Goal: Task Accomplishment & Management: Complete application form

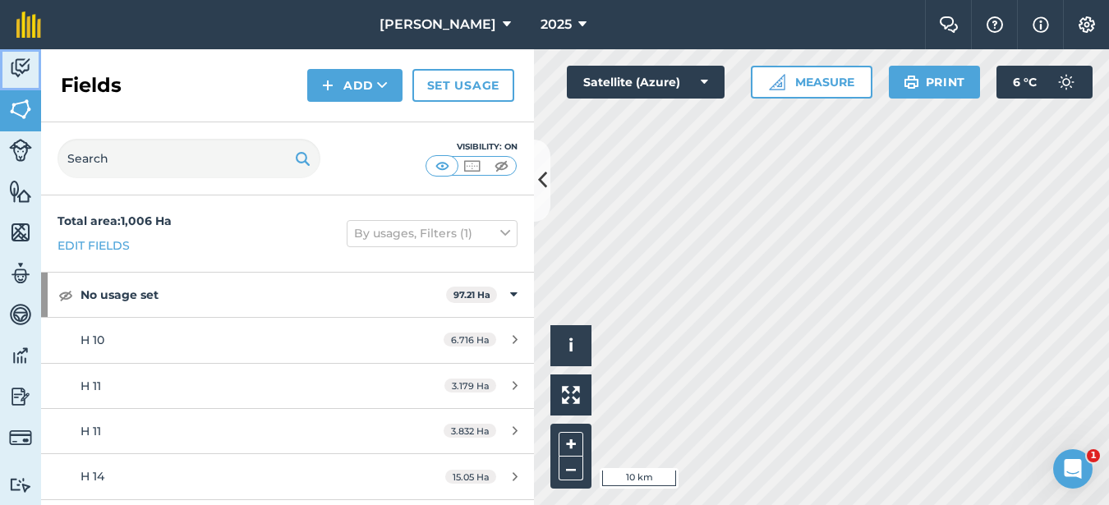
click at [17, 69] on img at bounding box center [20, 68] width 23 height 25
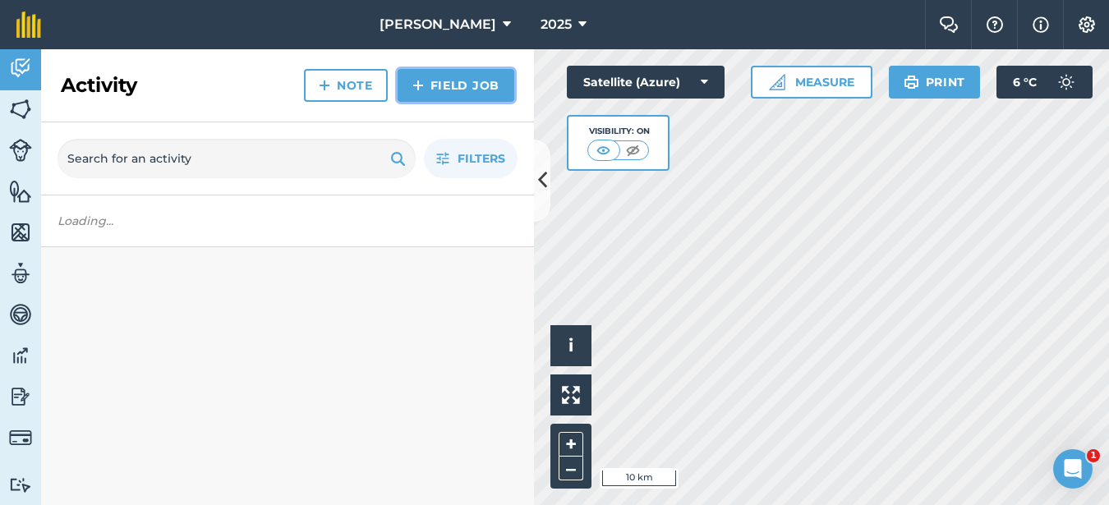
click at [422, 99] on link "Field Job" at bounding box center [456, 85] width 117 height 33
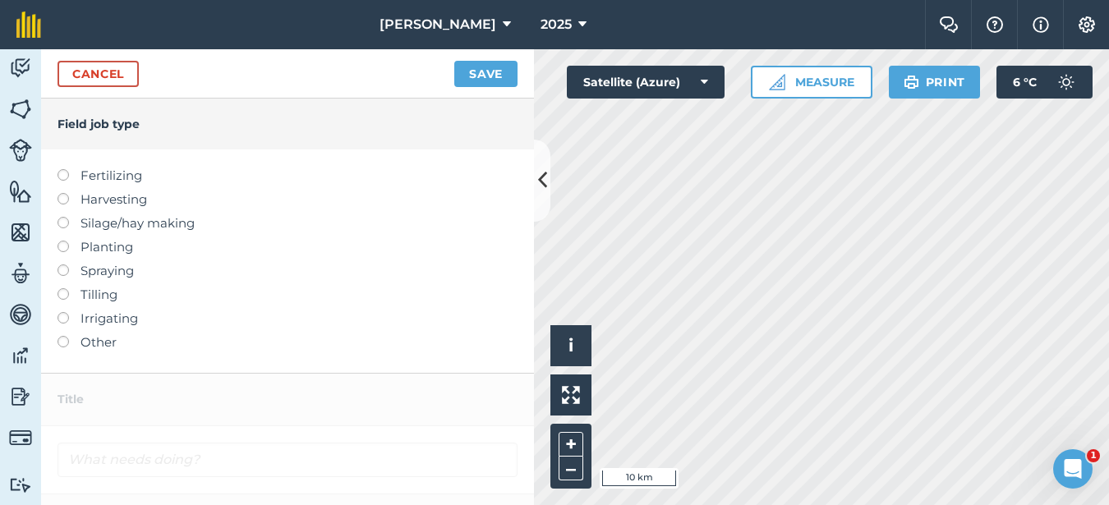
click at [62, 264] on label at bounding box center [68, 264] width 23 height 0
type input "Spraying"
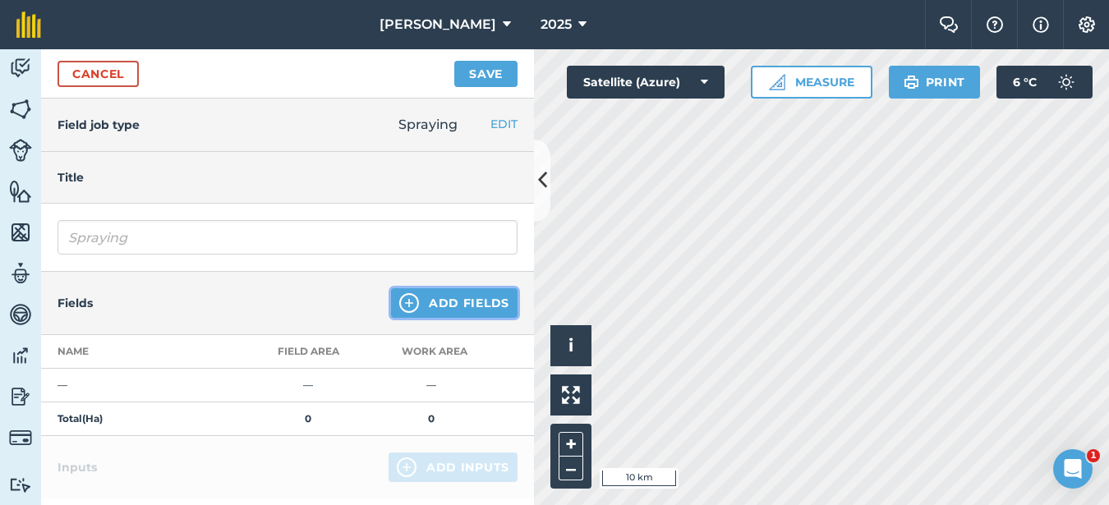
click at [431, 294] on button "Add Fields" at bounding box center [454, 303] width 126 height 30
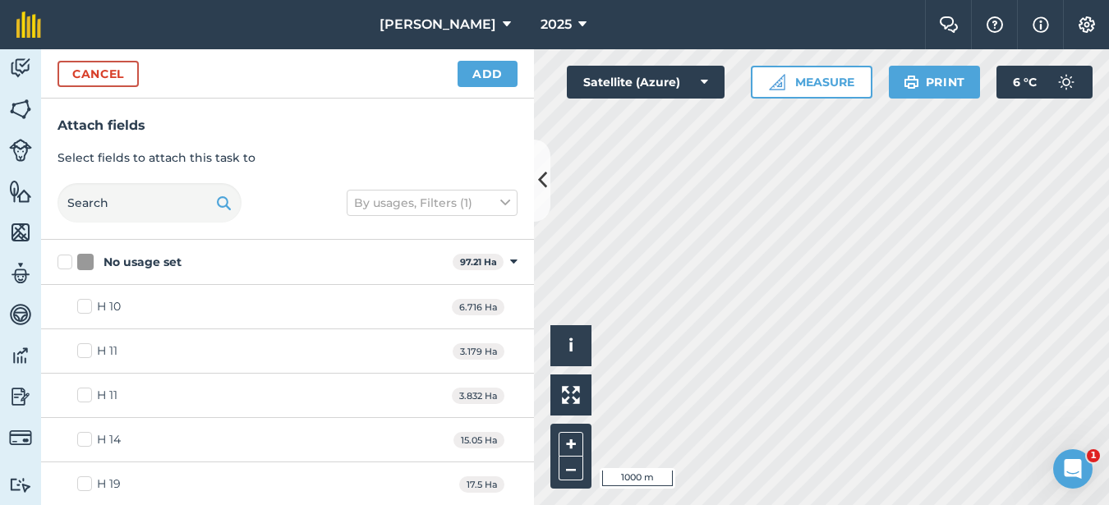
checkbox input "true"
click at [478, 74] on button "Add" at bounding box center [487, 74] width 60 height 26
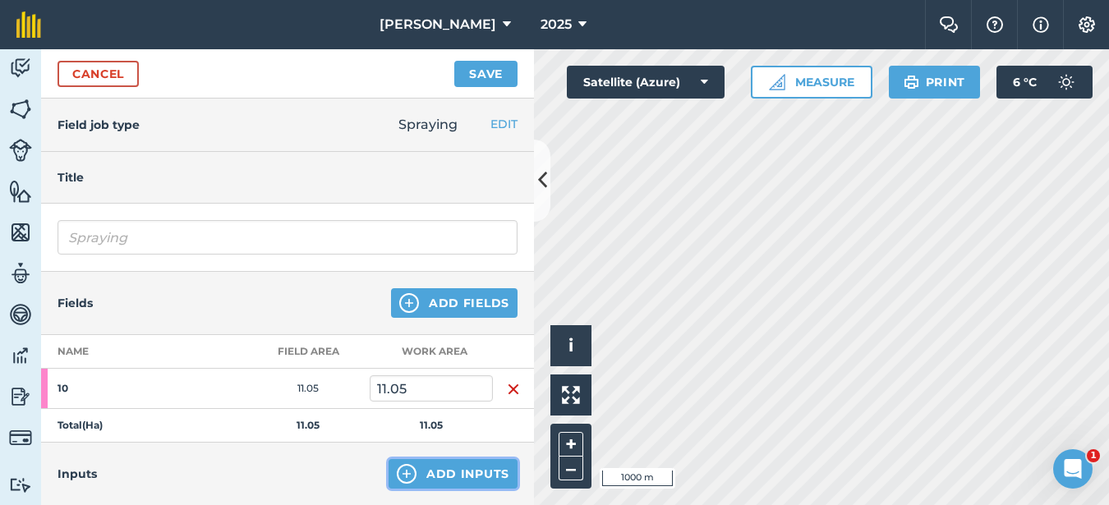
click at [443, 469] on button "Add Inputs" at bounding box center [452, 474] width 129 height 30
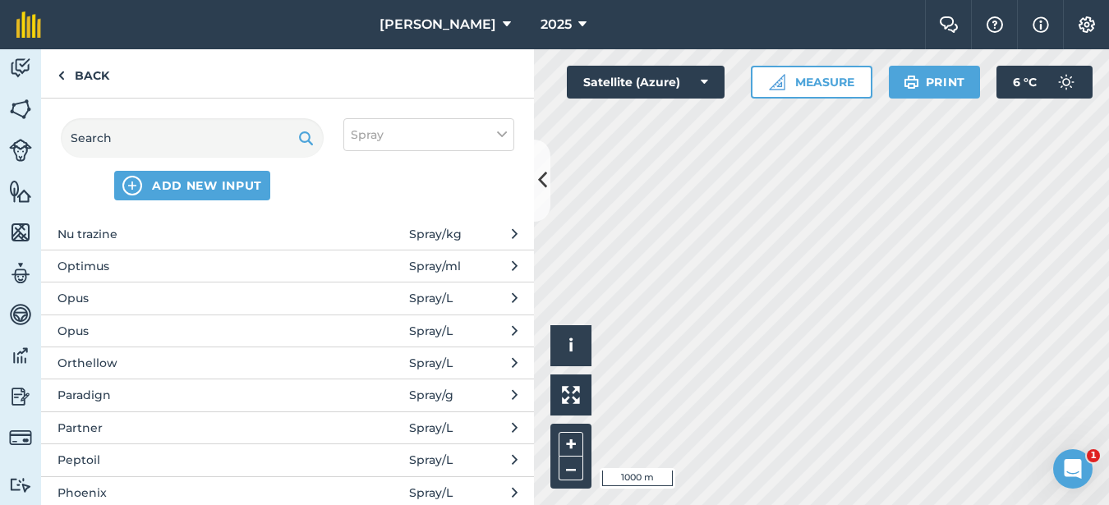
scroll to position [2628, 0]
click at [145, 238] on span "Paradign" at bounding box center [191, 231] width 269 height 18
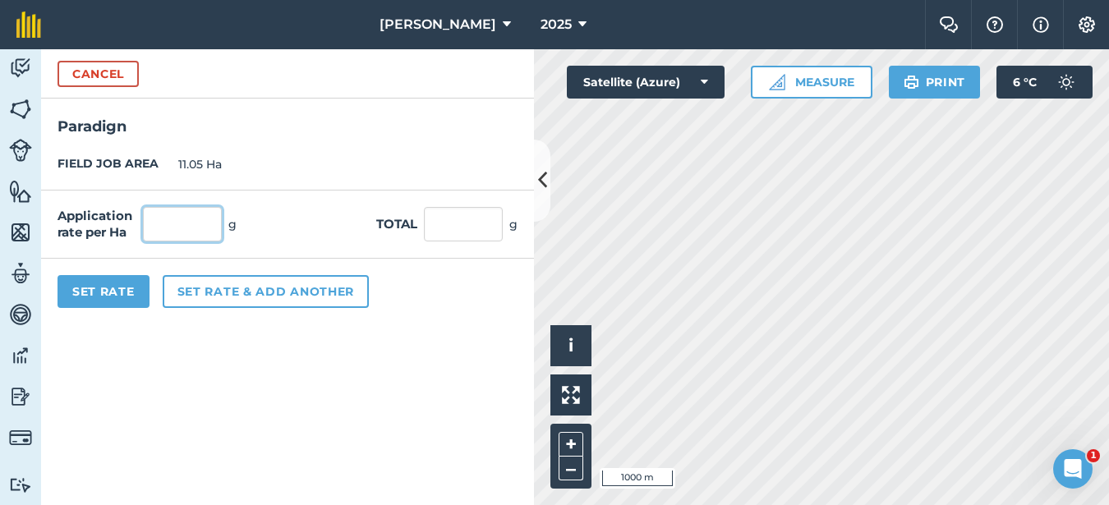
click at [176, 223] on input "text" at bounding box center [182, 224] width 79 height 34
type input "25"
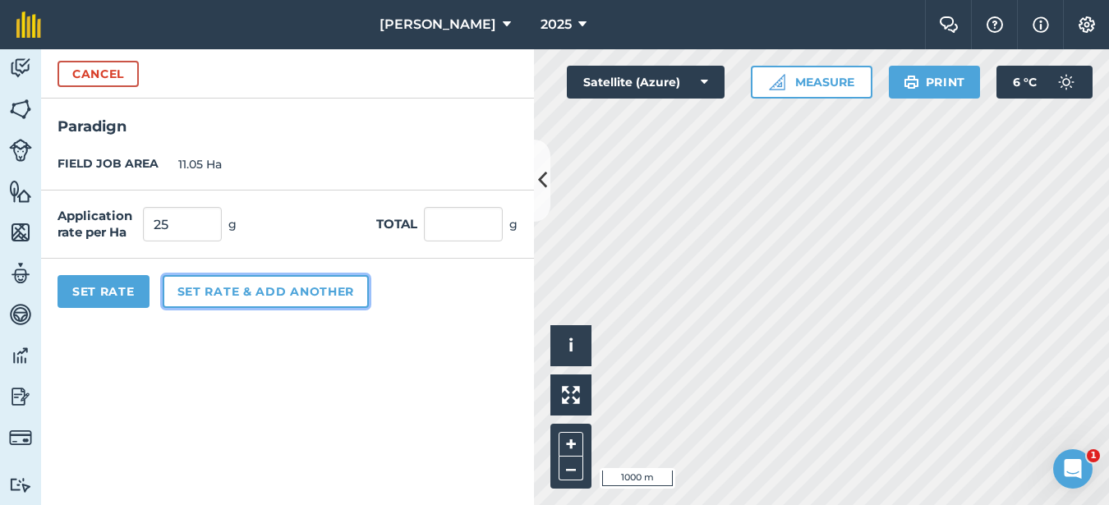
type input "276.25"
click at [287, 291] on button "Set rate & add another" at bounding box center [266, 291] width 206 height 33
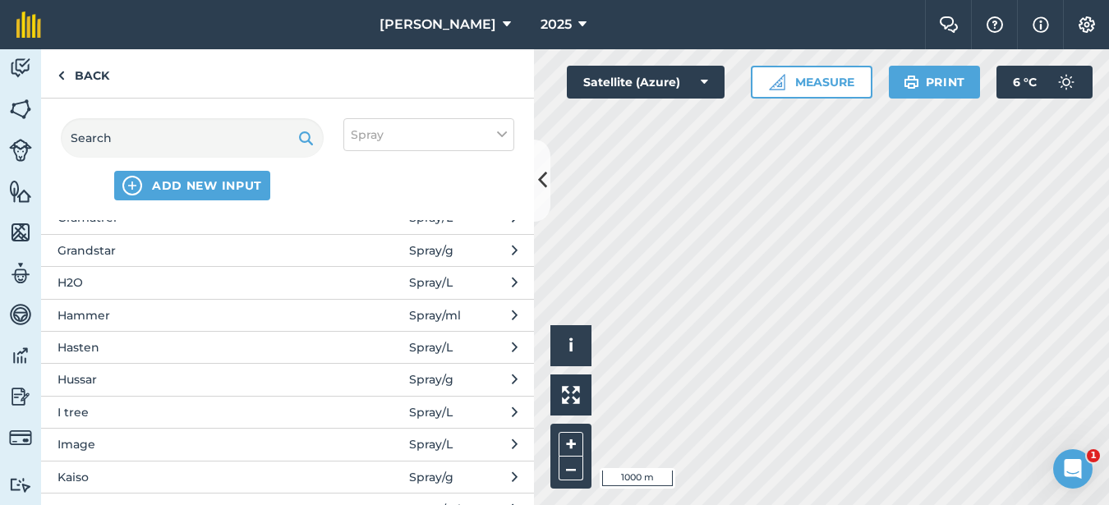
scroll to position [1314, 0]
click at [94, 353] on span "Hasten" at bounding box center [191, 348] width 269 height 18
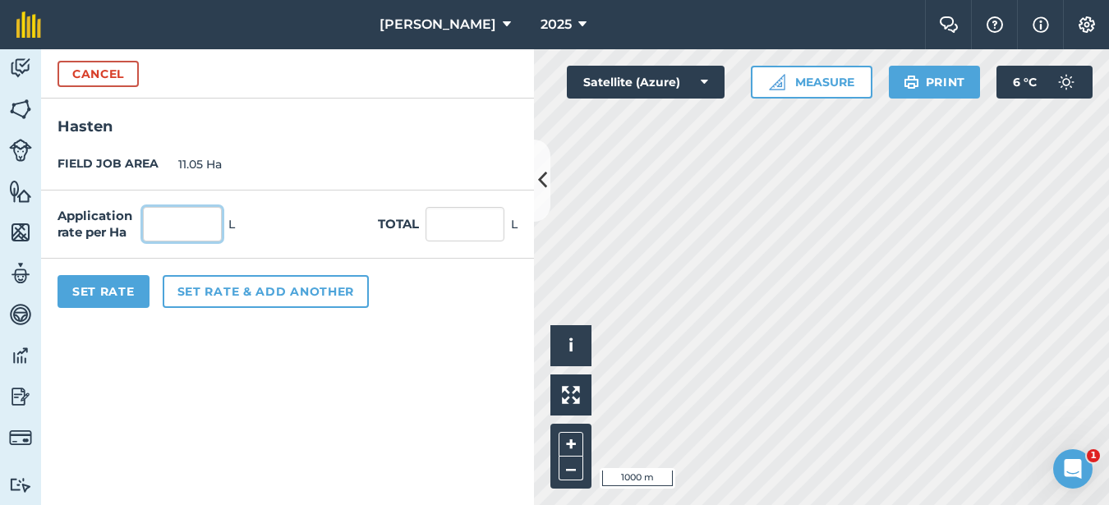
click at [167, 228] on input "text" at bounding box center [182, 224] width 79 height 34
type input "1"
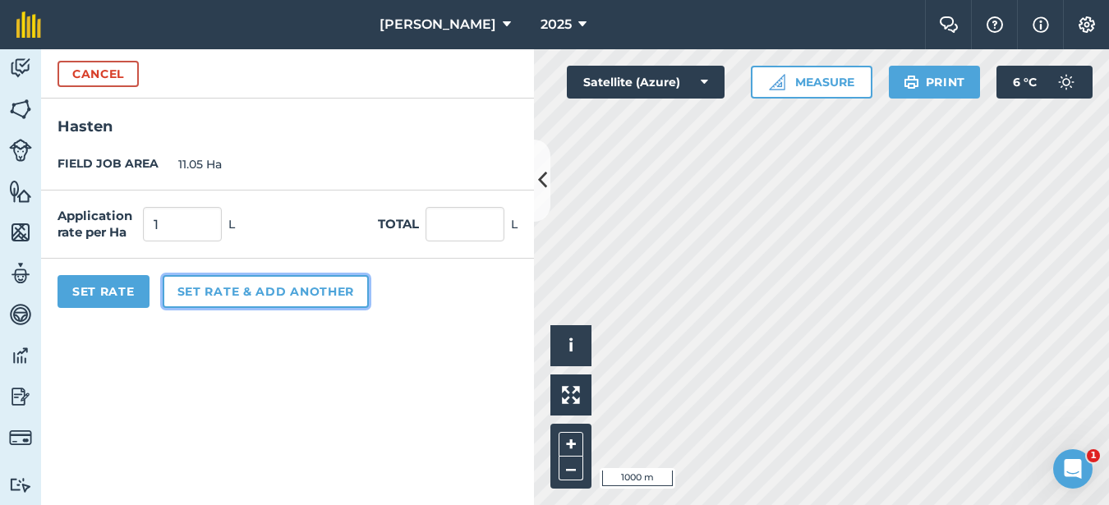
type input "11.05"
click at [243, 296] on button "Set rate & add another" at bounding box center [266, 291] width 206 height 33
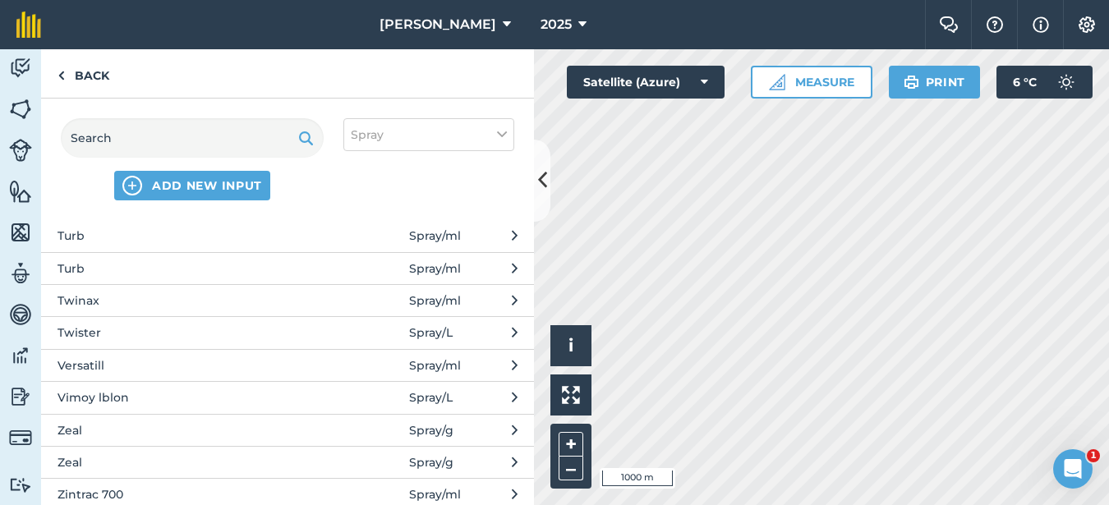
scroll to position [3860, 0]
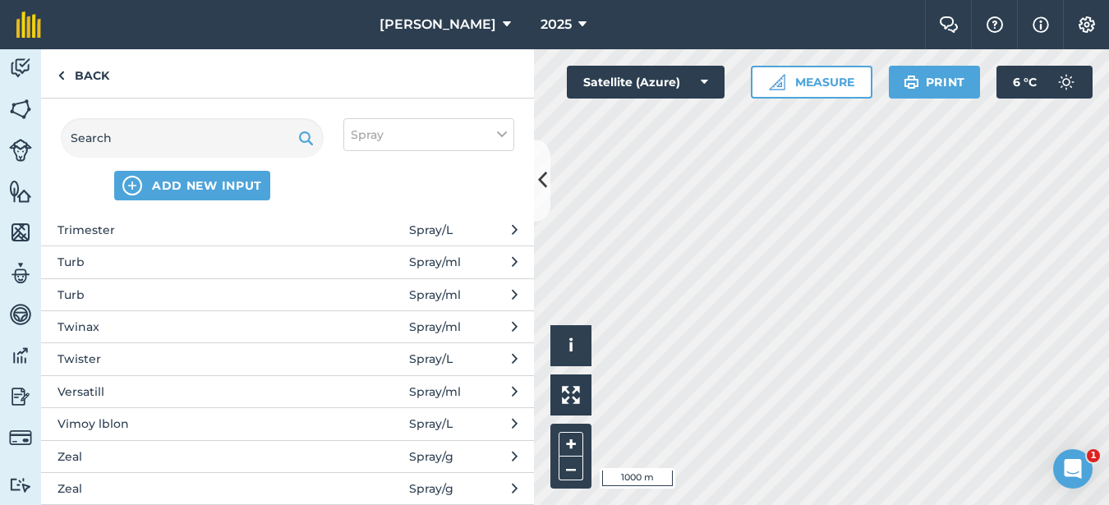
click at [132, 386] on span "Versatill" at bounding box center [191, 392] width 269 height 18
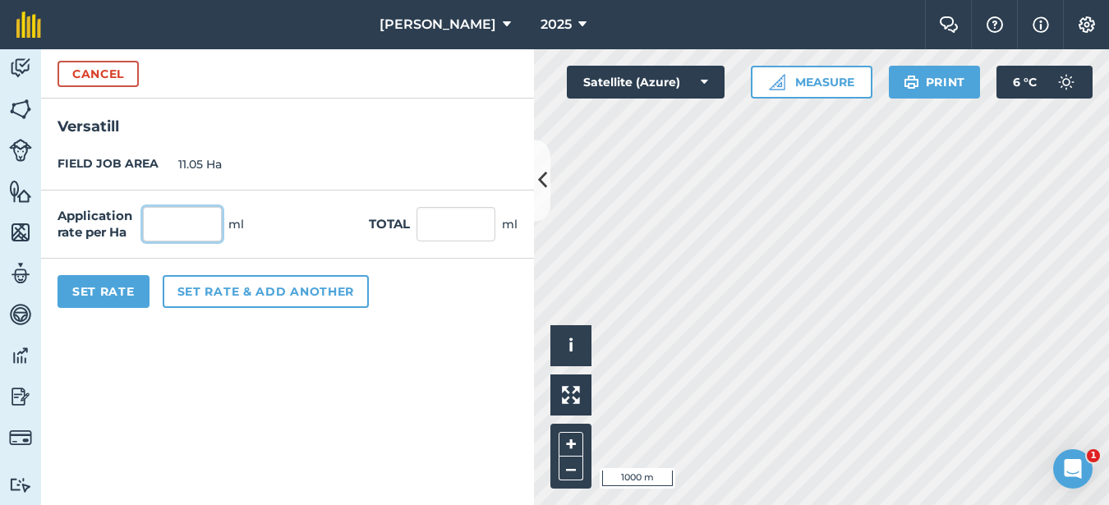
click at [202, 221] on input "text" at bounding box center [182, 224] width 79 height 34
type input "300"
type input "3,315"
click at [132, 287] on button "Set Rate" at bounding box center [103, 291] width 92 height 33
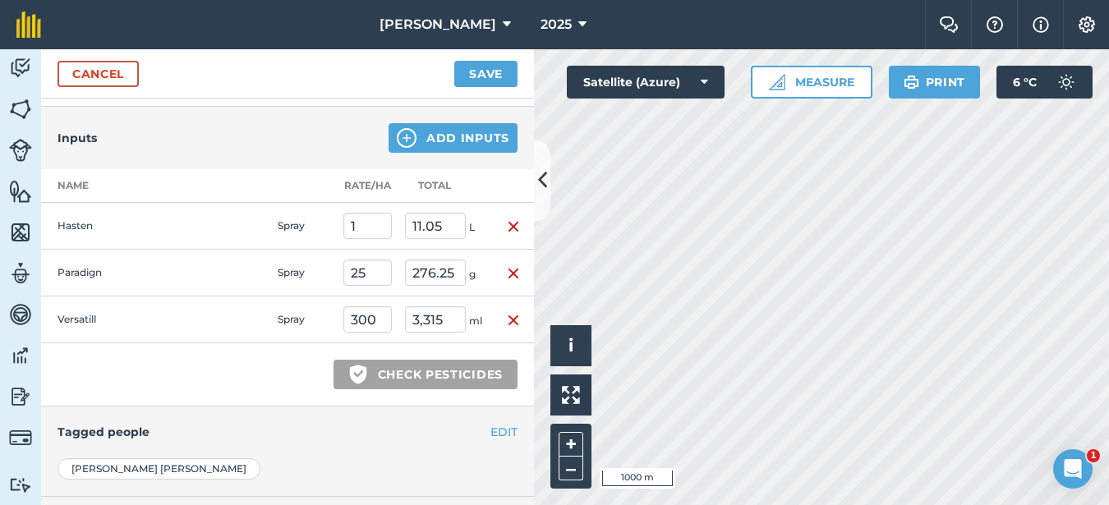
scroll to position [493, 0]
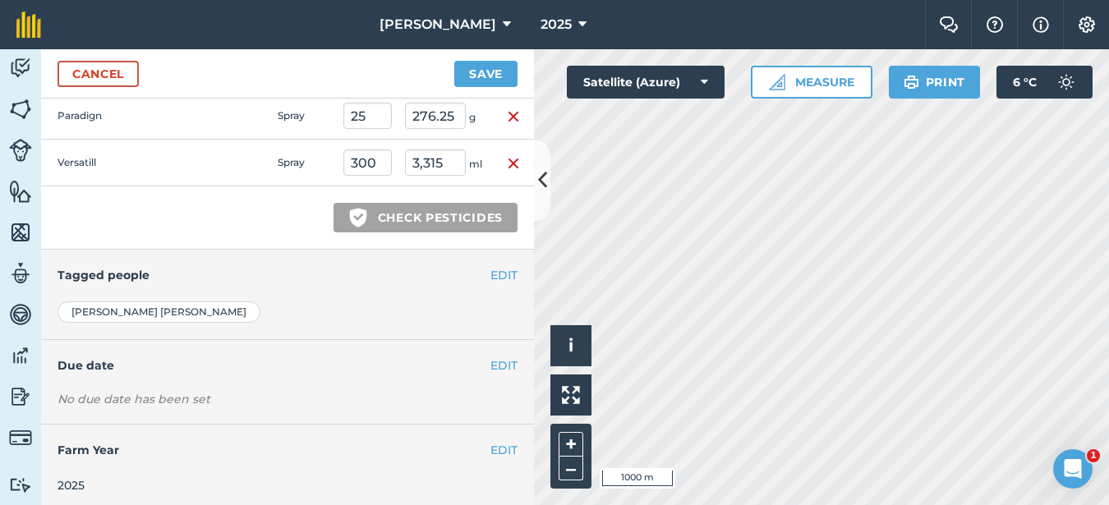
click at [473, 273] on h4 "Tagged people" at bounding box center [287, 275] width 460 height 18
click at [496, 362] on button "EDIT" at bounding box center [503, 365] width 27 height 18
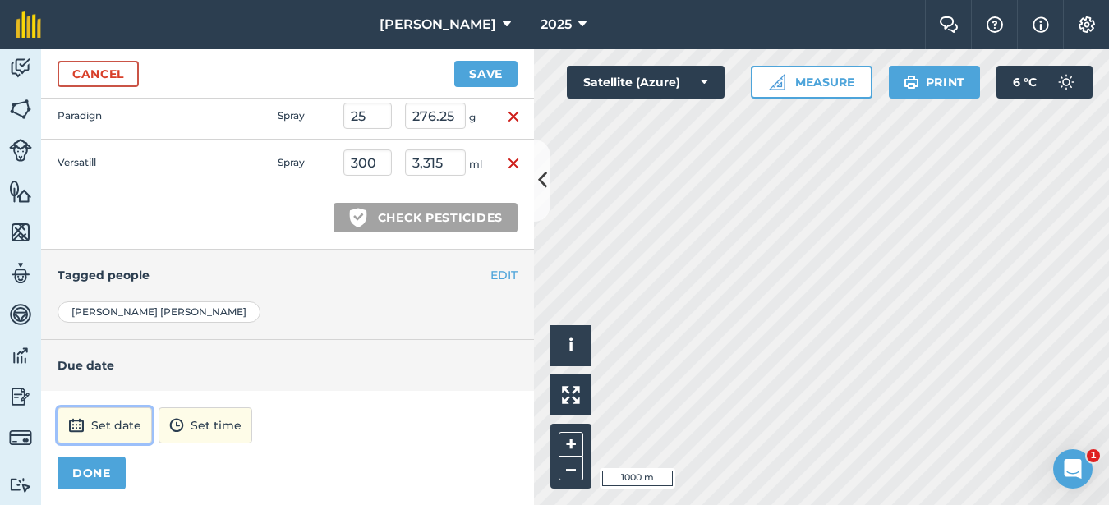
click at [139, 435] on button "Set date" at bounding box center [104, 425] width 94 height 36
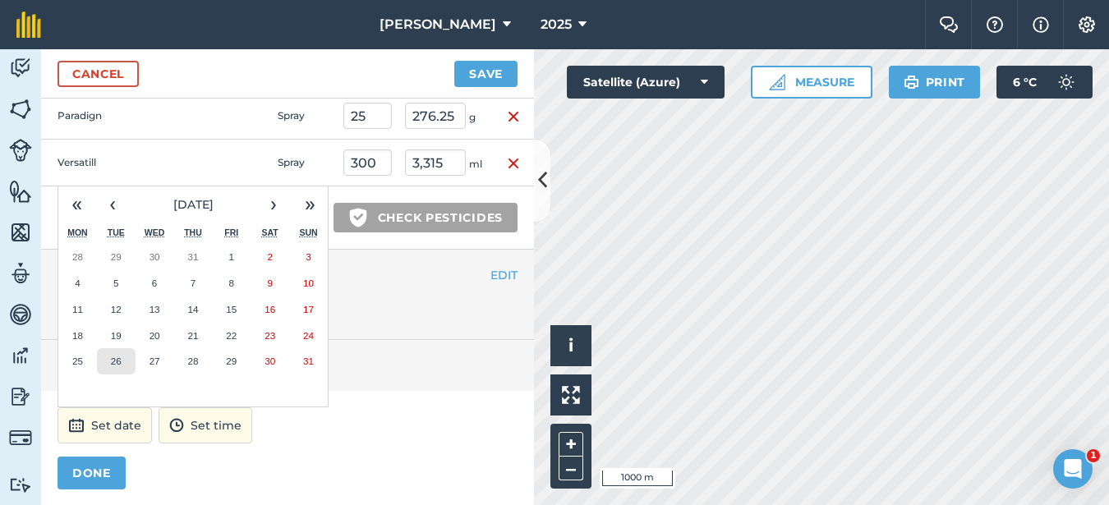
click at [124, 355] on button "26" at bounding box center [116, 361] width 39 height 26
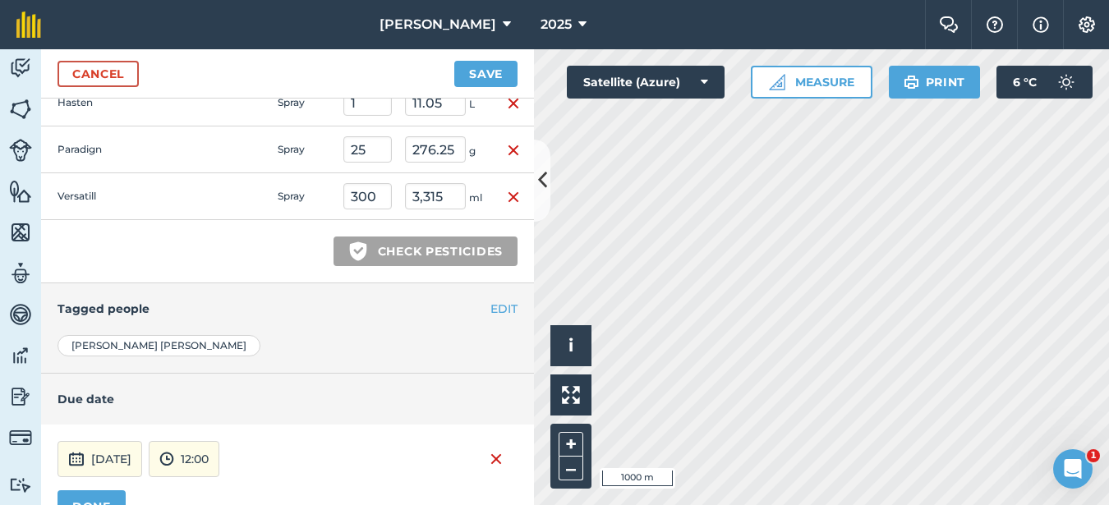
scroll to position [581, 0]
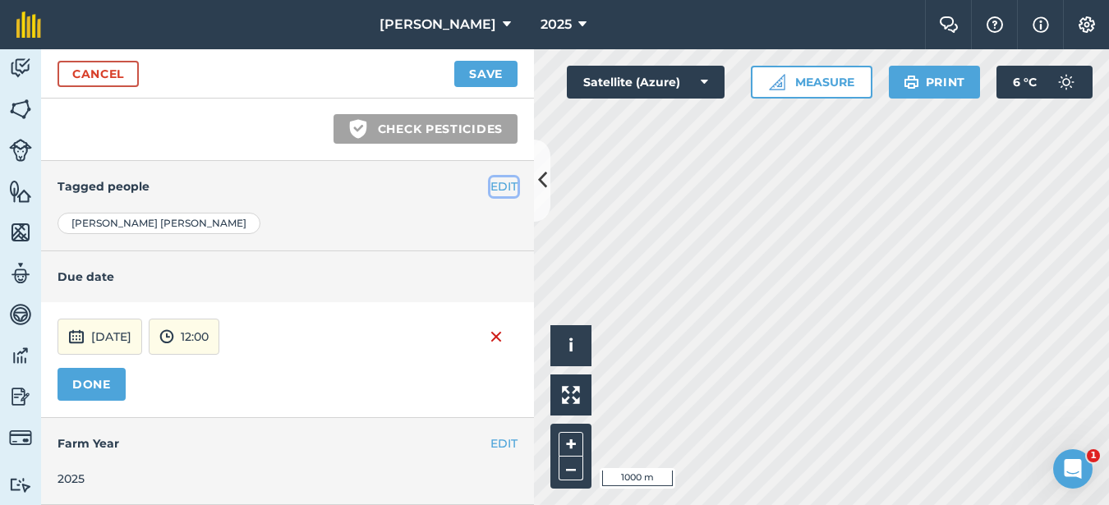
click at [490, 189] on button "EDIT" at bounding box center [503, 186] width 27 height 18
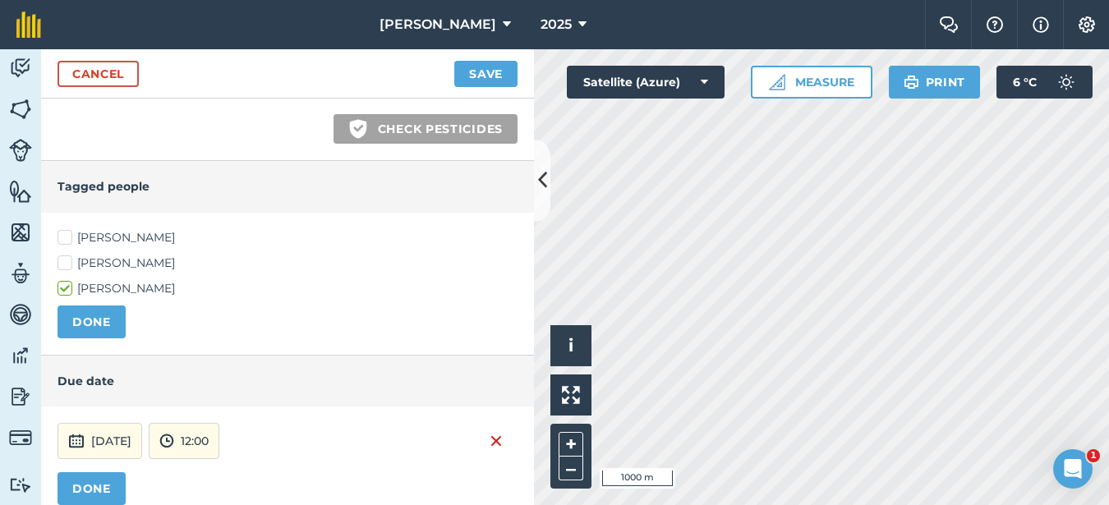
click at [62, 241] on label "[PERSON_NAME]" at bounding box center [287, 237] width 460 height 17
click at [62, 240] on input "[PERSON_NAME]" at bounding box center [62, 234] width 11 height 11
checkbox input "true"
click at [474, 74] on button "Save" at bounding box center [485, 74] width 63 height 26
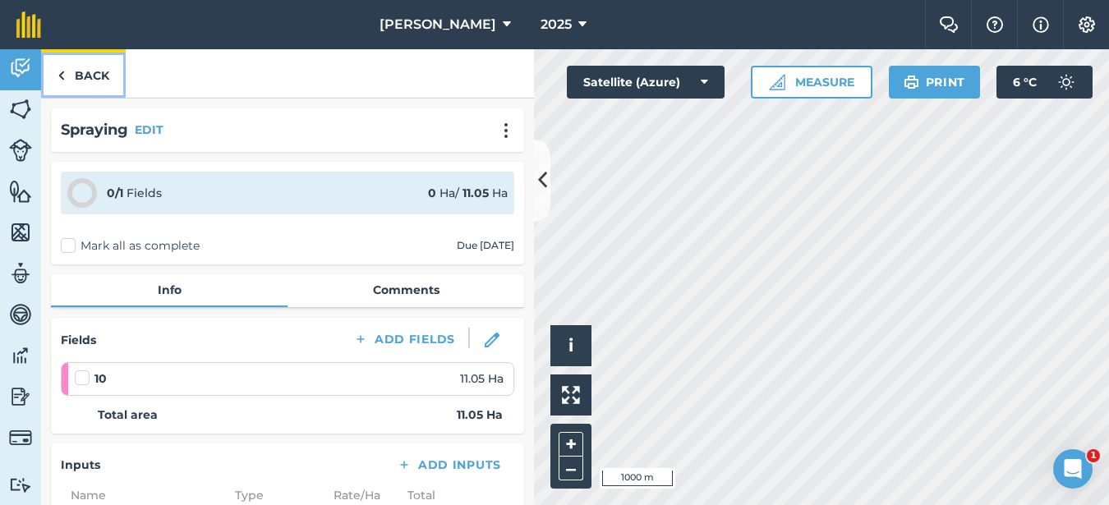
click at [90, 71] on link "Back" at bounding box center [83, 73] width 85 height 48
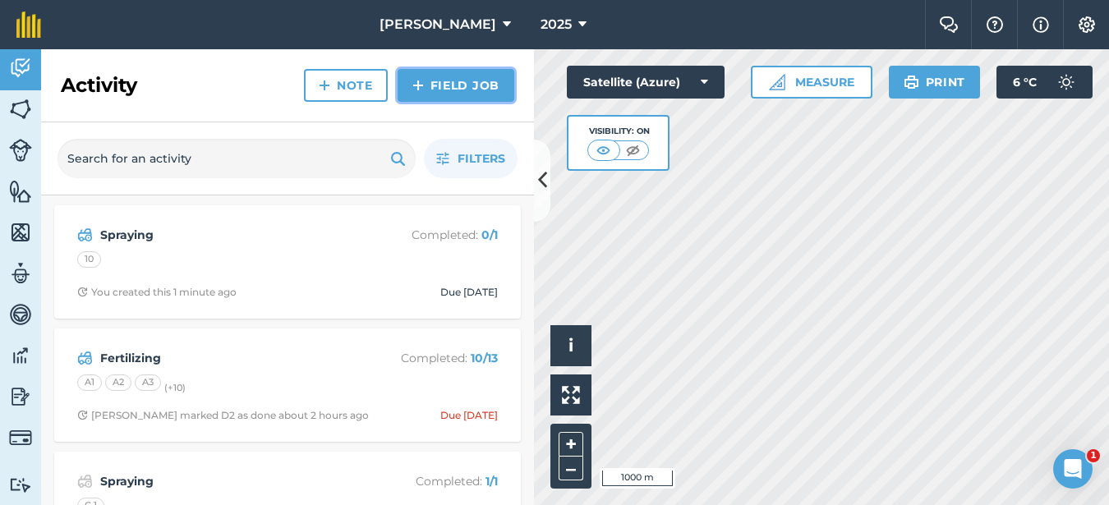
click at [459, 91] on link "Field Job" at bounding box center [456, 85] width 117 height 33
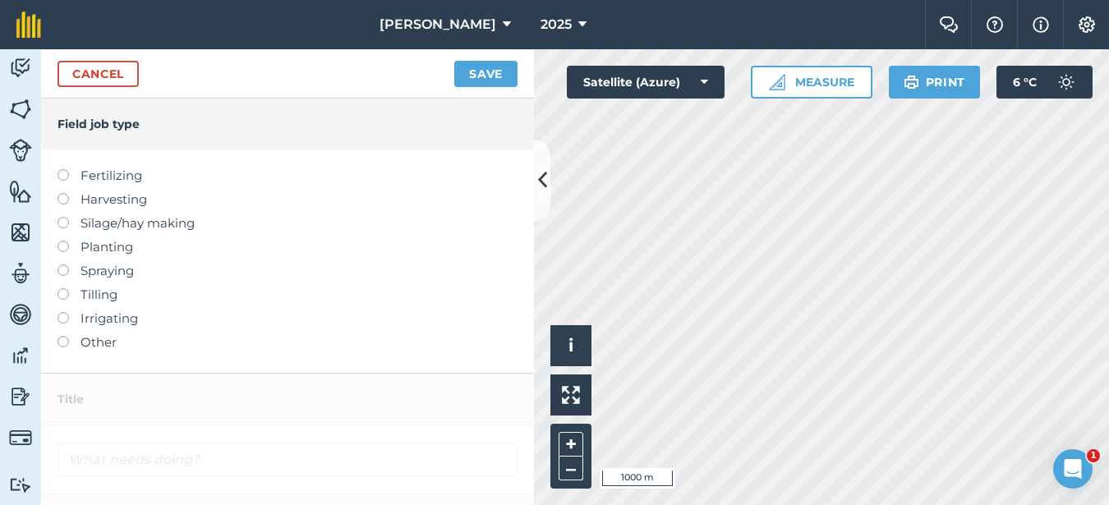
click at [64, 264] on label at bounding box center [68, 264] width 23 height 0
type input "Spraying"
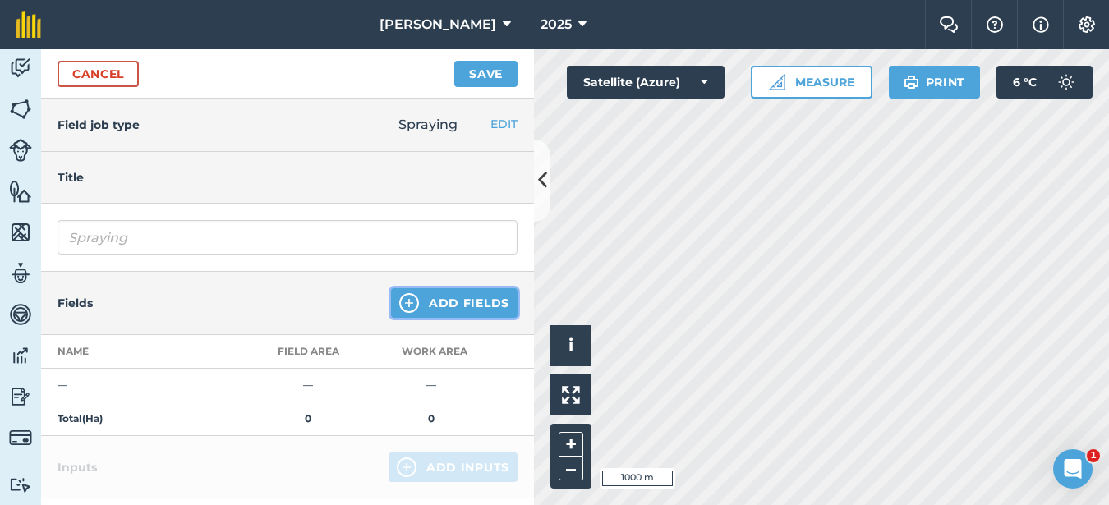
click at [431, 298] on button "Add Fields" at bounding box center [454, 303] width 126 height 30
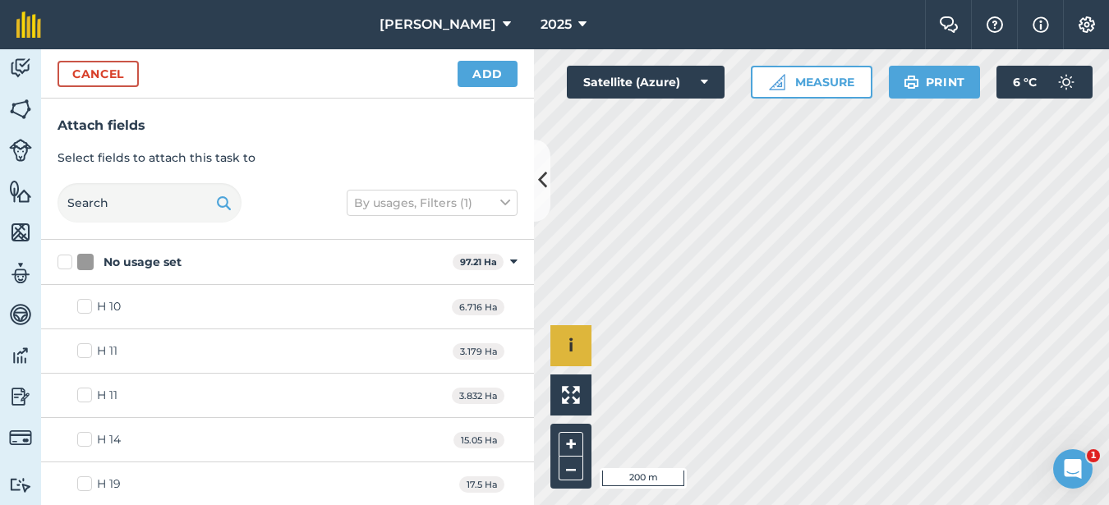
checkbox input "true"
click at [488, 73] on button "Add" at bounding box center [487, 74] width 60 height 26
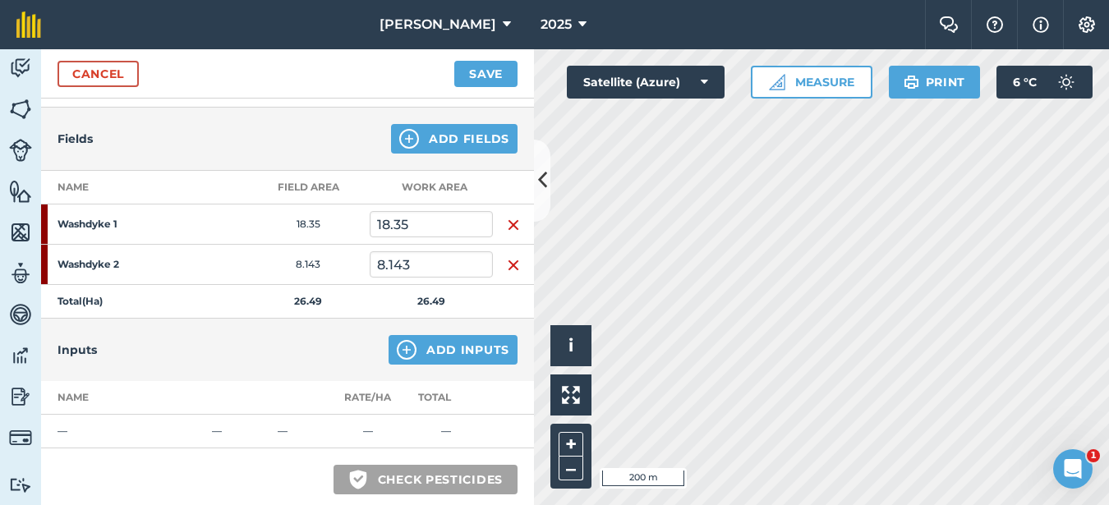
scroll to position [246, 0]
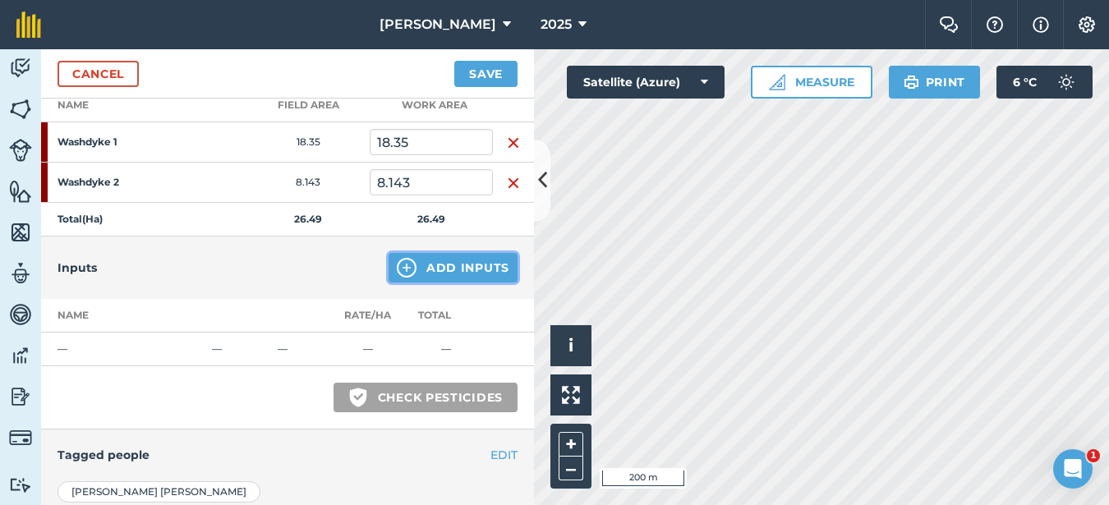
click at [431, 262] on button "Add Inputs" at bounding box center [452, 268] width 129 height 30
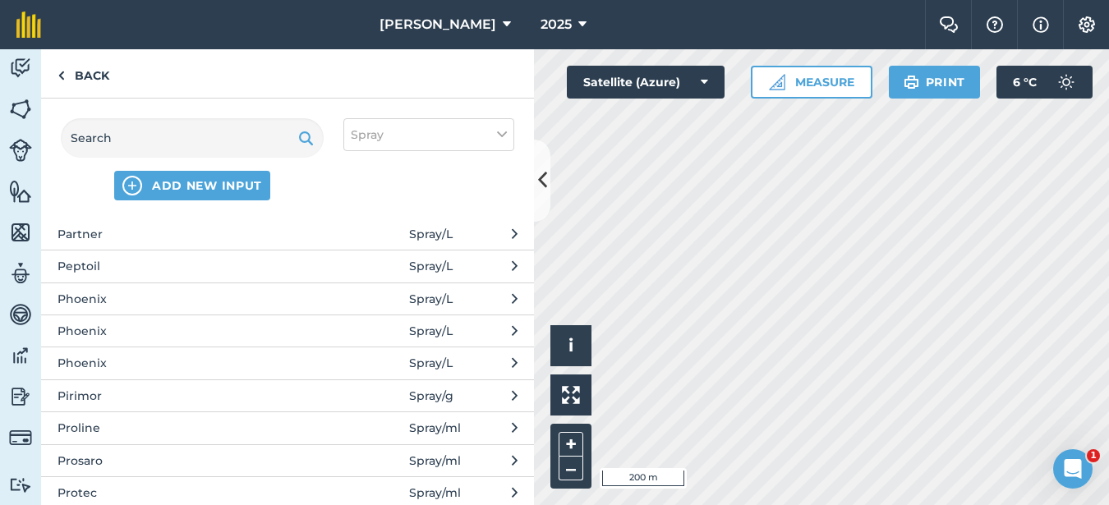
scroll to position [2628, 0]
click at [176, 224] on span "Paradign" at bounding box center [191, 231] width 269 height 18
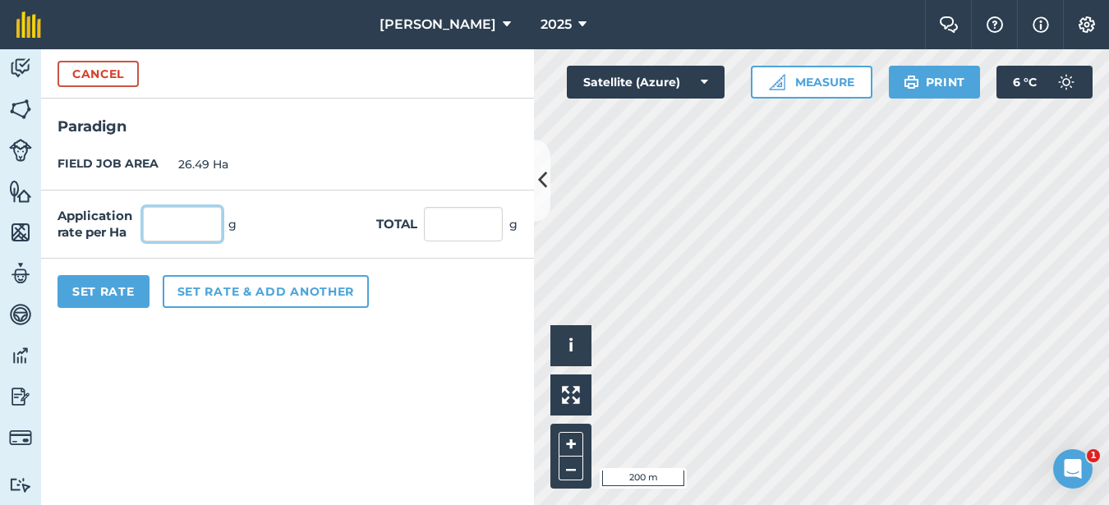
click at [186, 216] on input "text" at bounding box center [182, 224] width 79 height 34
type input "25"
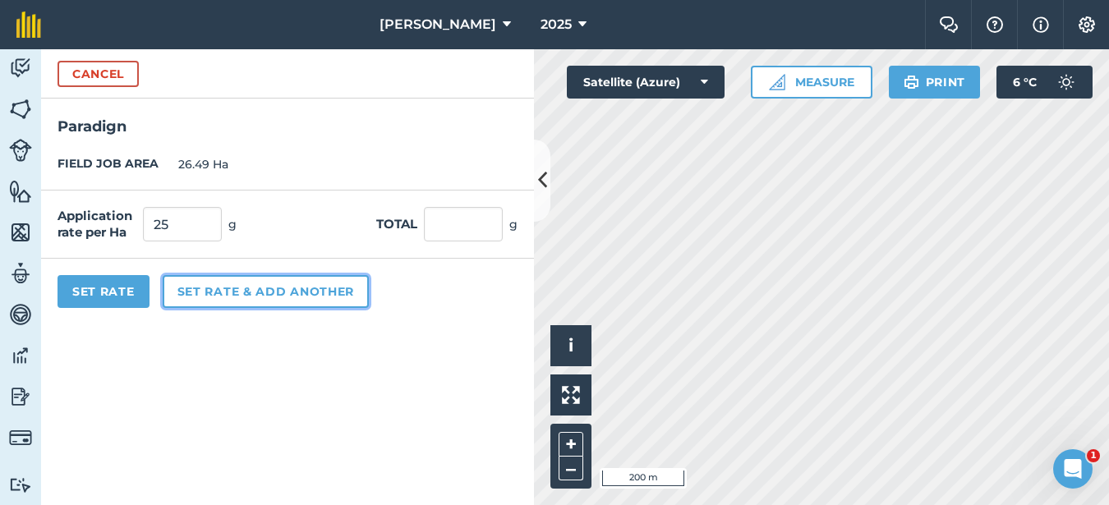
type input "662.25"
click at [182, 297] on button "Set rate & add another" at bounding box center [266, 291] width 206 height 33
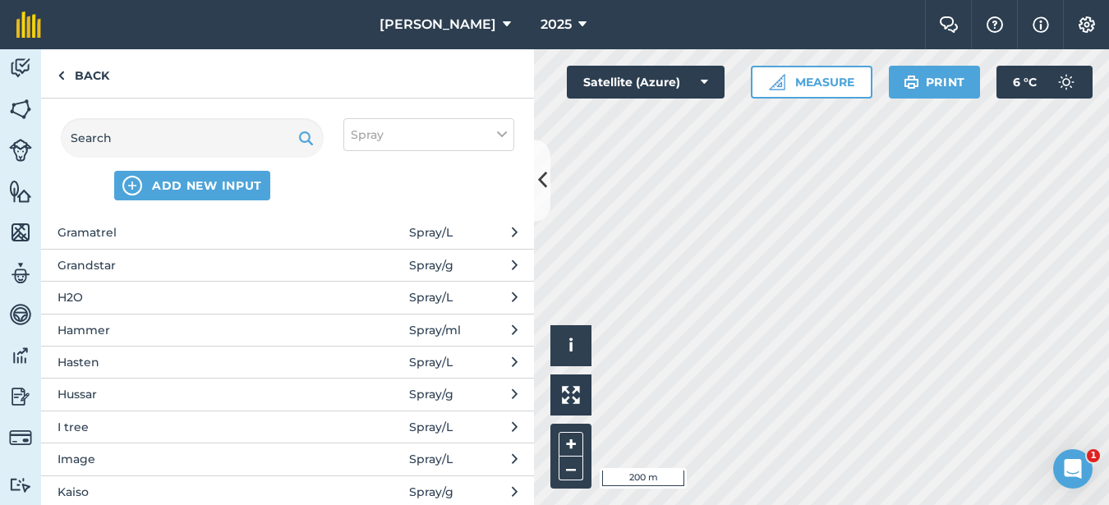
scroll to position [1314, 0]
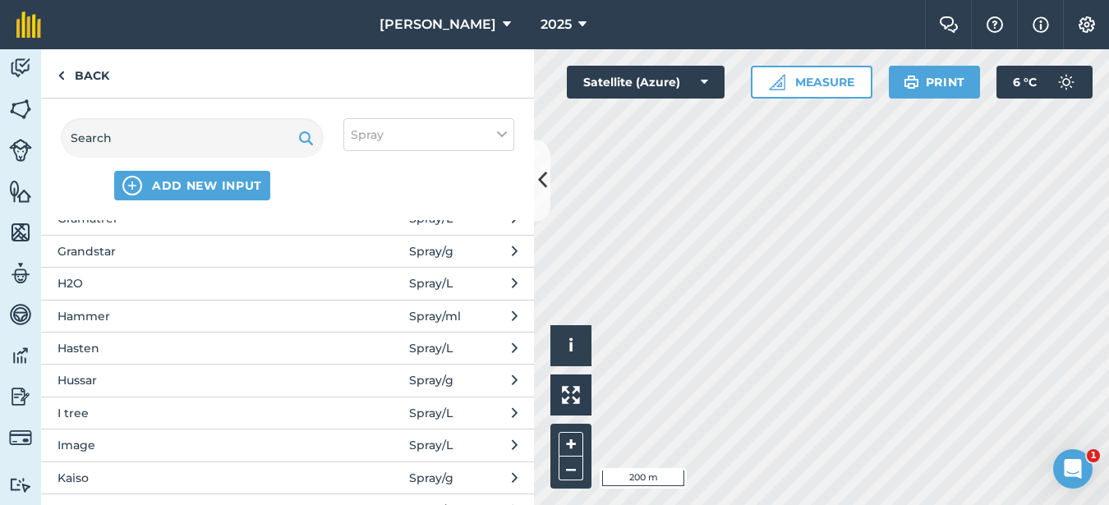
click at [127, 344] on span "Hasten" at bounding box center [191, 348] width 269 height 18
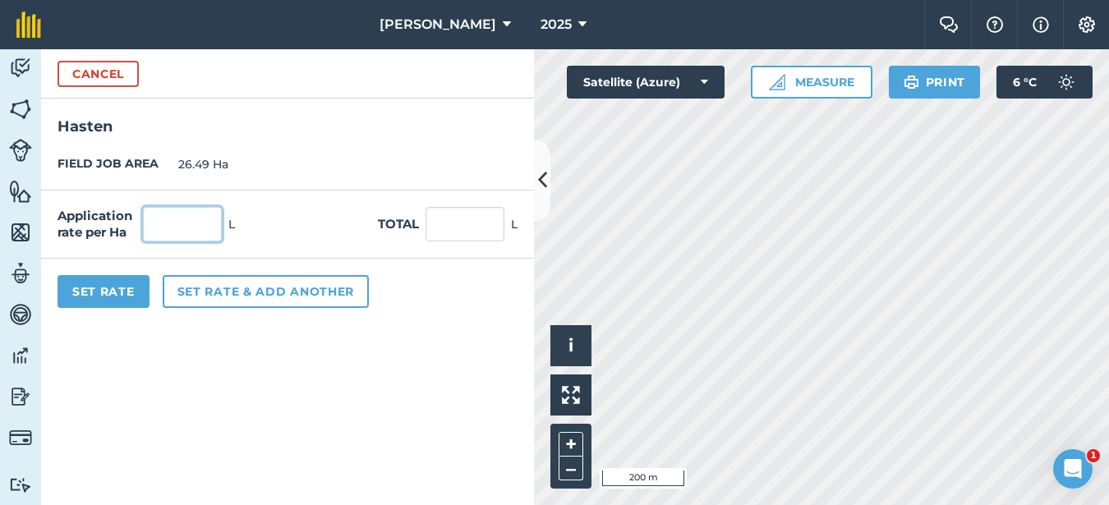
click at [163, 211] on input "text" at bounding box center [182, 224] width 79 height 34
type input "1"
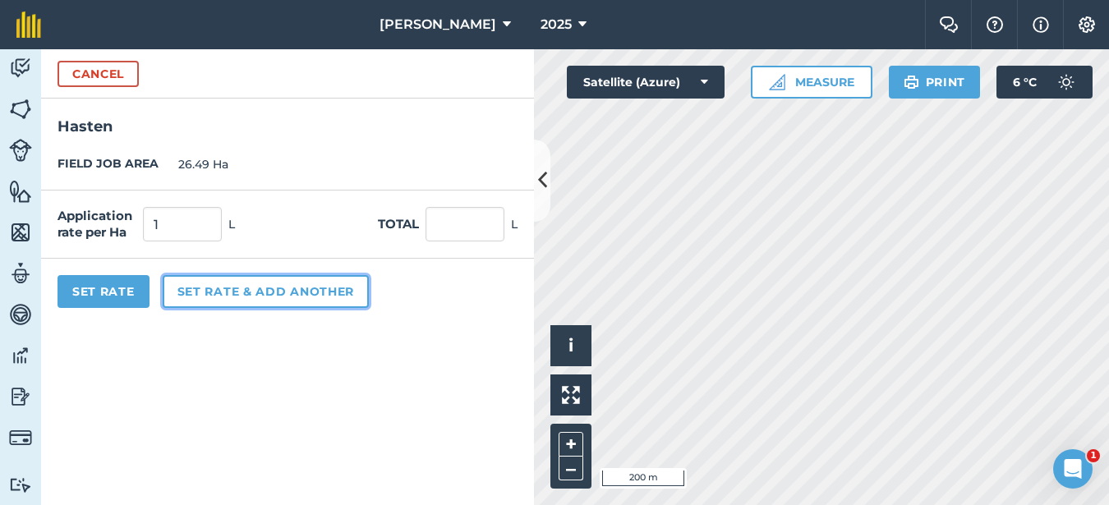
type input "26.49"
click at [253, 296] on button "Set rate & add another" at bounding box center [266, 291] width 206 height 33
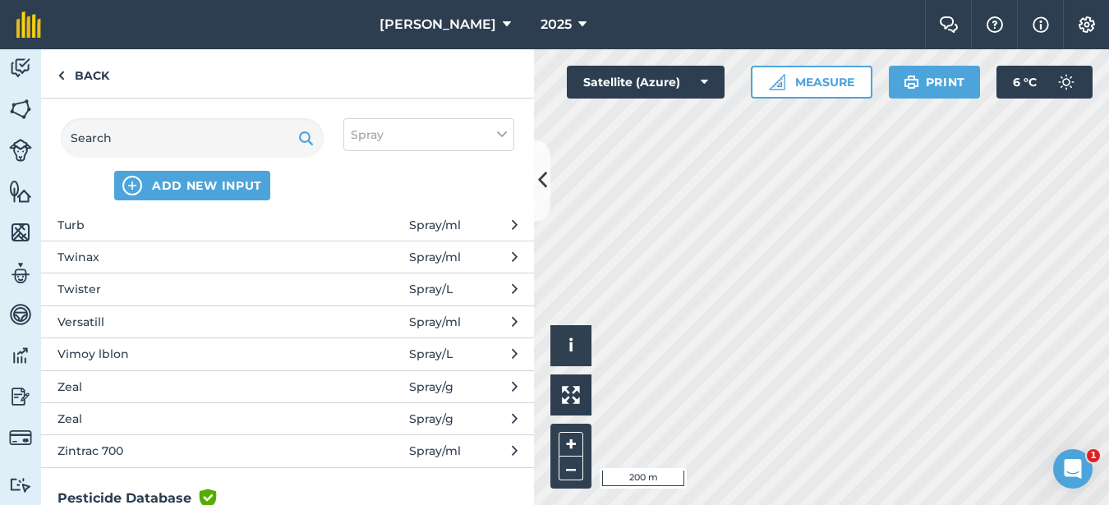
scroll to position [3778, 0]
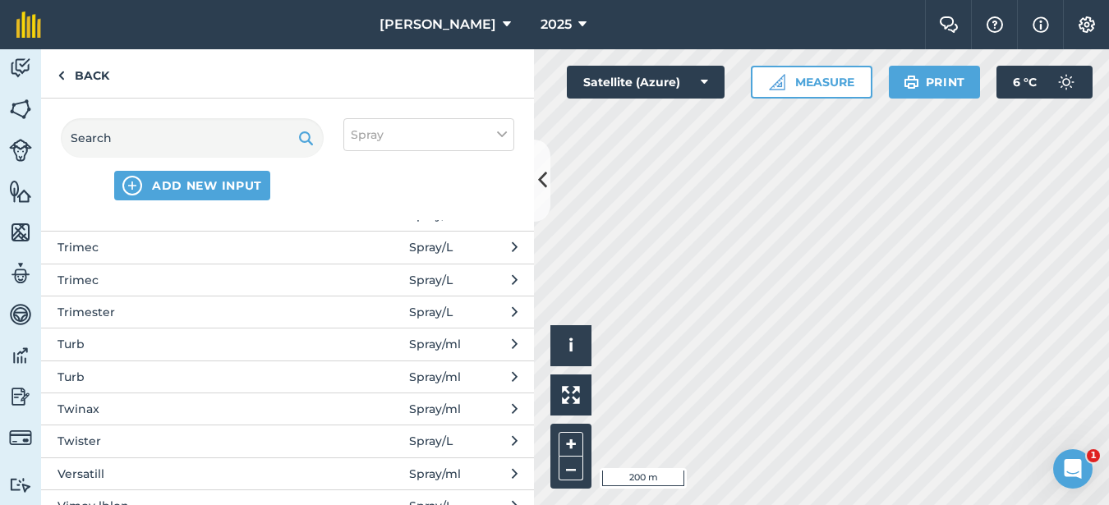
click at [175, 473] on span "Versatill" at bounding box center [191, 474] width 269 height 18
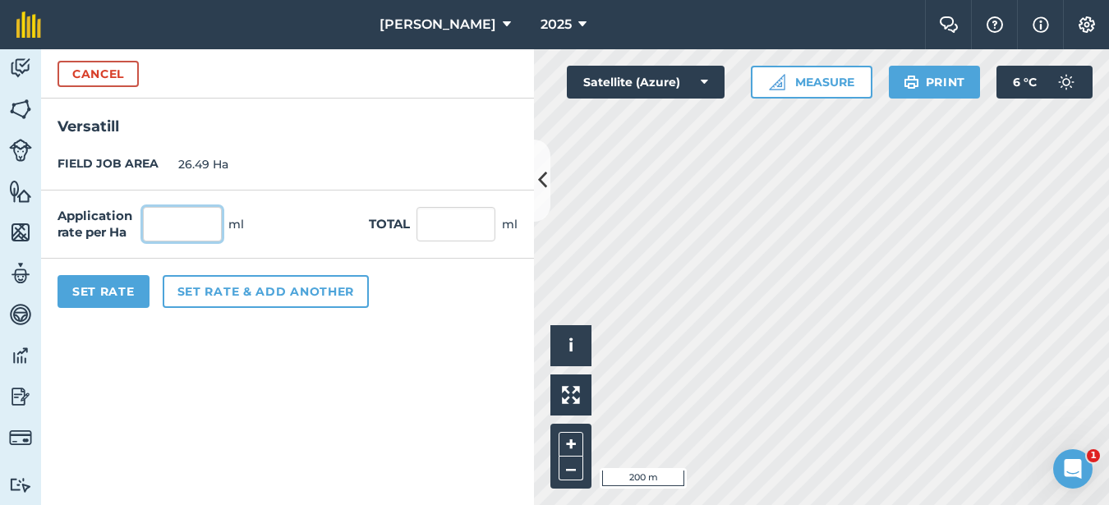
click at [170, 217] on input "text" at bounding box center [182, 224] width 79 height 34
type input "300"
type input "7,947"
click at [112, 302] on button "Set Rate" at bounding box center [103, 291] width 92 height 33
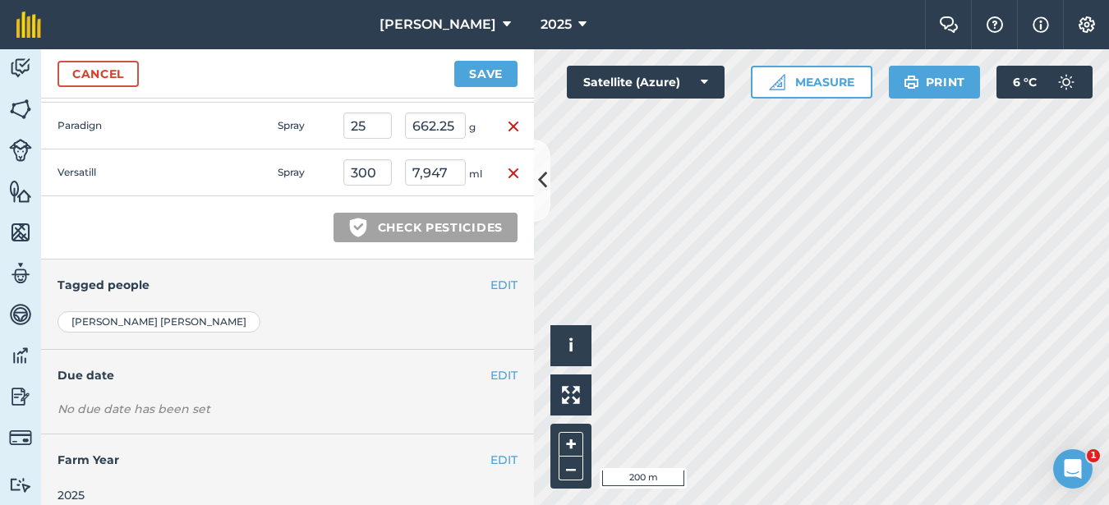
scroll to position [540, 0]
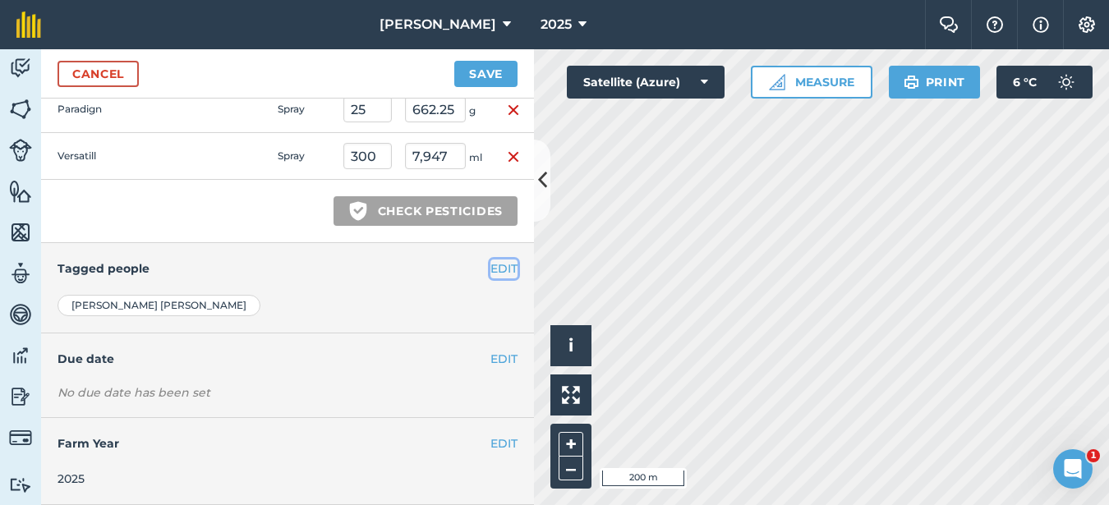
click at [490, 268] on button "EDIT" at bounding box center [503, 269] width 27 height 18
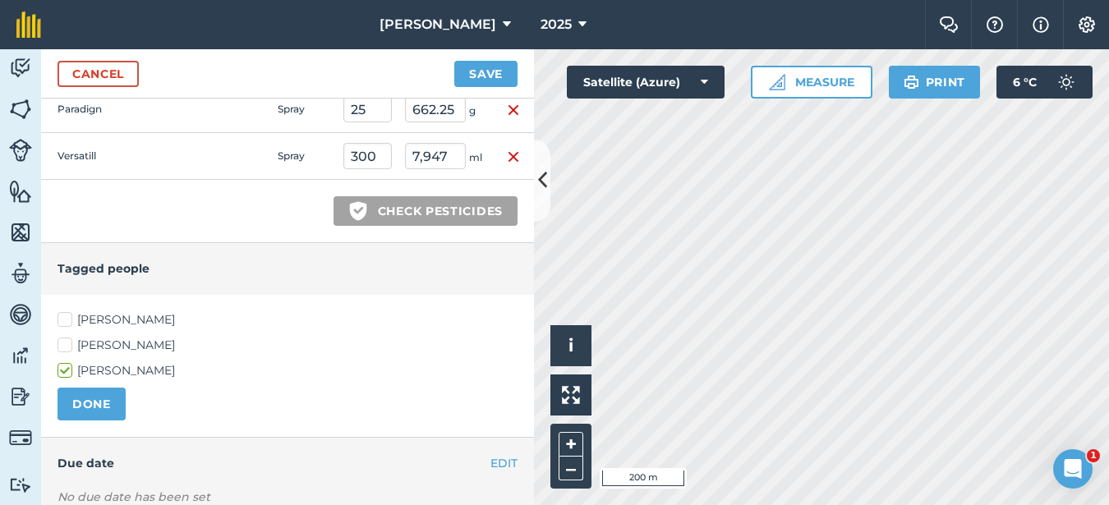
click at [59, 317] on label "[PERSON_NAME]" at bounding box center [287, 319] width 460 height 17
click at [59, 317] on input "[PERSON_NAME]" at bounding box center [62, 316] width 11 height 11
checkbox input "true"
click at [78, 414] on button "DONE" at bounding box center [91, 404] width 68 height 33
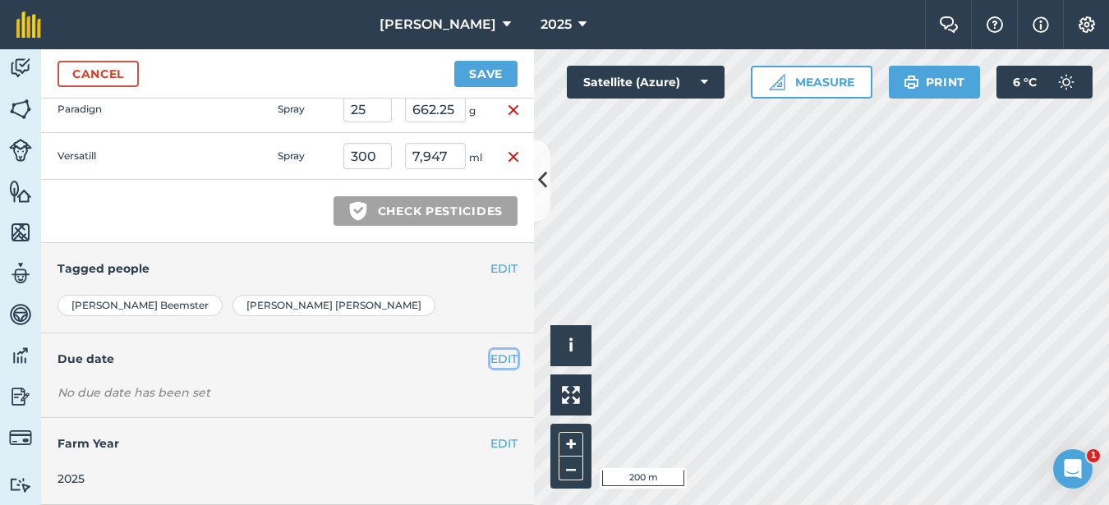
click at [490, 355] on button "EDIT" at bounding box center [503, 359] width 27 height 18
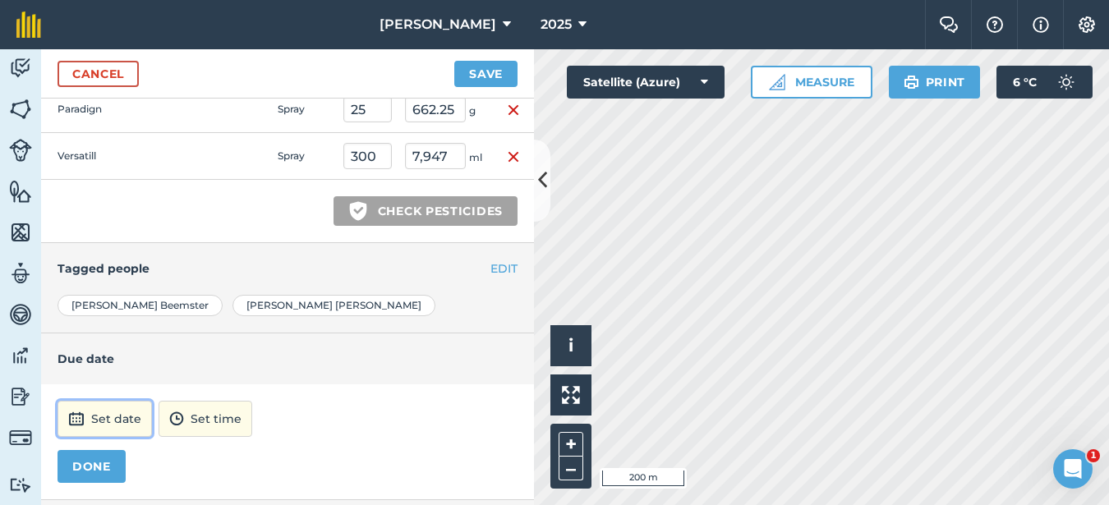
click at [97, 413] on button "Set date" at bounding box center [104, 419] width 94 height 36
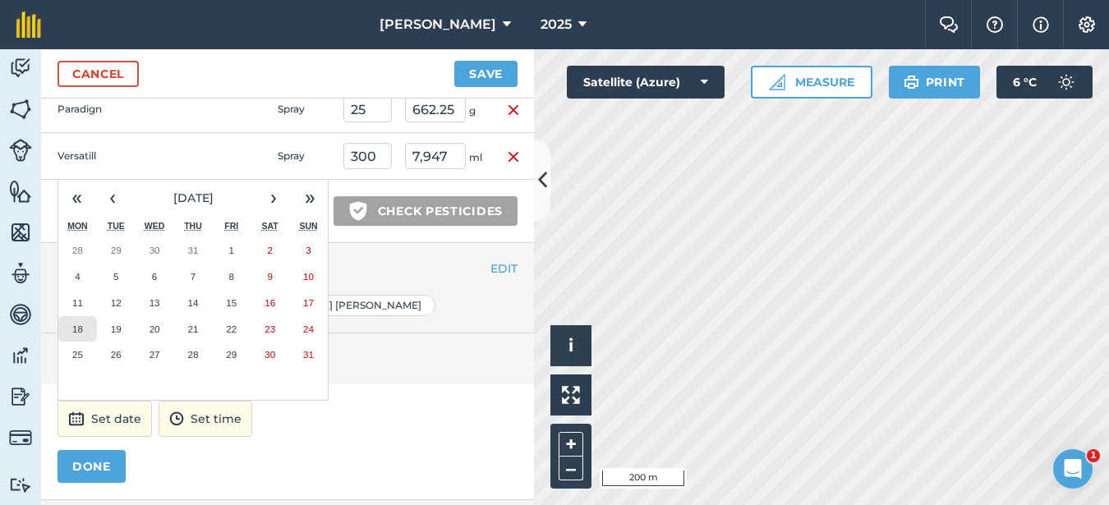
click at [83, 325] on button "18" at bounding box center [77, 329] width 39 height 26
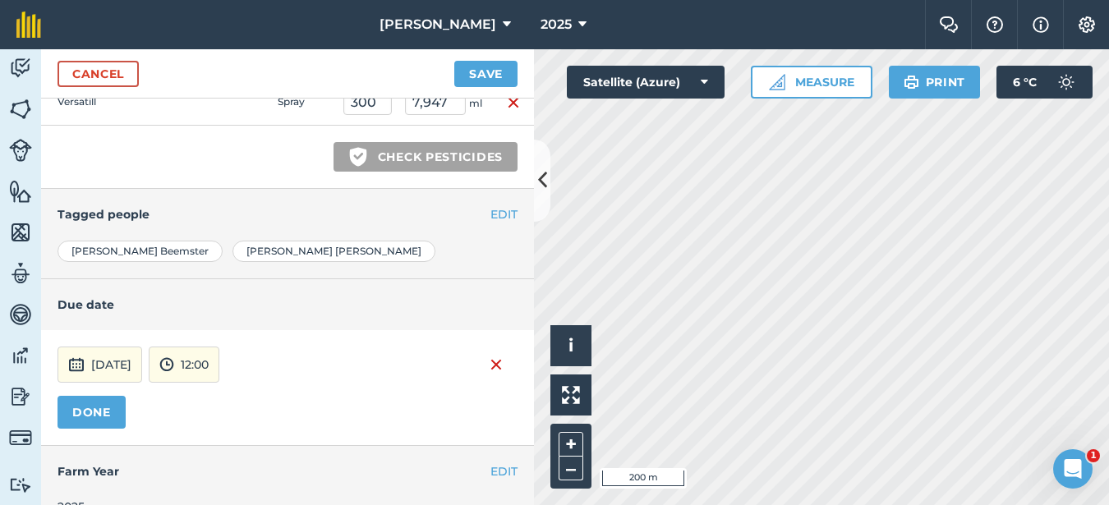
scroll to position [622, 0]
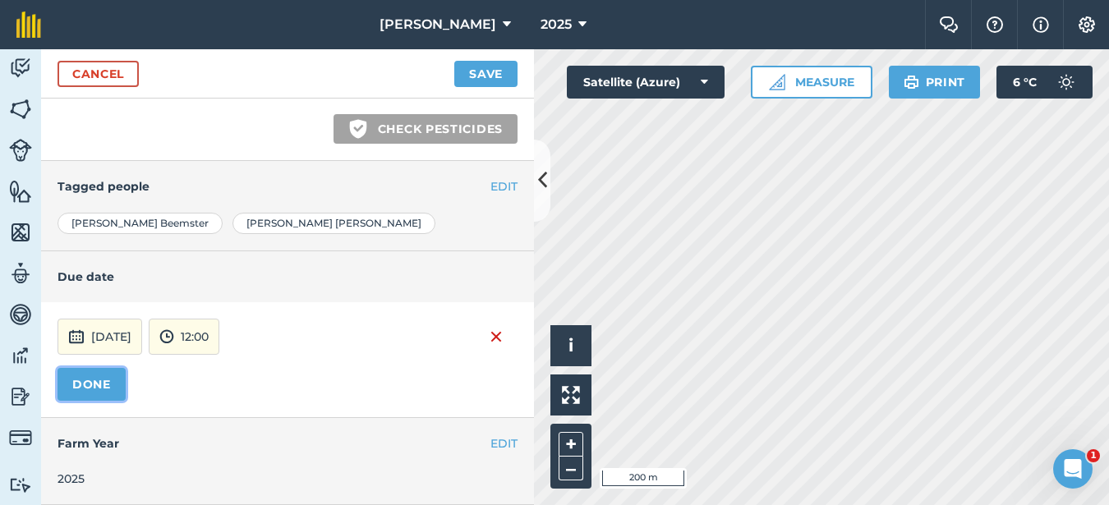
click at [116, 388] on button "DONE" at bounding box center [91, 384] width 68 height 33
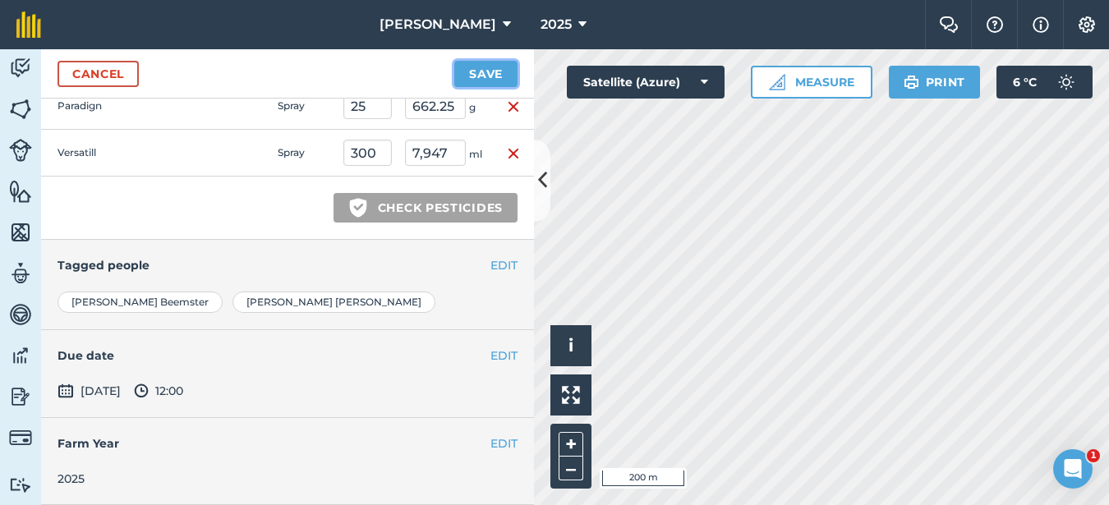
click at [502, 80] on button "Save" at bounding box center [485, 74] width 63 height 26
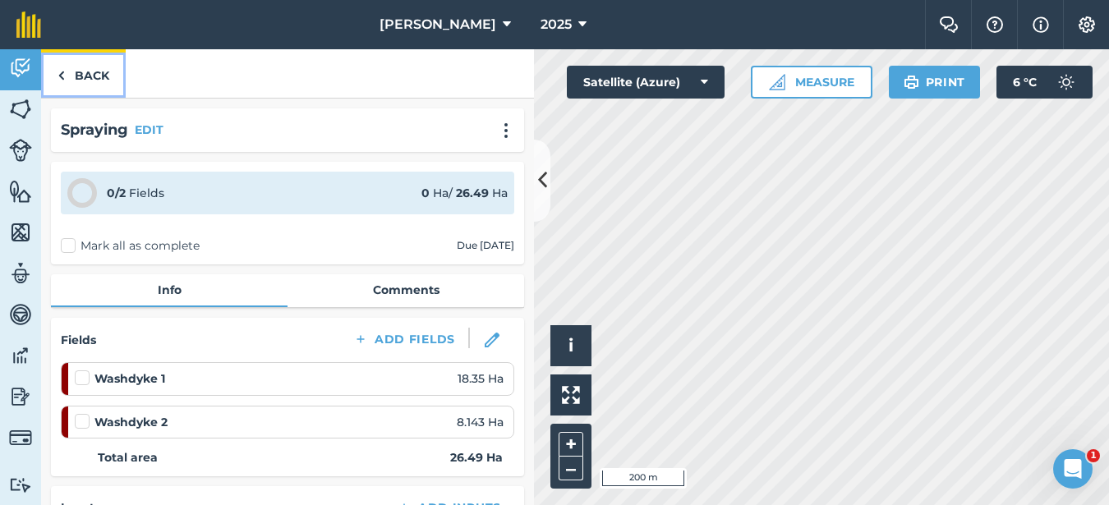
click at [67, 70] on link "Back" at bounding box center [83, 73] width 85 height 48
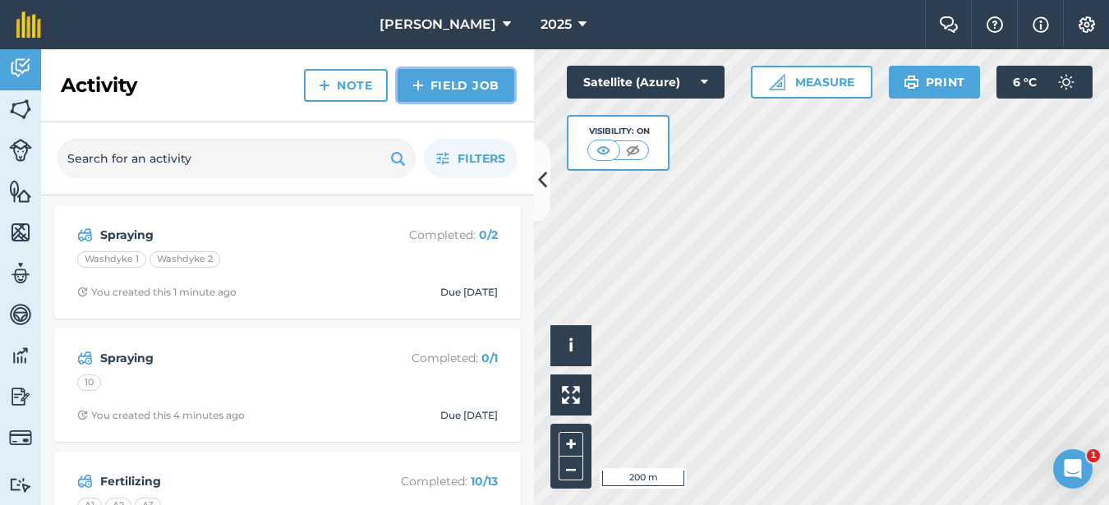
click at [451, 77] on link "Field Job" at bounding box center [456, 85] width 117 height 33
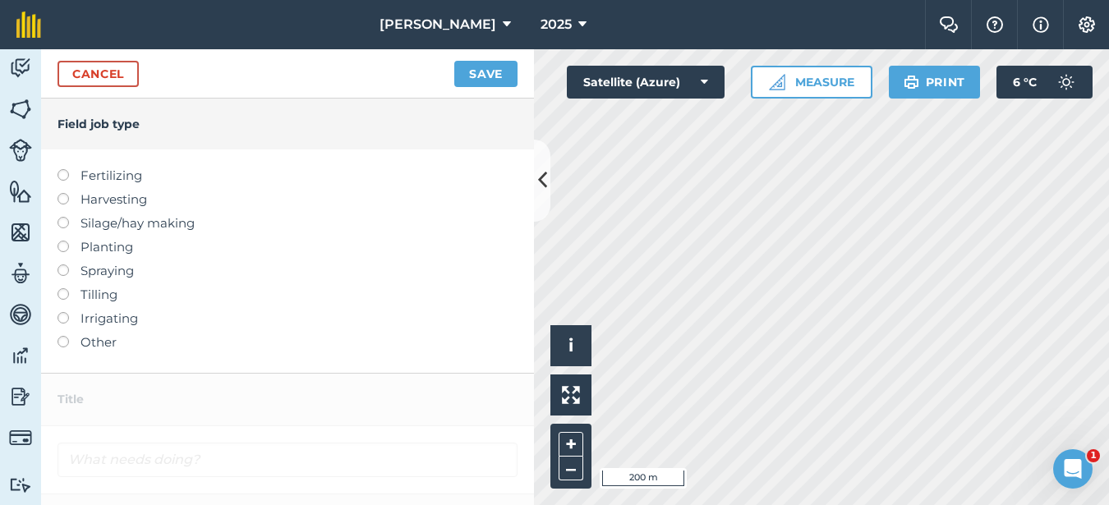
click at [66, 169] on label at bounding box center [68, 169] width 23 height 0
type input "Fertilizing"
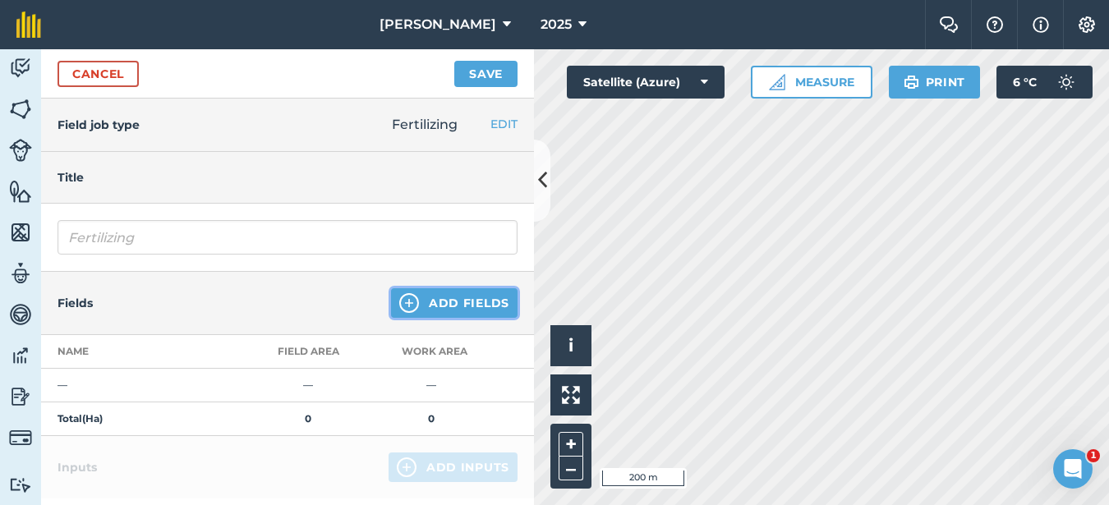
click at [443, 299] on button "Add Fields" at bounding box center [454, 303] width 126 height 30
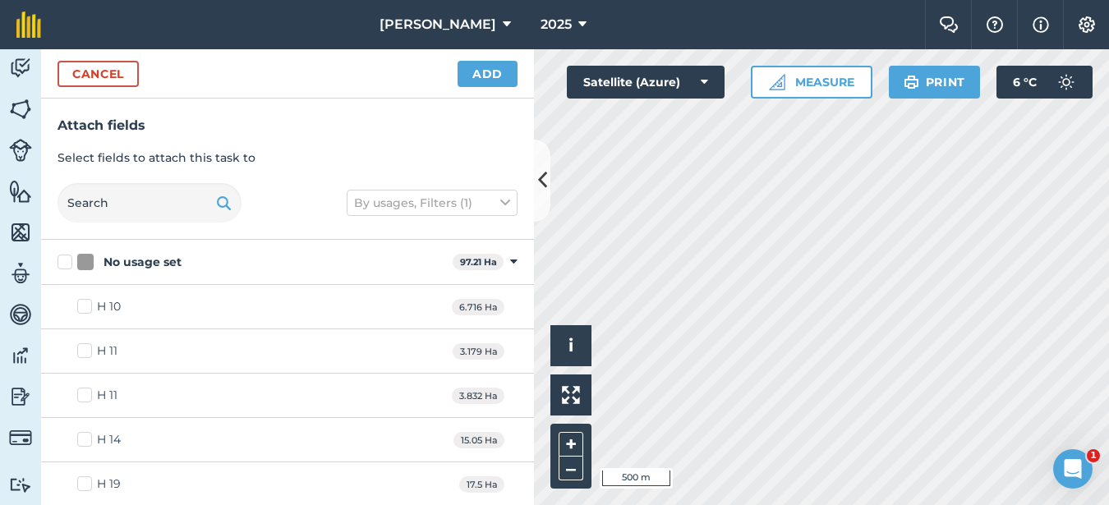
checkbox input "true"
click at [491, 80] on button "Add" at bounding box center [487, 74] width 60 height 26
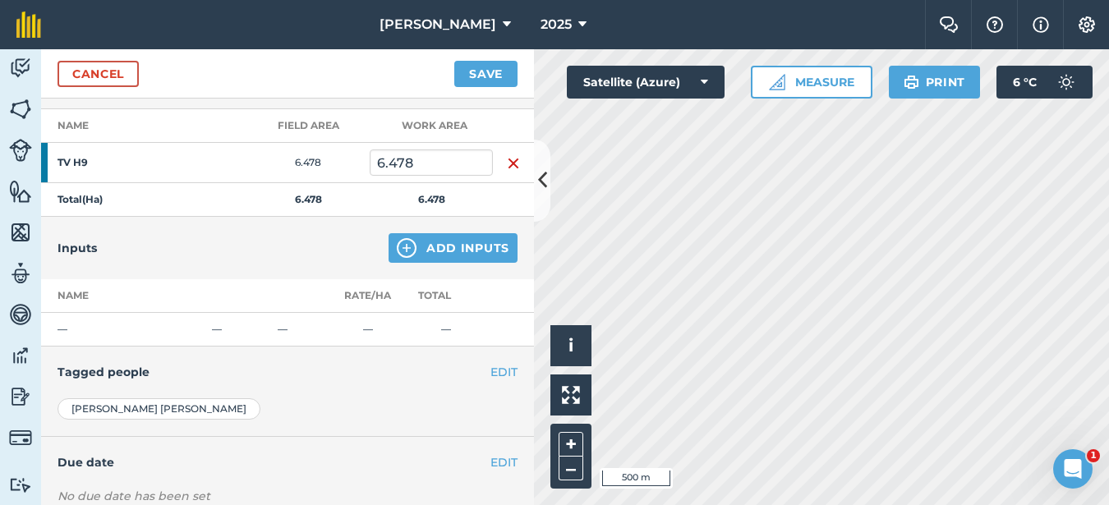
scroll to position [329, 0]
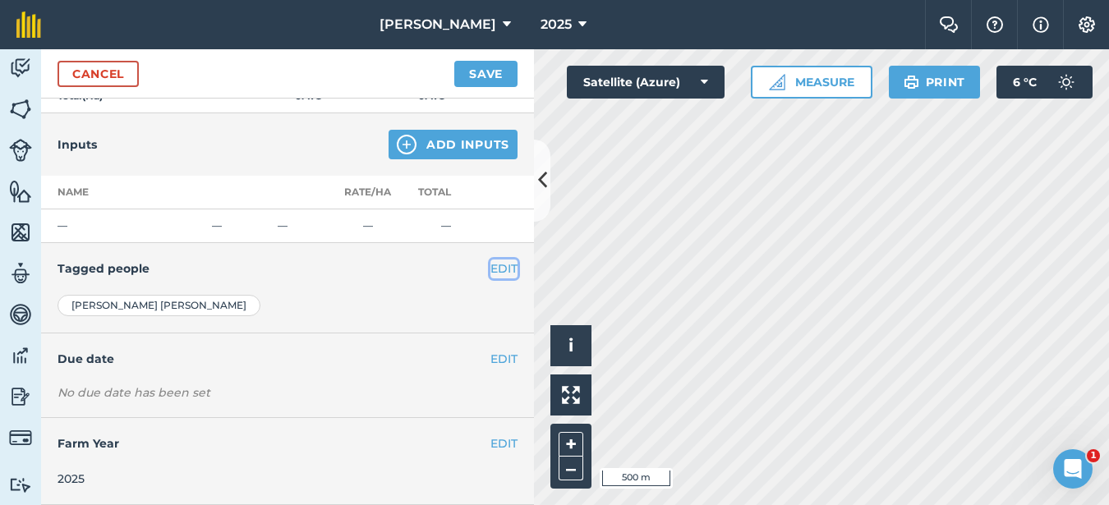
click at [491, 269] on button "EDIT" at bounding box center [503, 269] width 27 height 18
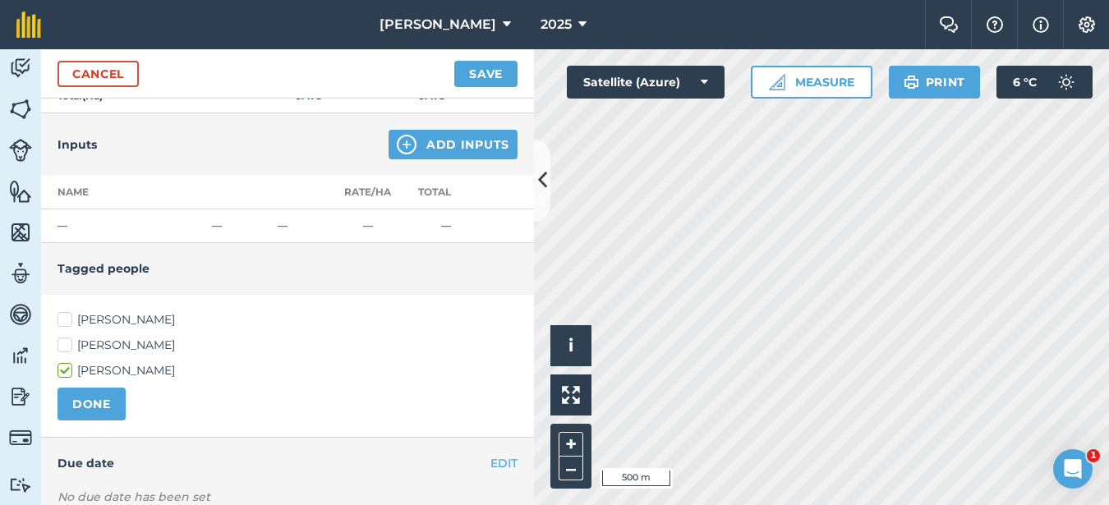
click at [69, 319] on label "[PERSON_NAME]" at bounding box center [287, 319] width 460 height 17
click at [68, 319] on input "[PERSON_NAME]" at bounding box center [62, 316] width 11 height 11
checkbox input "true"
click at [111, 406] on button "DONE" at bounding box center [91, 404] width 68 height 33
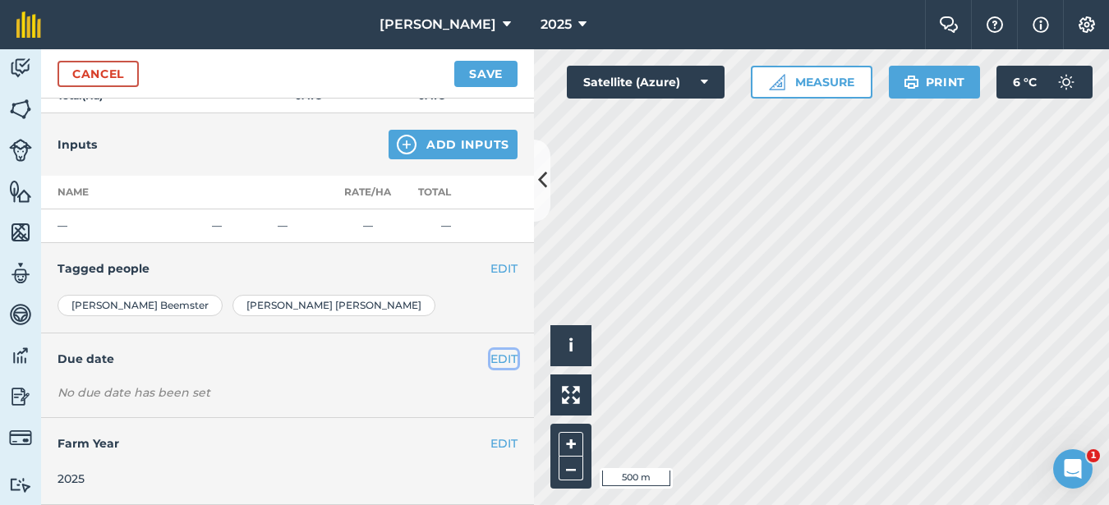
click at [501, 360] on button "EDIT" at bounding box center [503, 359] width 27 height 18
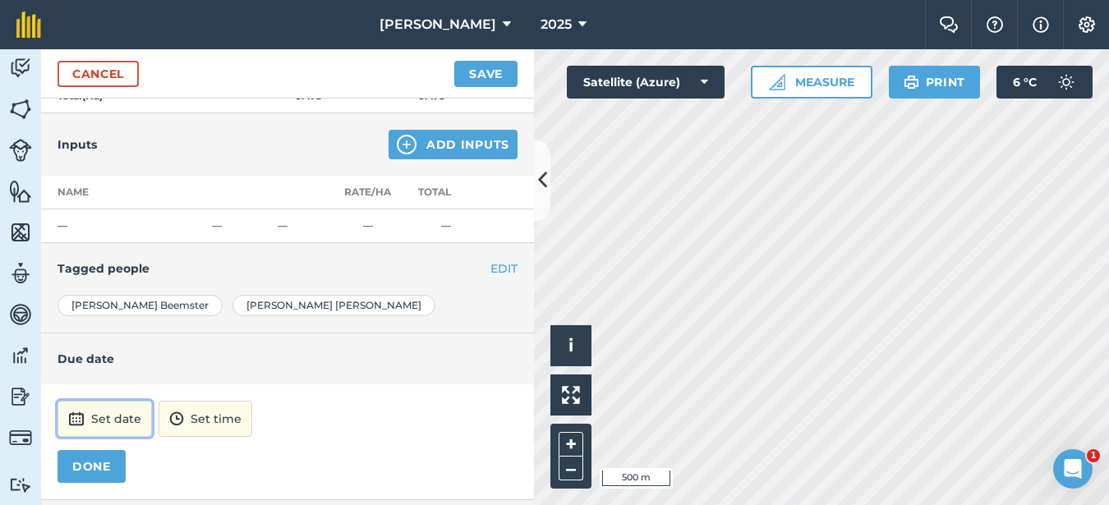
click at [99, 416] on button "Set date" at bounding box center [104, 419] width 94 height 36
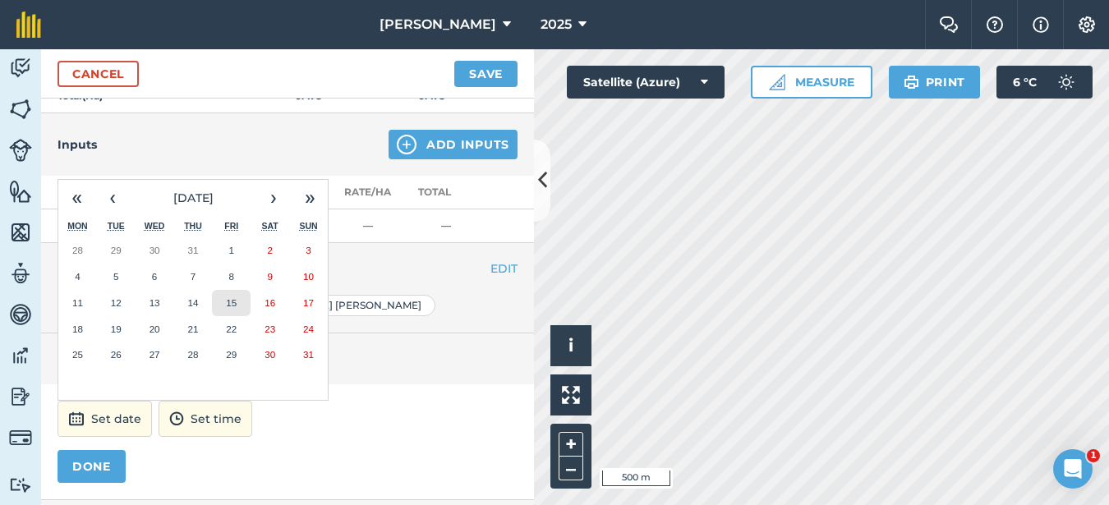
click at [233, 301] on abbr "15" at bounding box center [231, 302] width 11 height 11
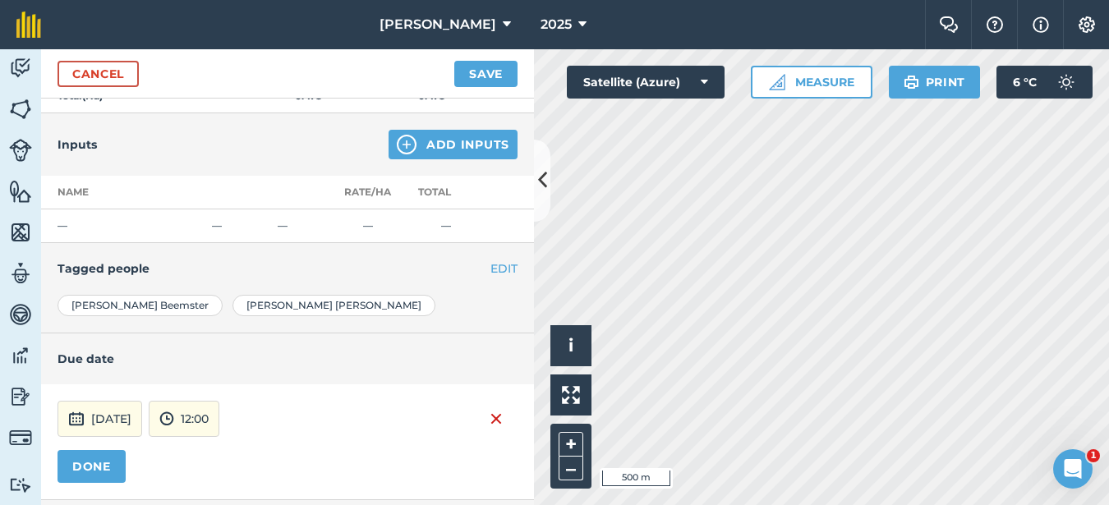
scroll to position [411, 0]
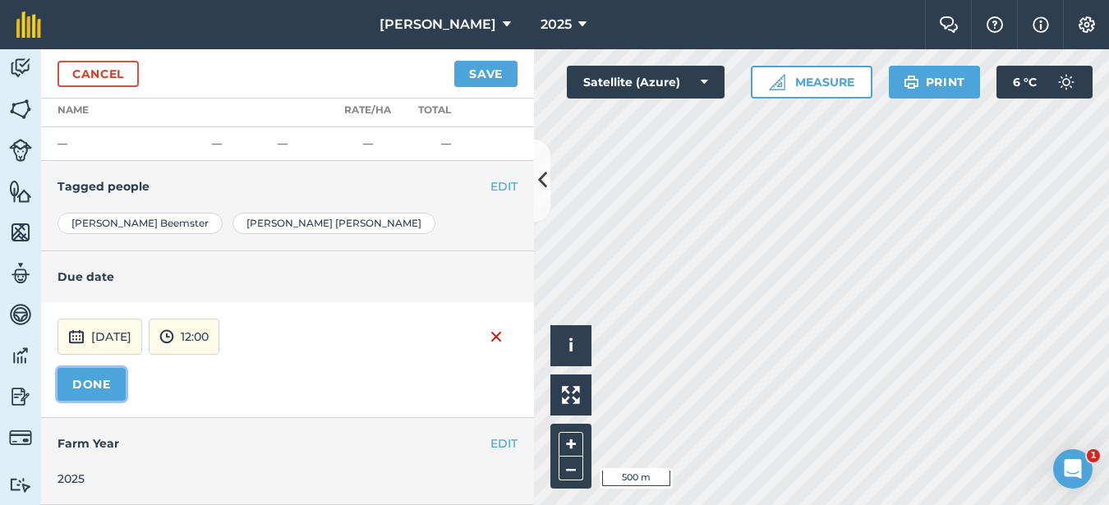
click at [114, 375] on button "DONE" at bounding box center [91, 384] width 68 height 33
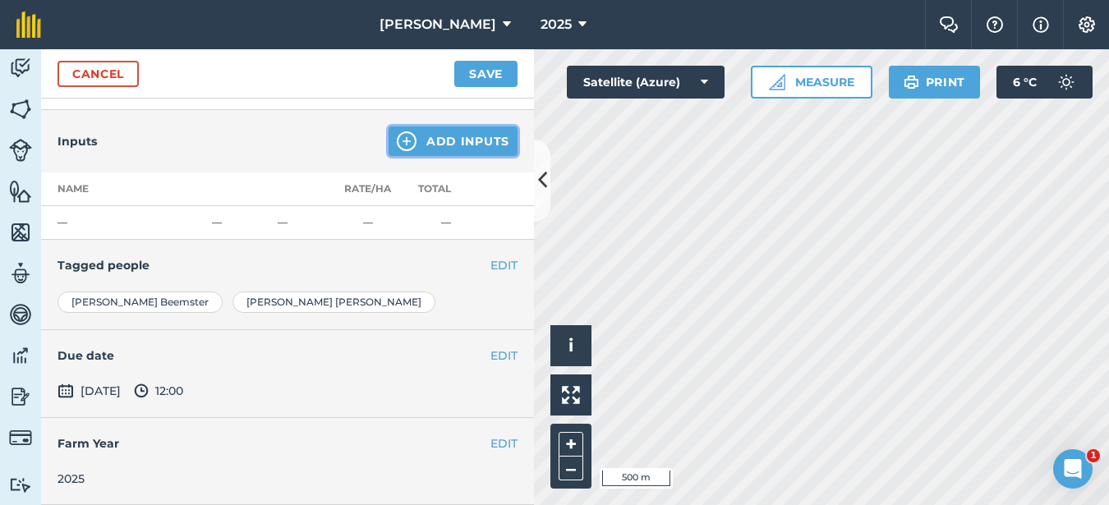
click at [446, 135] on button "Add Inputs" at bounding box center [452, 141] width 129 height 30
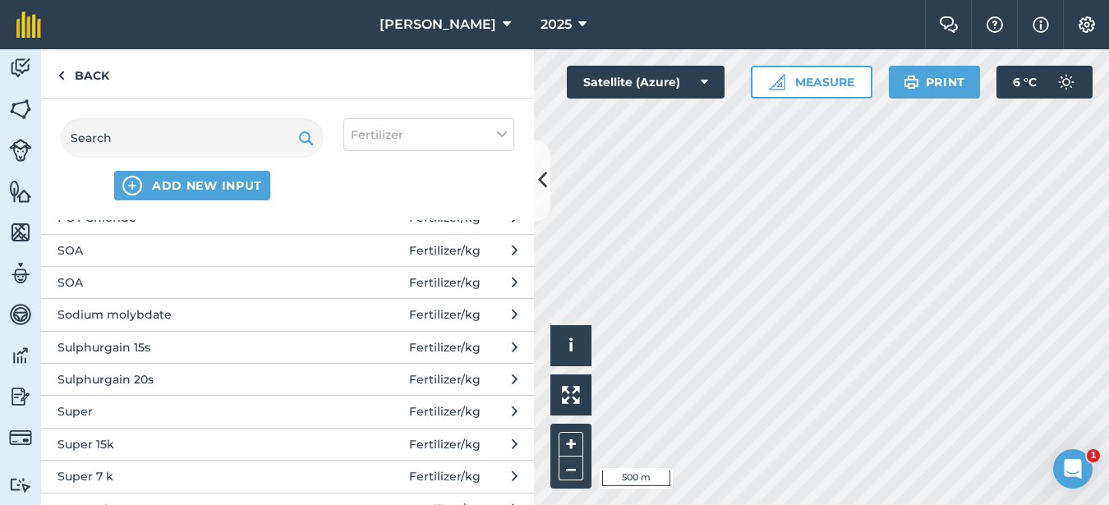
scroll to position [903, 0]
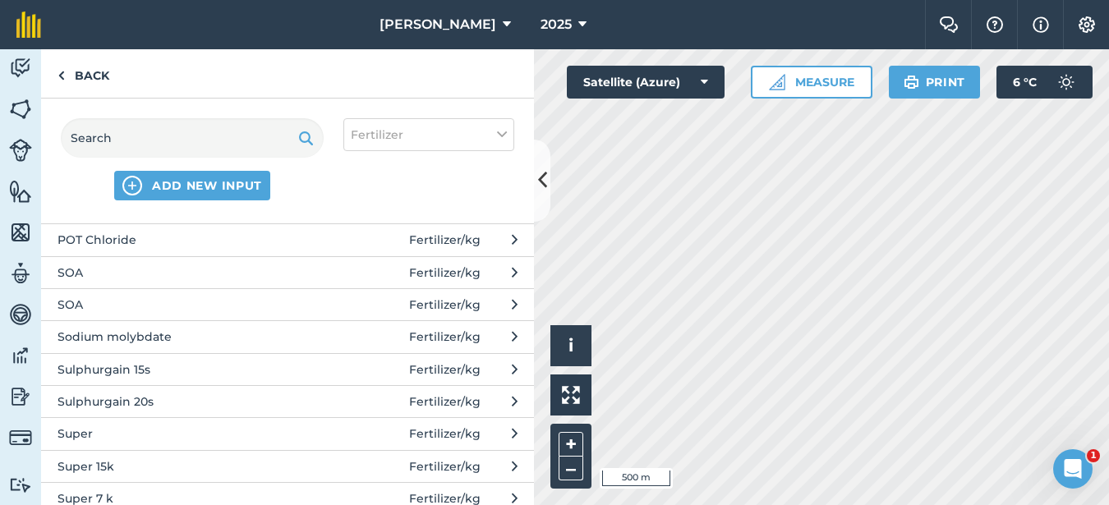
click at [101, 271] on span "SOA" at bounding box center [191, 273] width 269 height 18
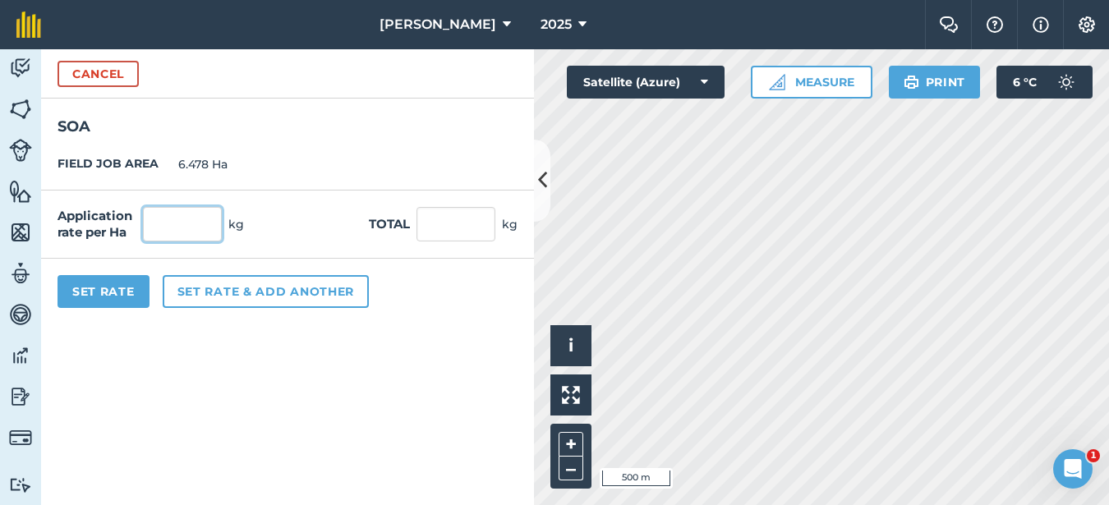
click at [215, 225] on input "text" at bounding box center [182, 224] width 79 height 34
type input "150"
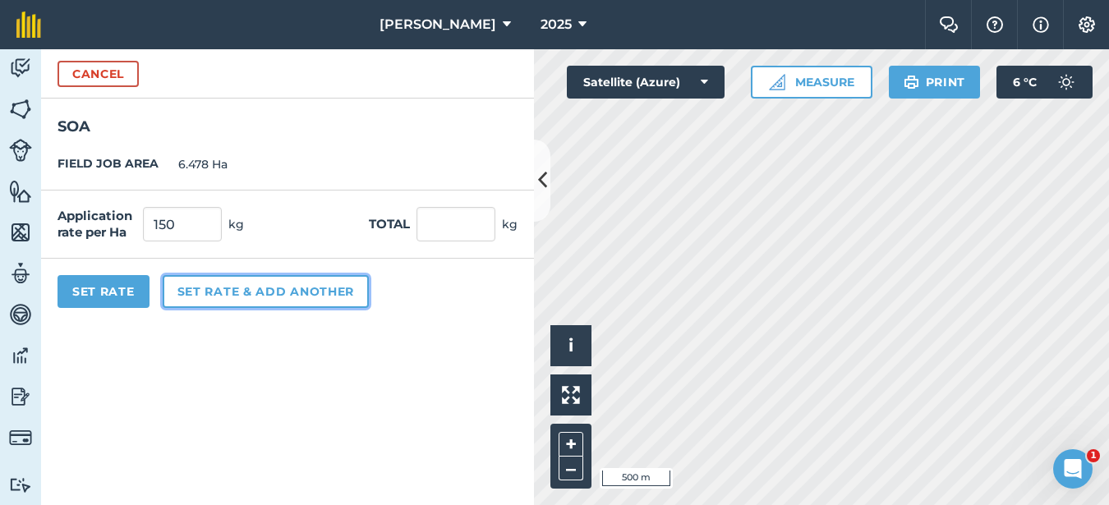
type input "971.7"
click at [231, 291] on button "Set rate & add another" at bounding box center [266, 291] width 206 height 33
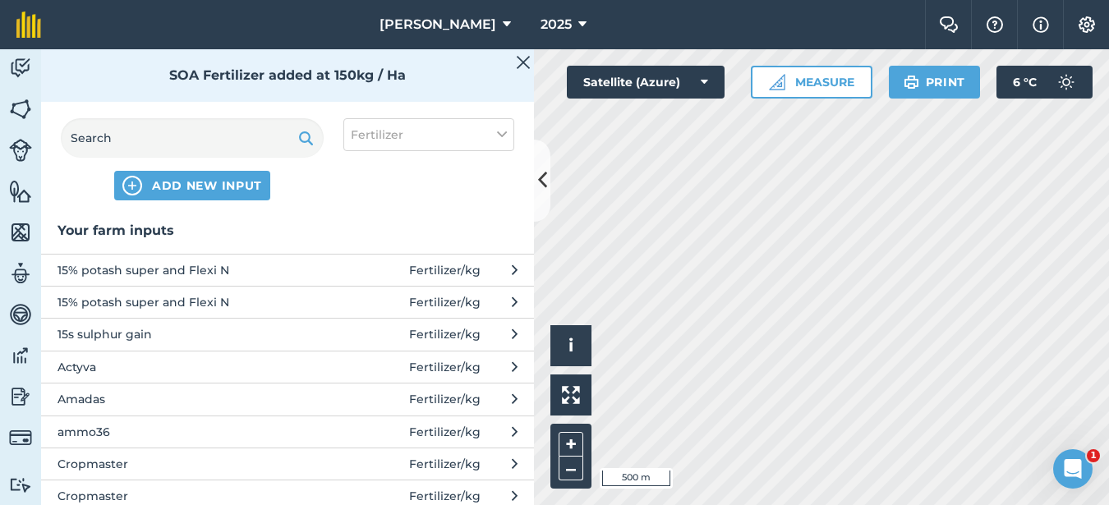
click at [516, 57] on img at bounding box center [523, 63] width 15 height 20
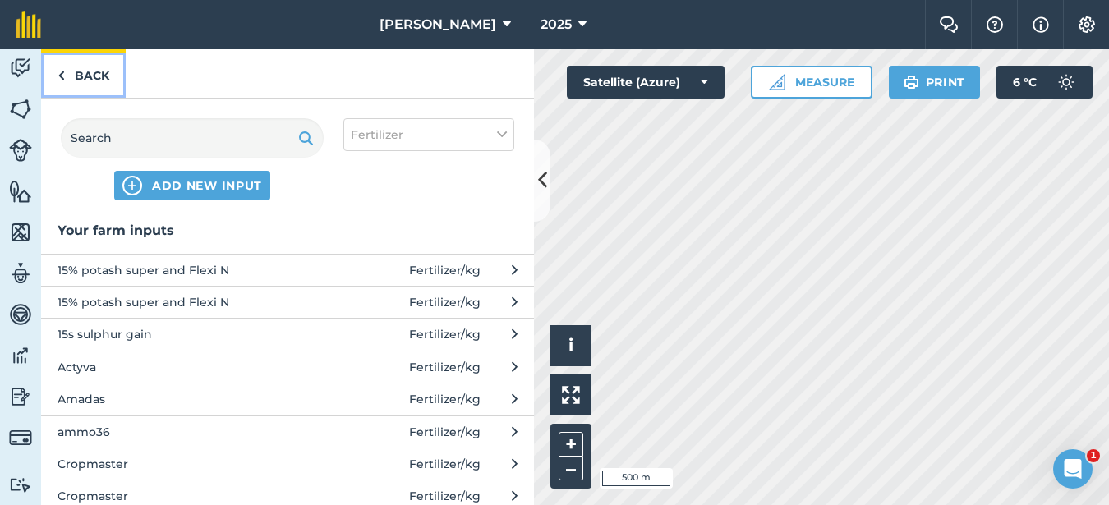
drag, startPoint x: 94, startPoint y: 80, endPoint x: 85, endPoint y: 79, distance: 8.3
click at [92, 80] on link "Back" at bounding box center [83, 73] width 85 height 48
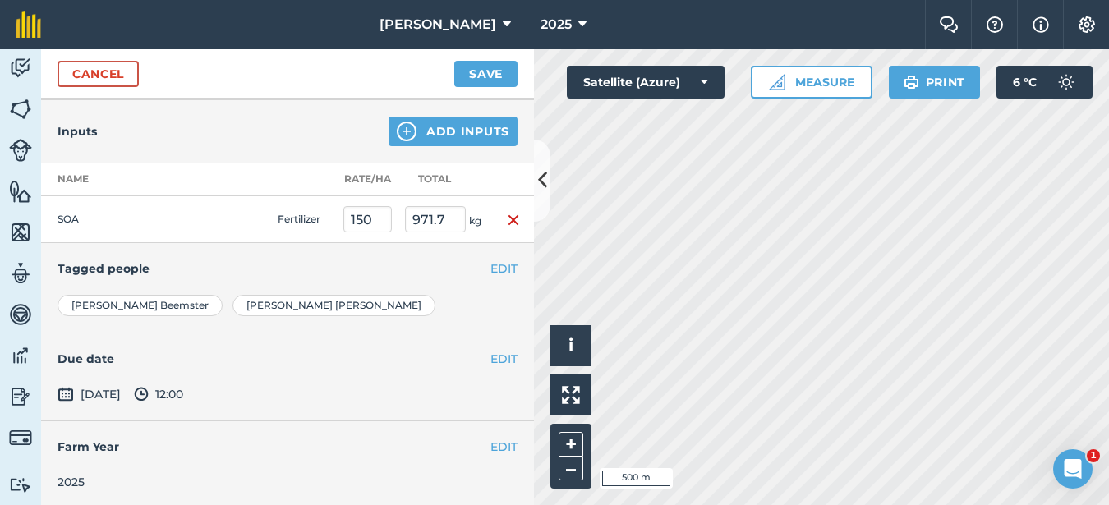
scroll to position [346, 0]
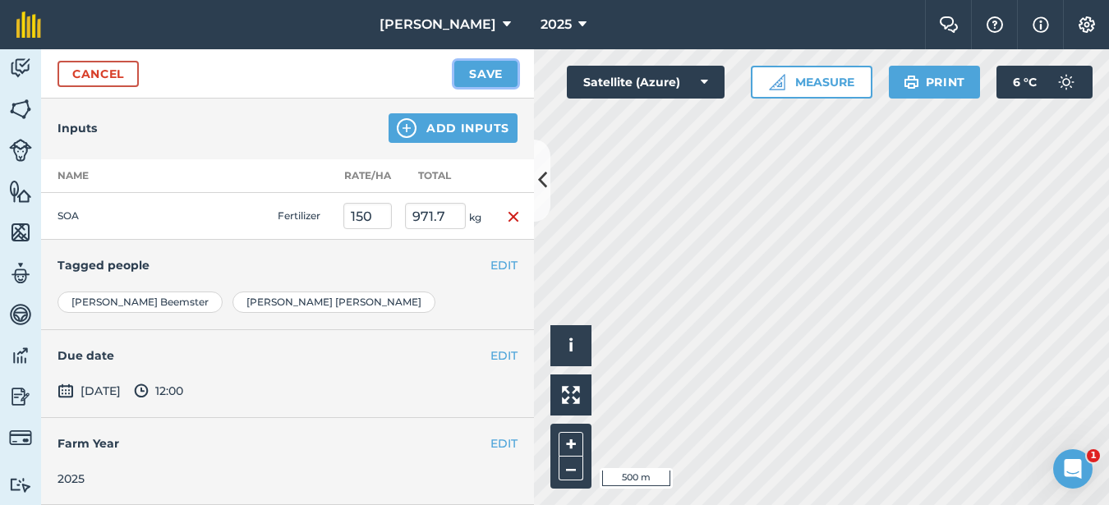
click at [486, 71] on button "Save" at bounding box center [485, 74] width 63 height 26
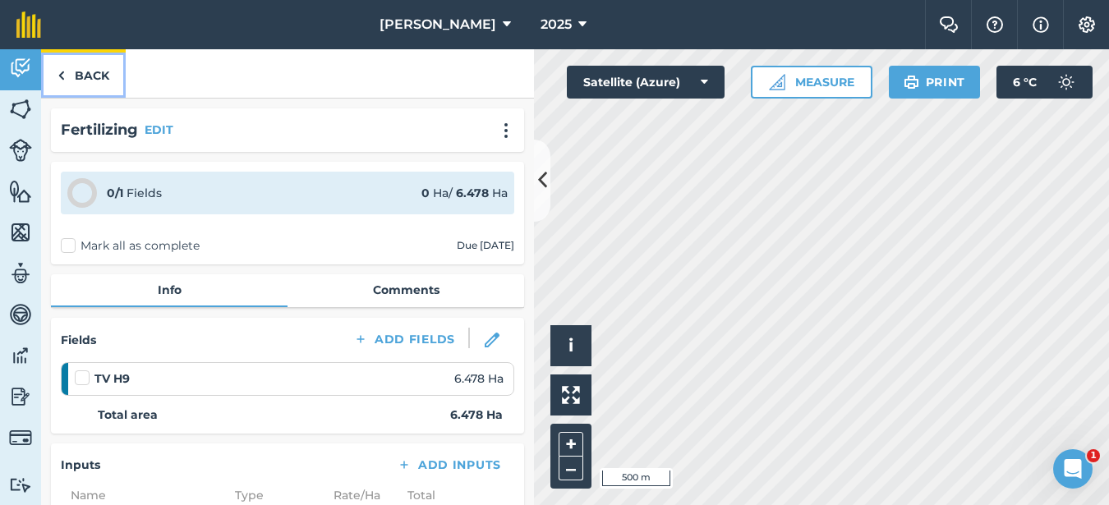
click at [101, 76] on link "Back" at bounding box center [83, 73] width 85 height 48
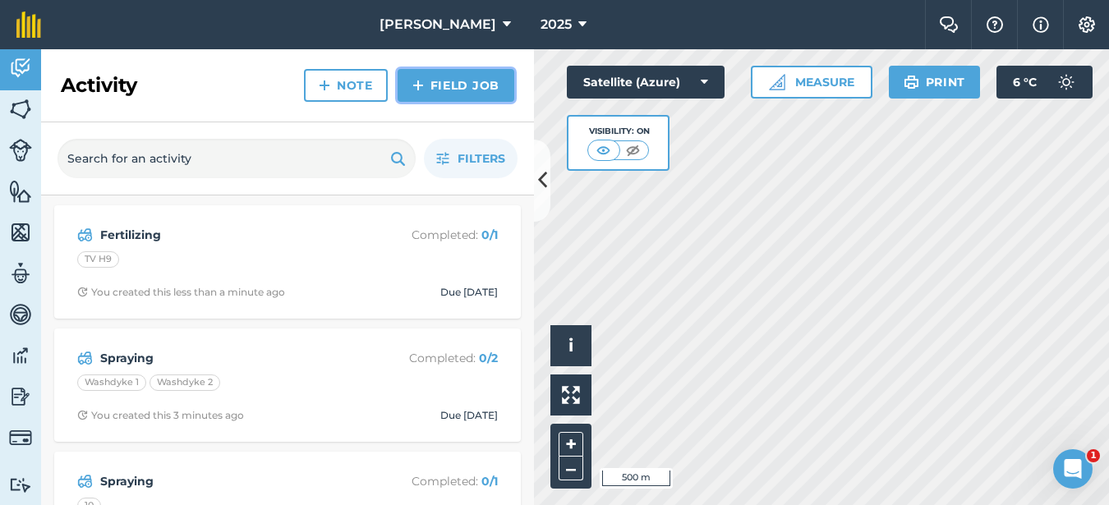
click at [463, 85] on link "Field Job" at bounding box center [456, 85] width 117 height 33
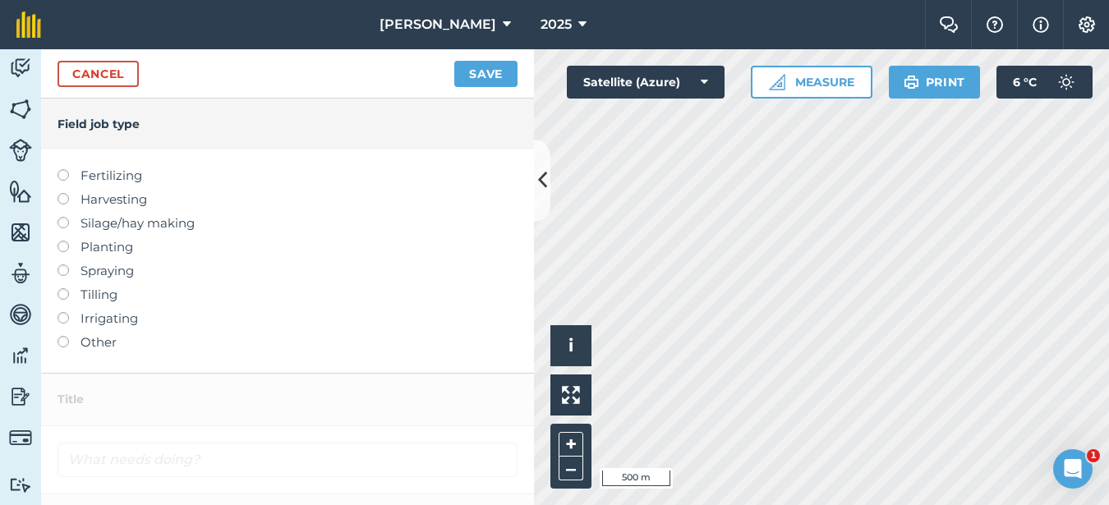
click at [66, 264] on label at bounding box center [68, 264] width 23 height 0
type input "Spraying"
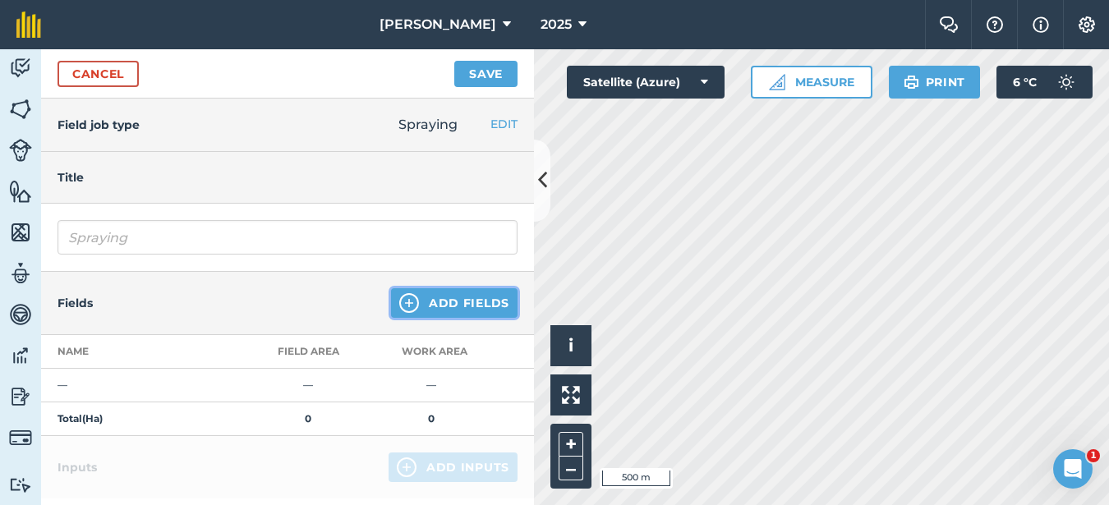
click at [434, 304] on button "Add Fields" at bounding box center [454, 303] width 126 height 30
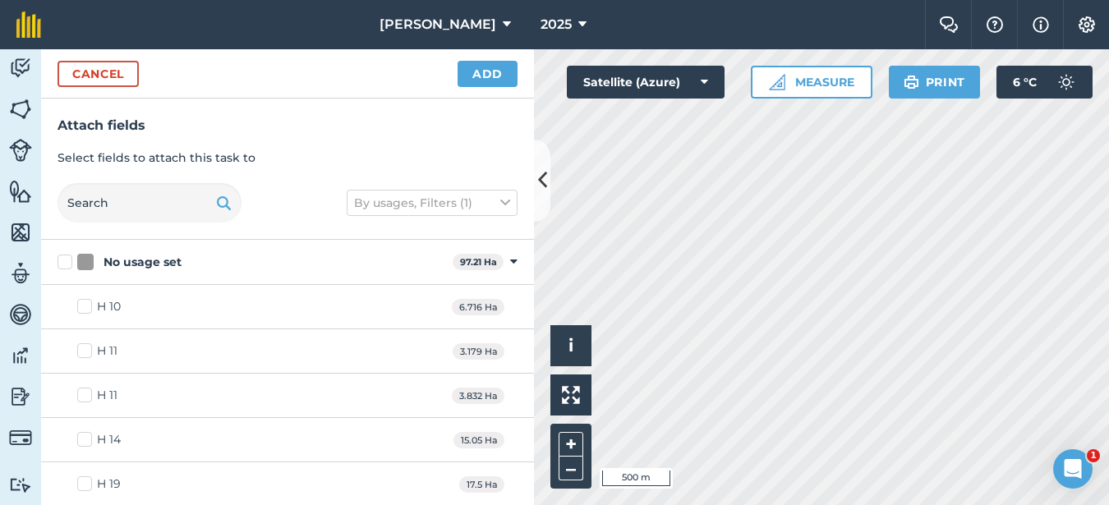
checkbox input "true"
click at [508, 79] on button "Add" at bounding box center [487, 74] width 60 height 26
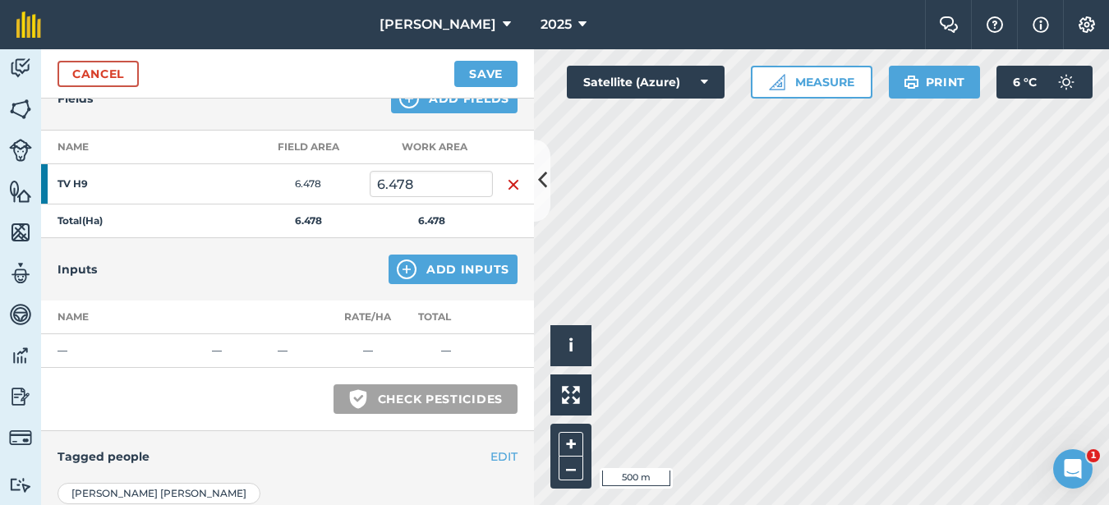
scroll to position [246, 0]
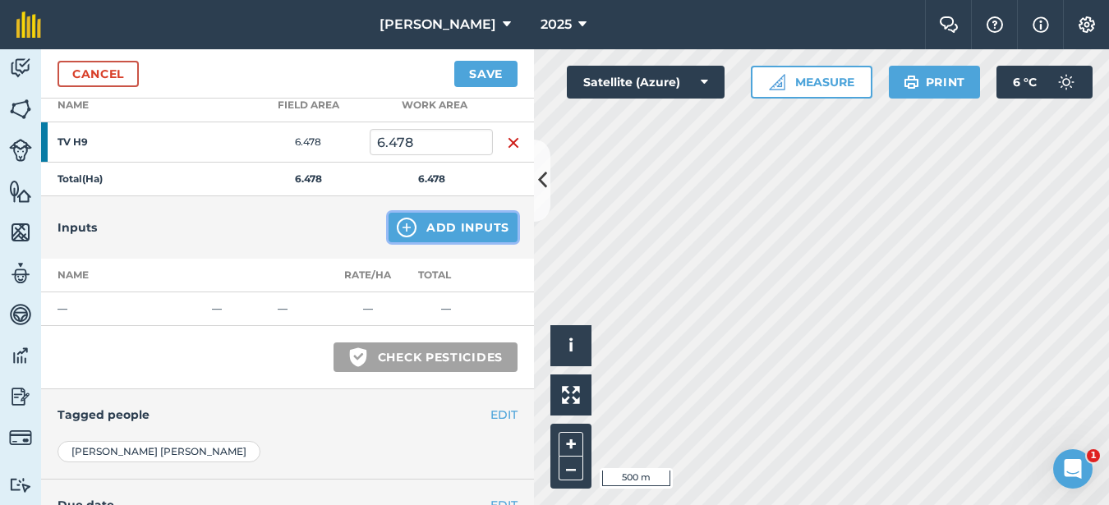
click at [453, 223] on button "Add Inputs" at bounding box center [452, 228] width 129 height 30
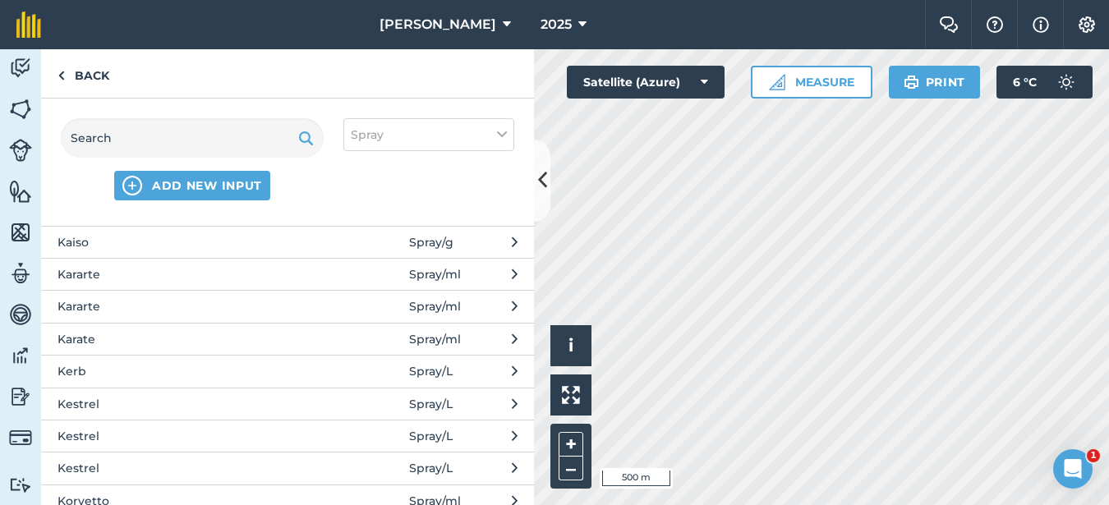
scroll to position [1560, 0]
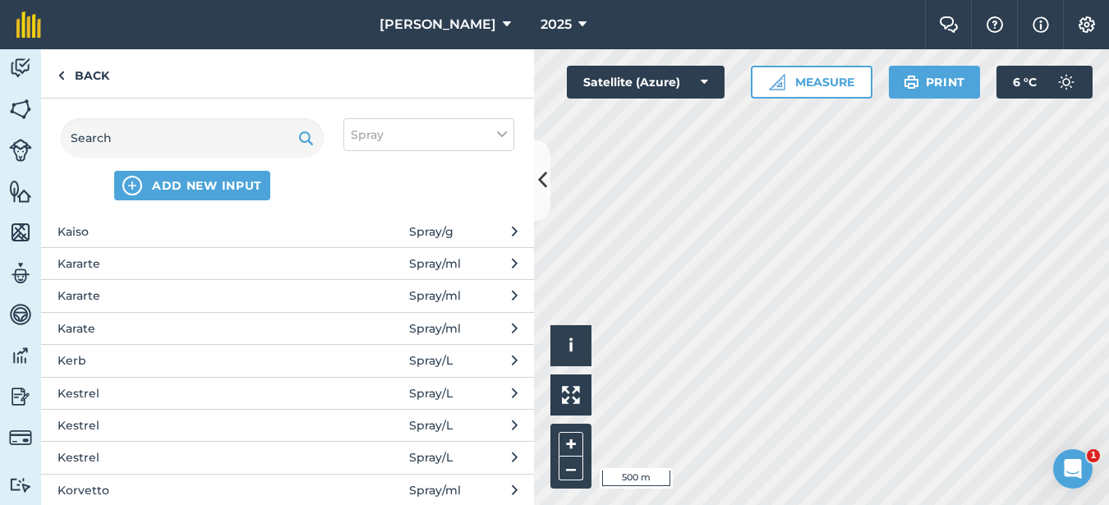
click at [154, 393] on span "Kestrel" at bounding box center [191, 393] width 269 height 18
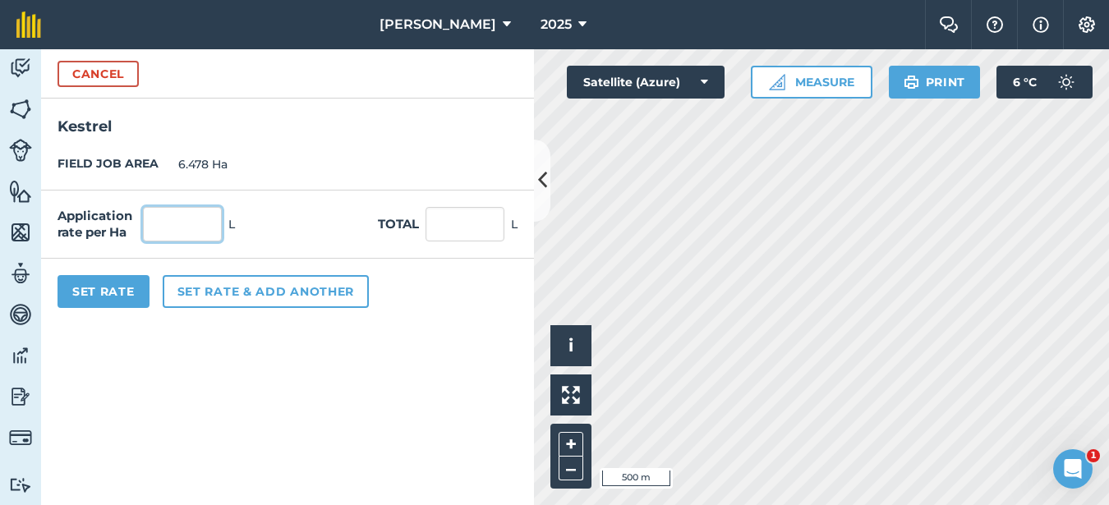
click at [186, 227] on input "text" at bounding box center [182, 224] width 79 height 34
type input "1"
type input "6.478"
click at [87, 281] on button "Set Rate" at bounding box center [103, 291] width 92 height 33
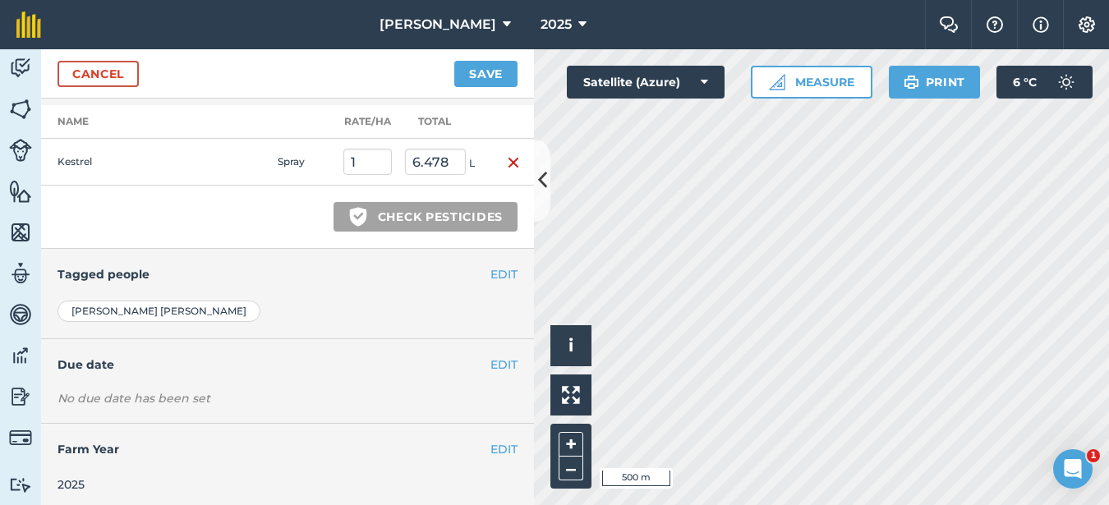
scroll to position [406, 0]
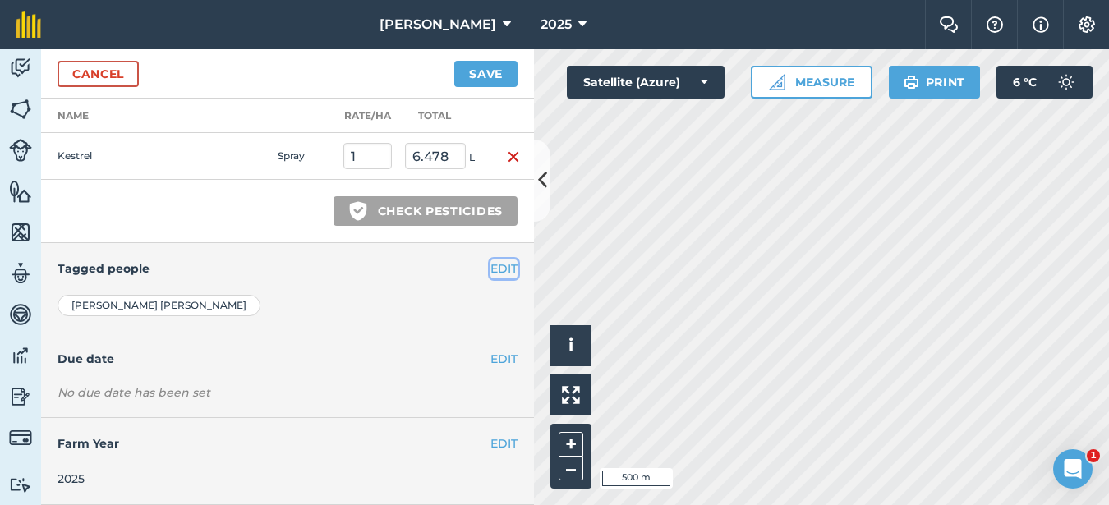
click at [490, 269] on button "EDIT" at bounding box center [503, 269] width 27 height 18
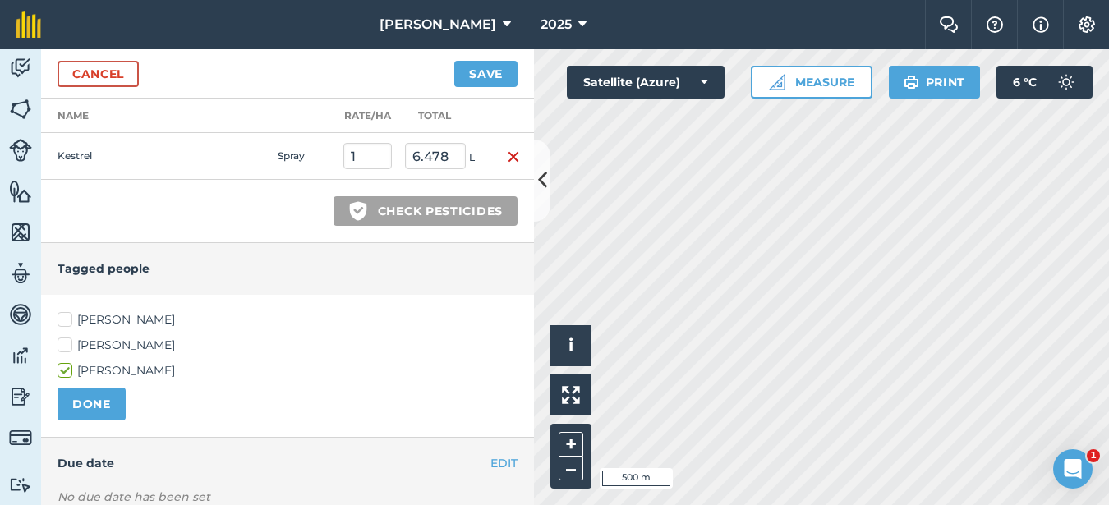
click at [76, 315] on label "[PERSON_NAME]" at bounding box center [287, 319] width 460 height 17
click at [68, 315] on input "[PERSON_NAME]" at bounding box center [62, 316] width 11 height 11
checkbox input "true"
click at [95, 408] on button "DONE" at bounding box center [91, 404] width 68 height 33
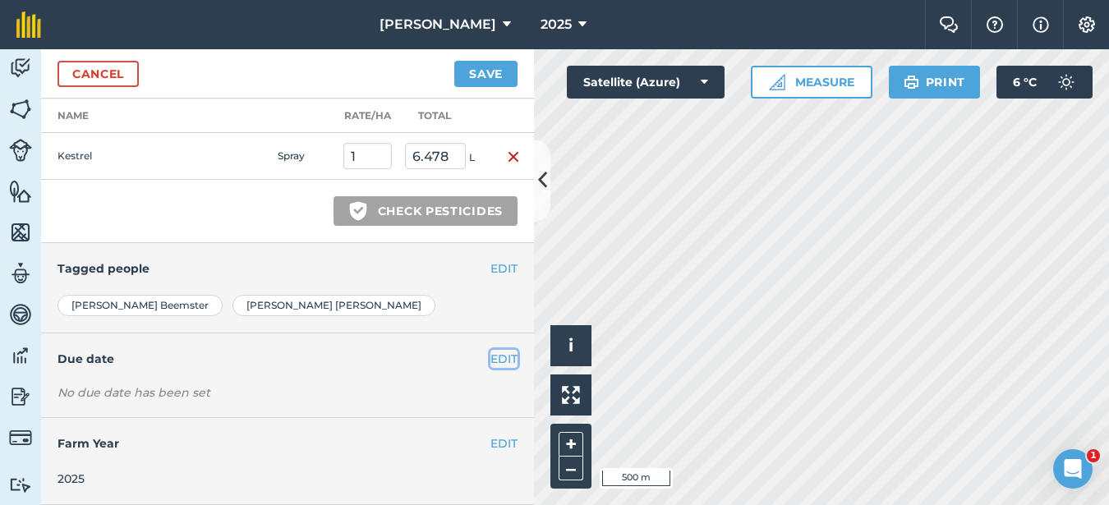
click at [490, 353] on button "EDIT" at bounding box center [503, 359] width 27 height 18
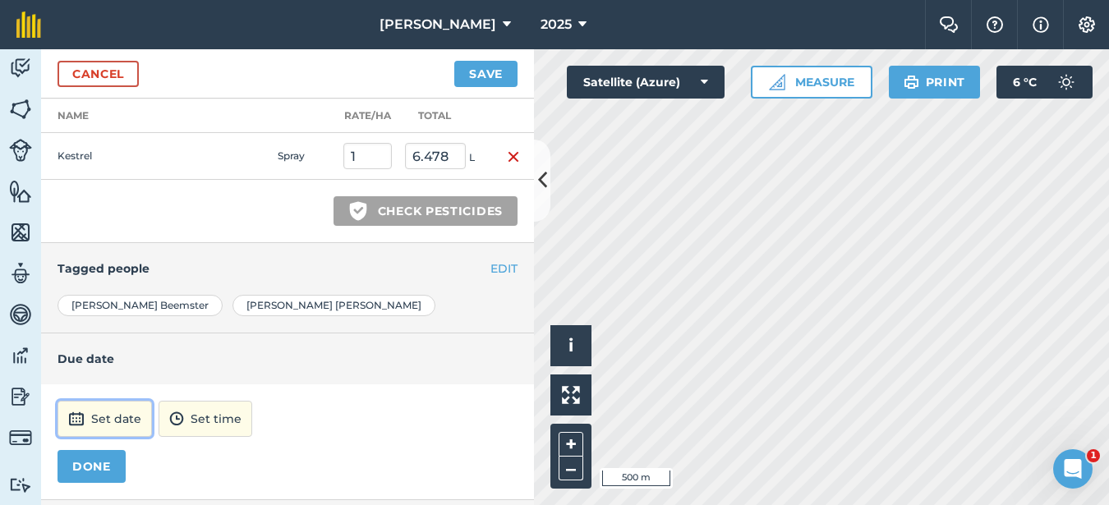
click at [102, 412] on button "Set date" at bounding box center [104, 419] width 94 height 36
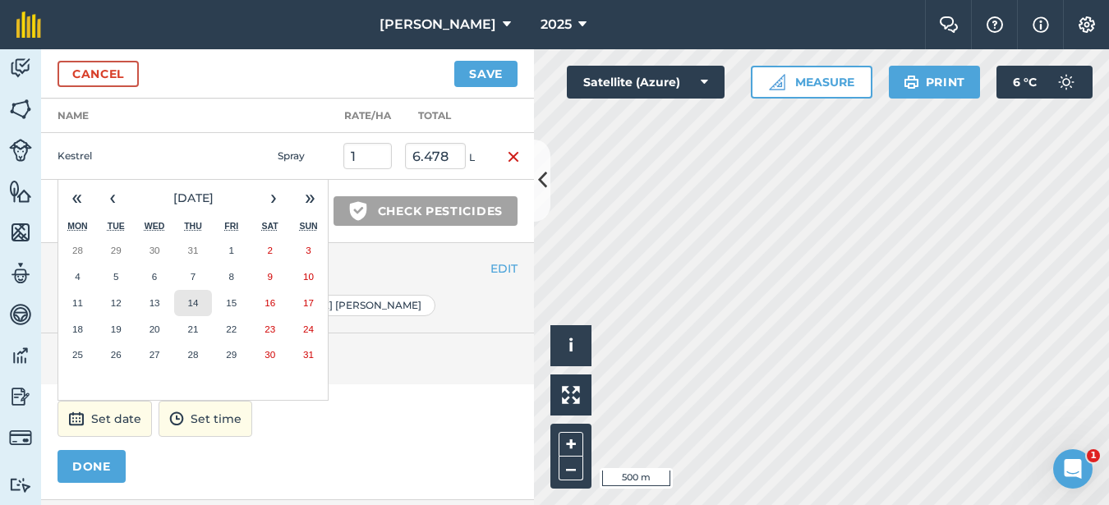
click at [194, 309] on button "14" at bounding box center [193, 303] width 39 height 26
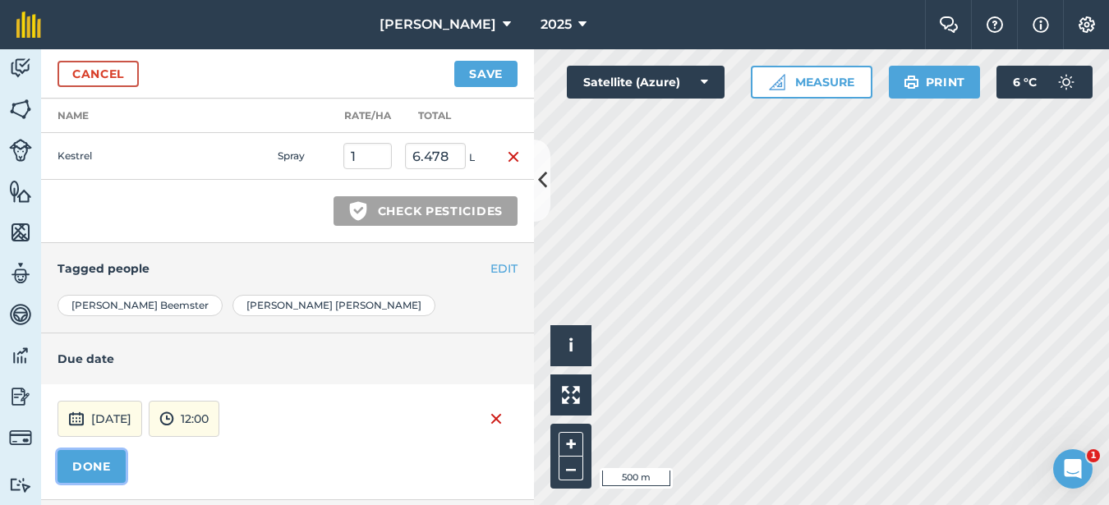
click at [102, 460] on button "DONE" at bounding box center [91, 466] width 68 height 33
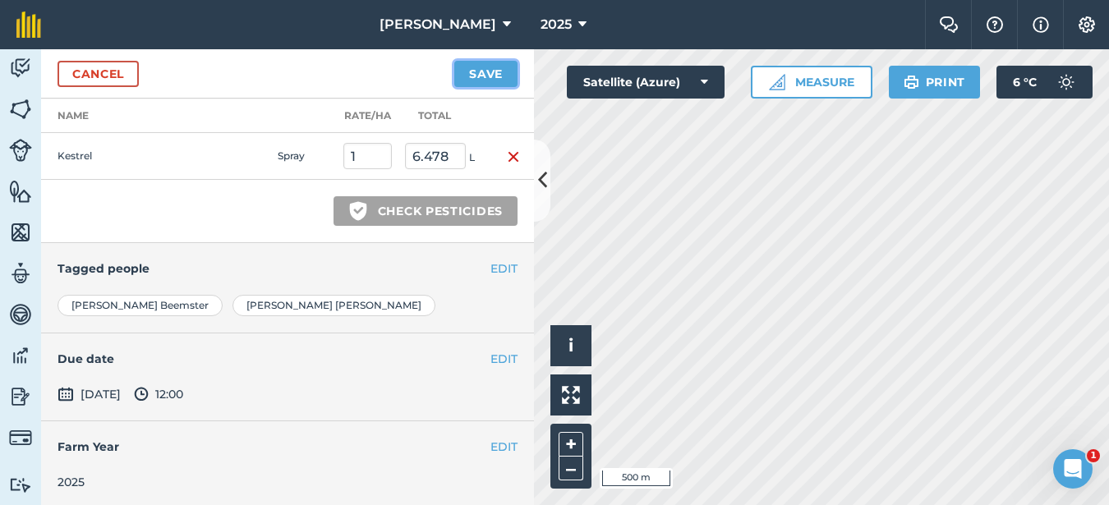
click at [475, 75] on button "Save" at bounding box center [485, 74] width 63 height 26
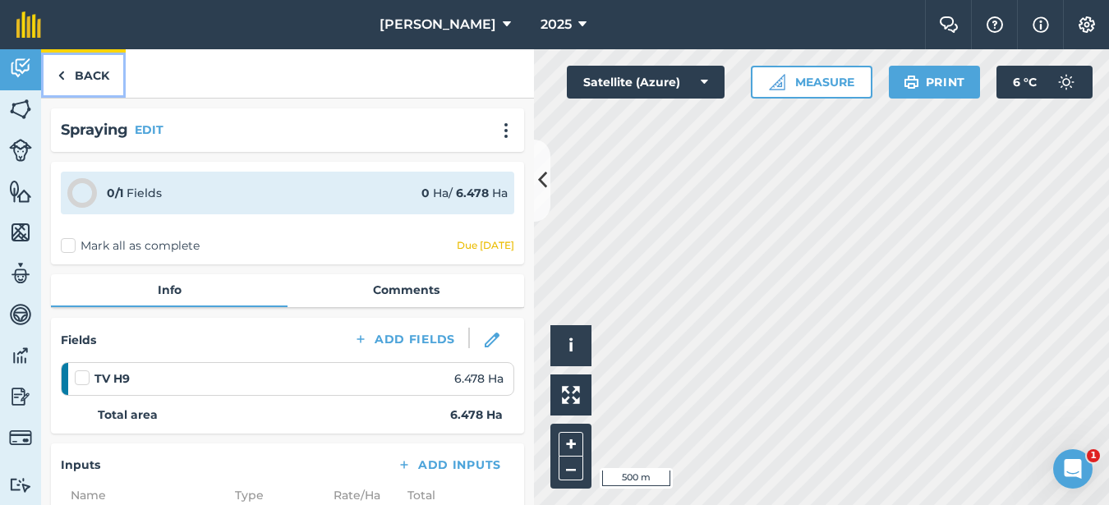
click at [85, 69] on link "Back" at bounding box center [83, 73] width 85 height 48
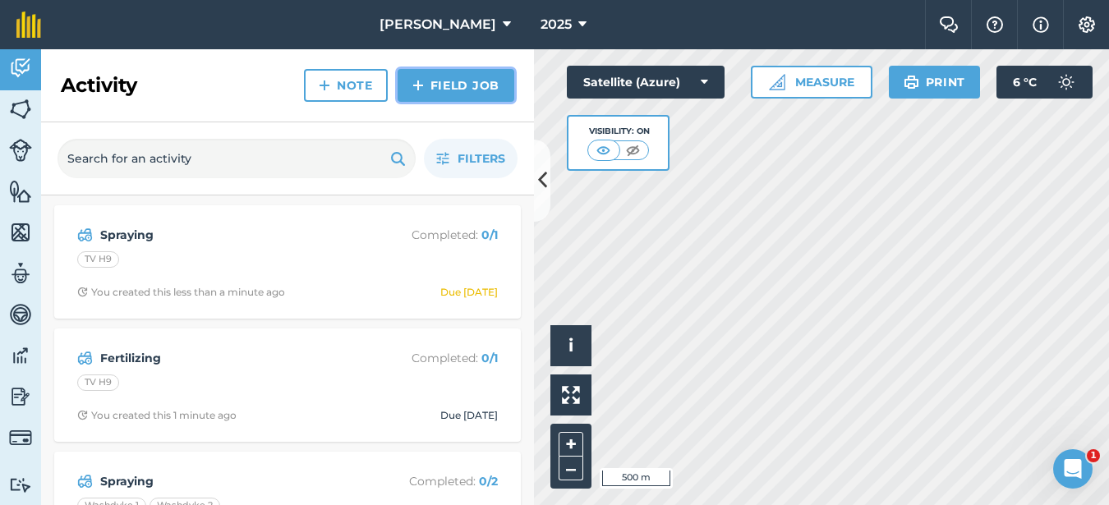
click at [457, 93] on link "Field Job" at bounding box center [456, 85] width 117 height 33
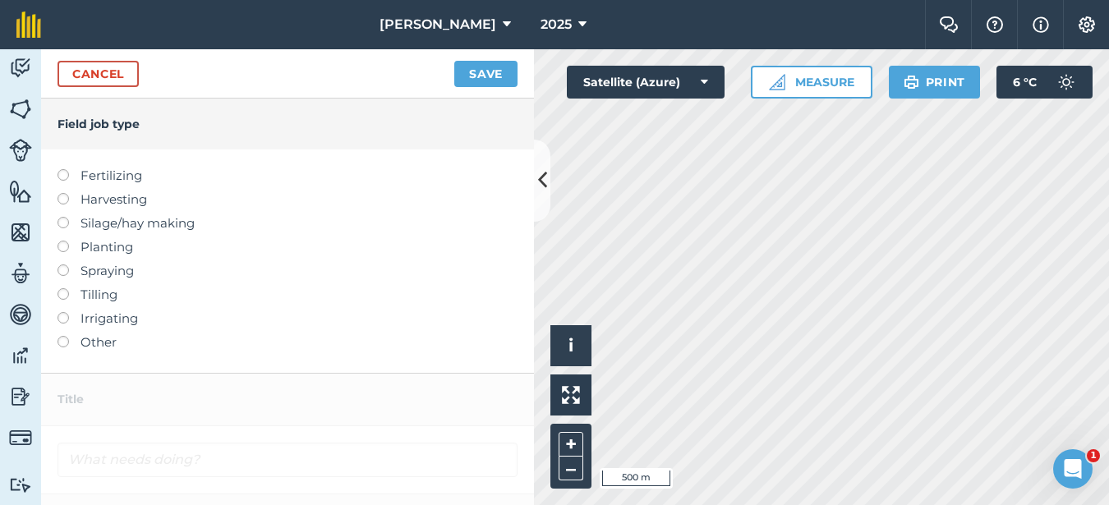
click at [65, 169] on label at bounding box center [68, 169] width 23 height 0
type input "Fertilizing"
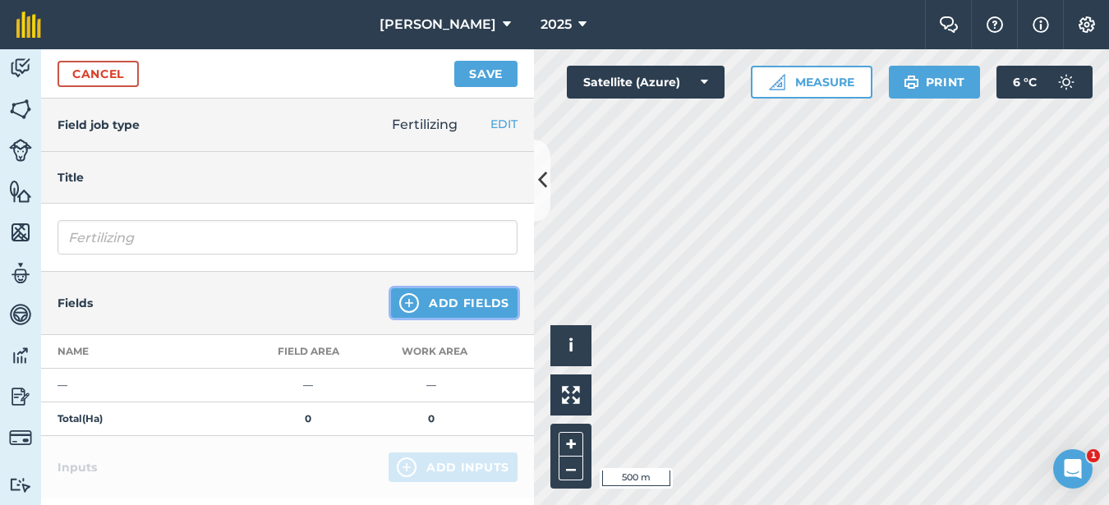
click at [463, 304] on button "Add Fields" at bounding box center [454, 303] width 126 height 30
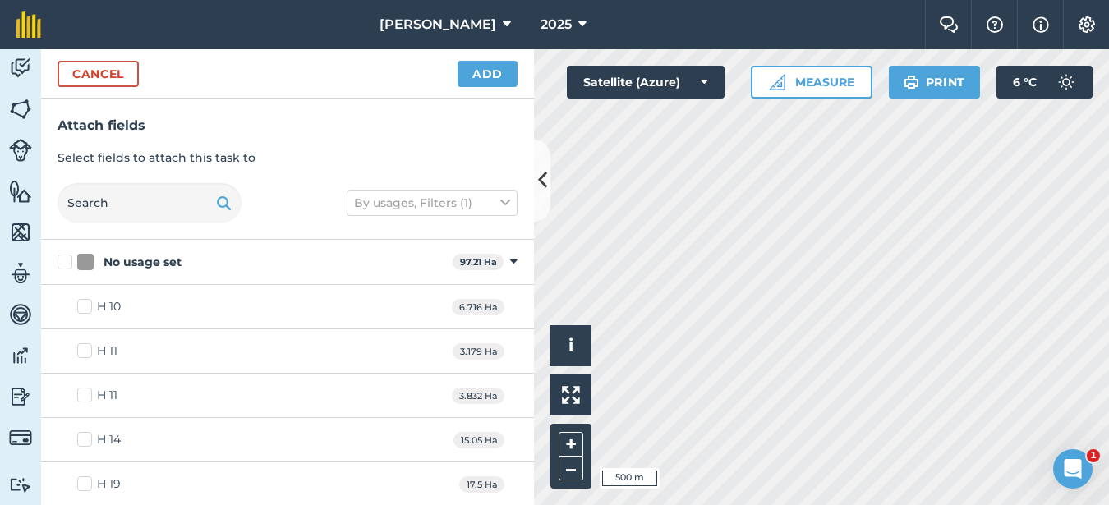
checkbox input "true"
click at [495, 76] on button "Add" at bounding box center [487, 74] width 60 height 26
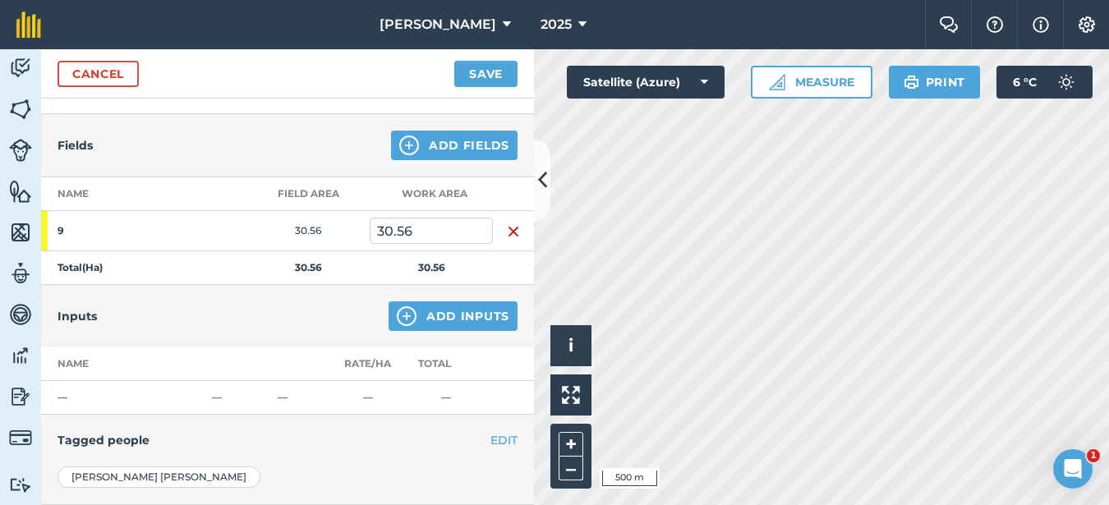
scroll to position [164, 0]
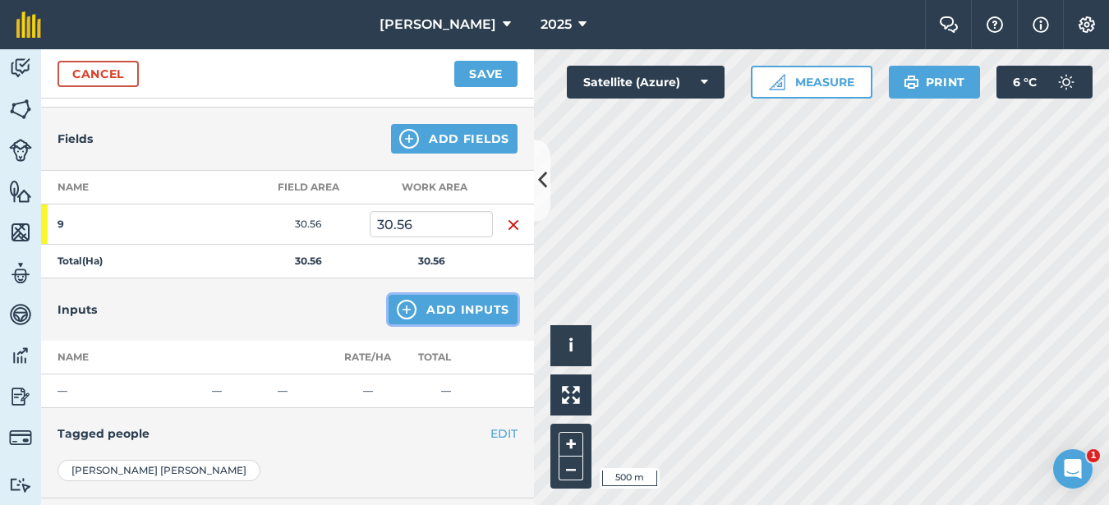
click at [424, 313] on button "Add Inputs" at bounding box center [452, 310] width 129 height 30
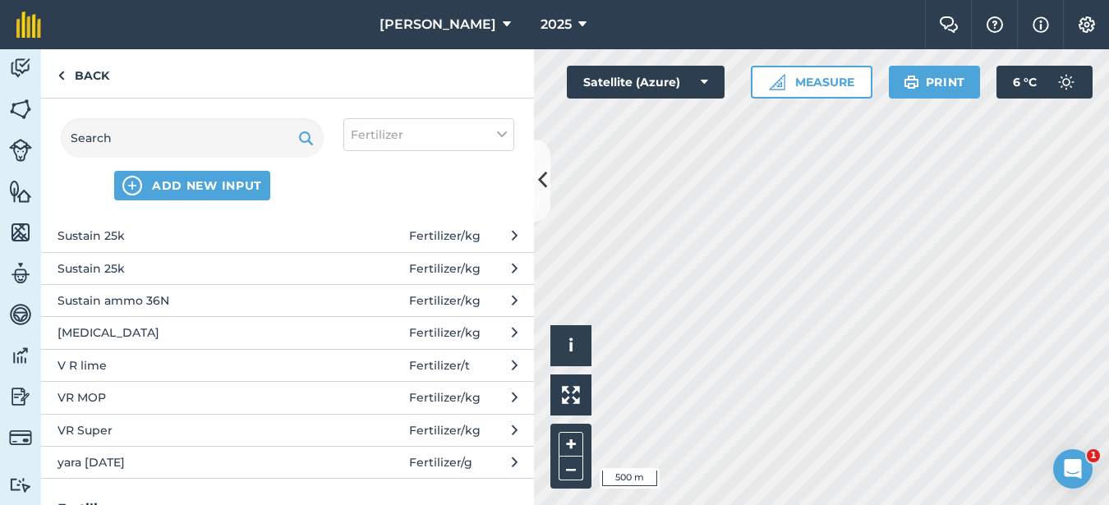
scroll to position [1314, 0]
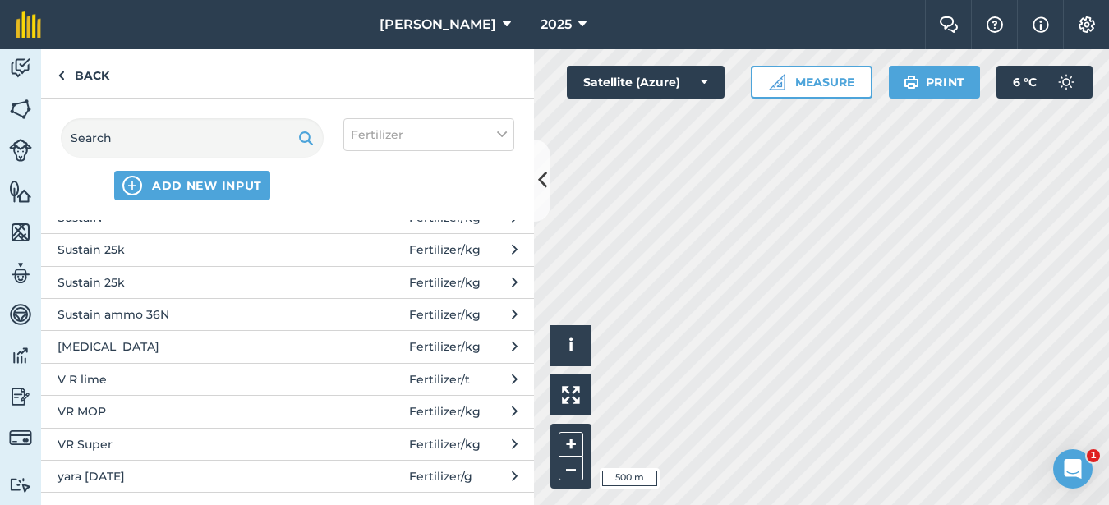
click at [95, 356] on button "[MEDICAL_DATA] Fertilizer / kg" at bounding box center [287, 346] width 493 height 32
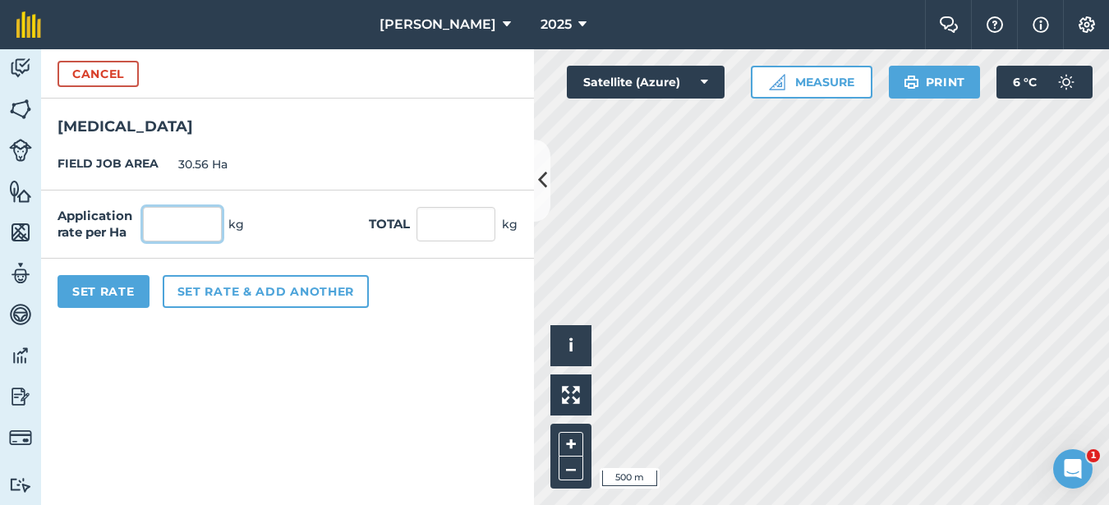
click at [182, 224] on input "text" at bounding box center [182, 224] width 79 height 34
type input "100"
type input "3,056"
click at [122, 286] on button "Set Rate" at bounding box center [103, 291] width 92 height 33
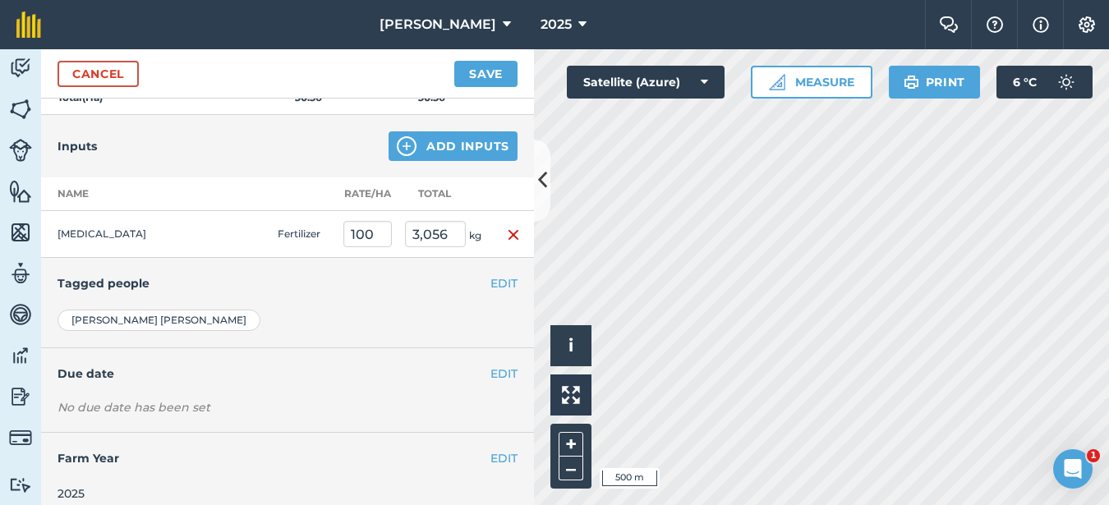
scroll to position [342, 0]
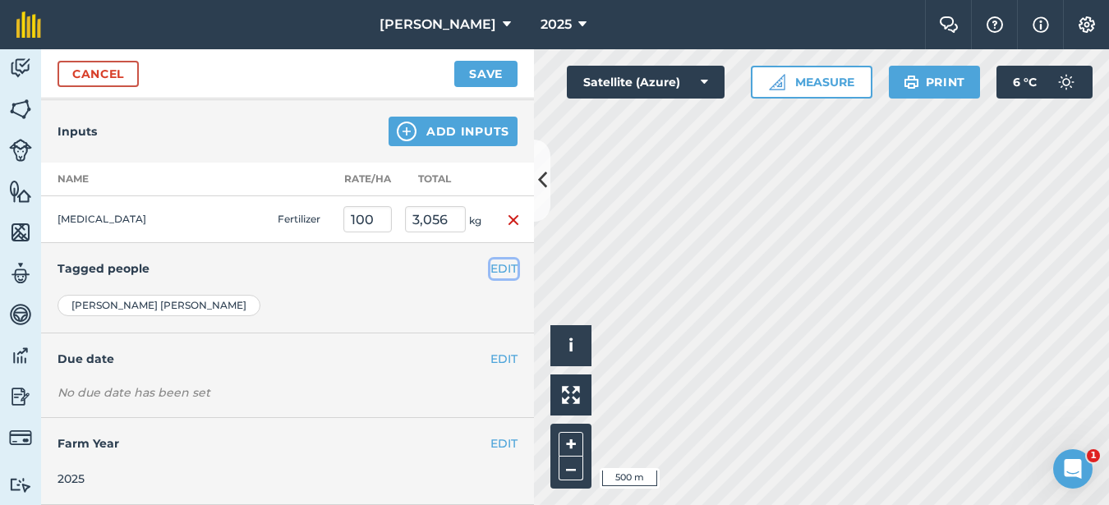
click at [490, 270] on button "EDIT" at bounding box center [503, 269] width 27 height 18
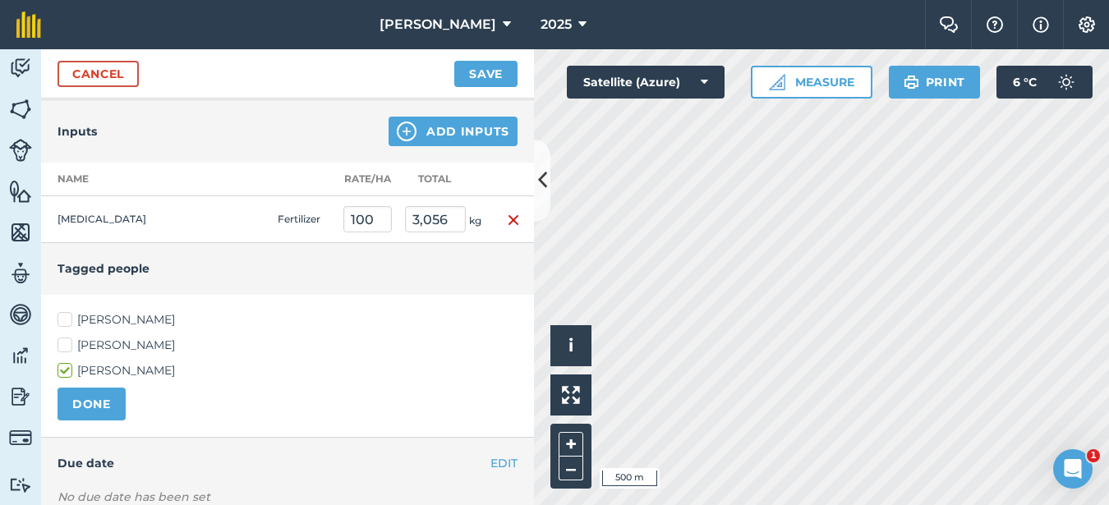
click at [62, 315] on label "[PERSON_NAME]" at bounding box center [287, 319] width 460 height 17
click at [62, 315] on input "[PERSON_NAME]" at bounding box center [62, 316] width 11 height 11
checkbox input "true"
click at [89, 396] on button "DONE" at bounding box center [91, 404] width 68 height 33
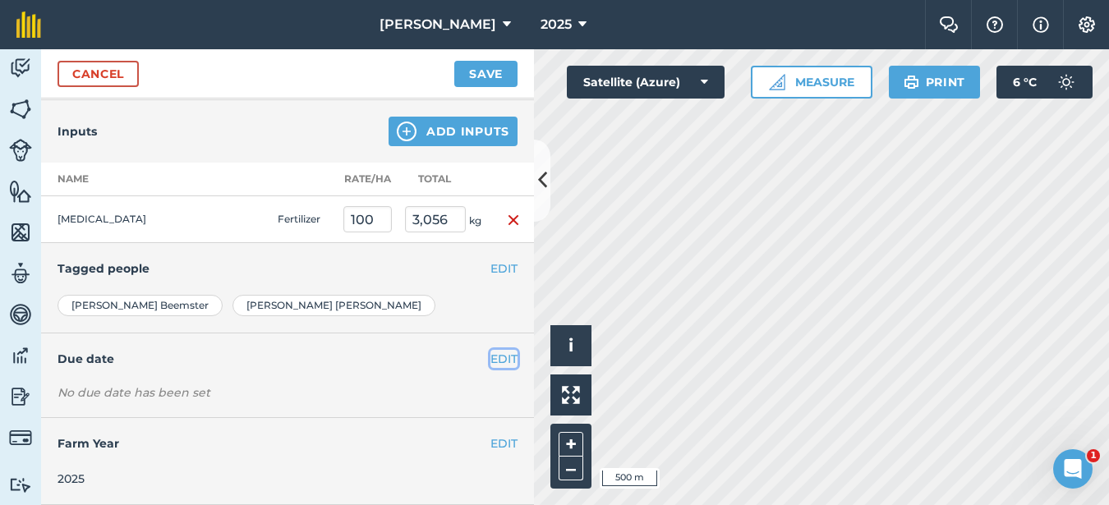
click at [490, 359] on button "EDIT" at bounding box center [503, 359] width 27 height 18
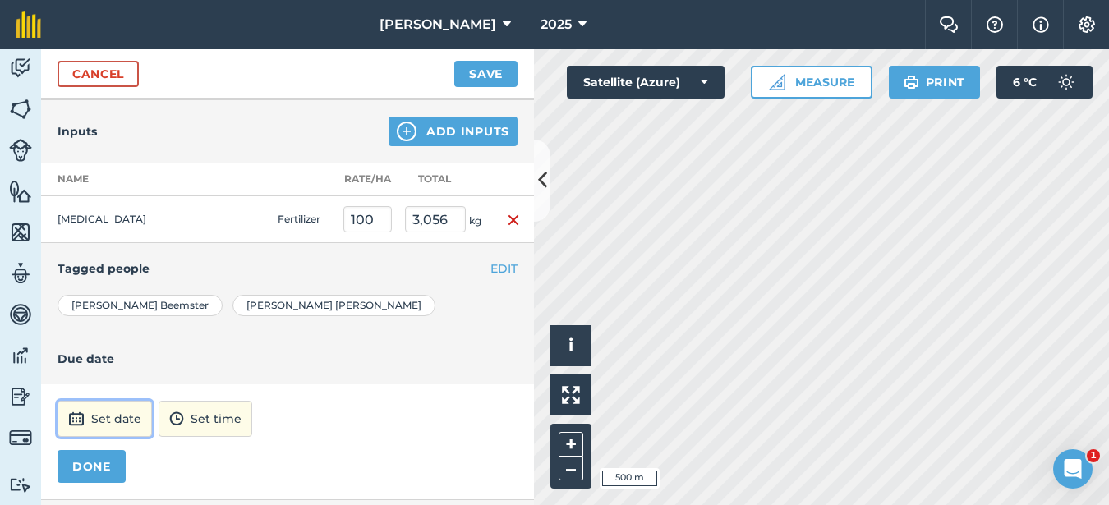
click at [88, 413] on button "Set date" at bounding box center [104, 419] width 94 height 36
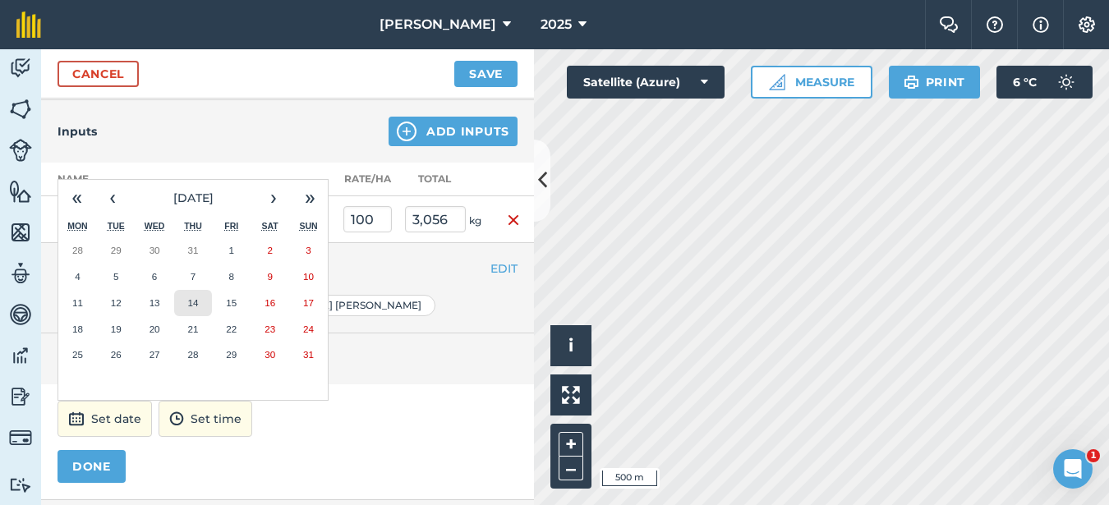
click at [193, 303] on abbr "14" at bounding box center [192, 302] width 11 height 11
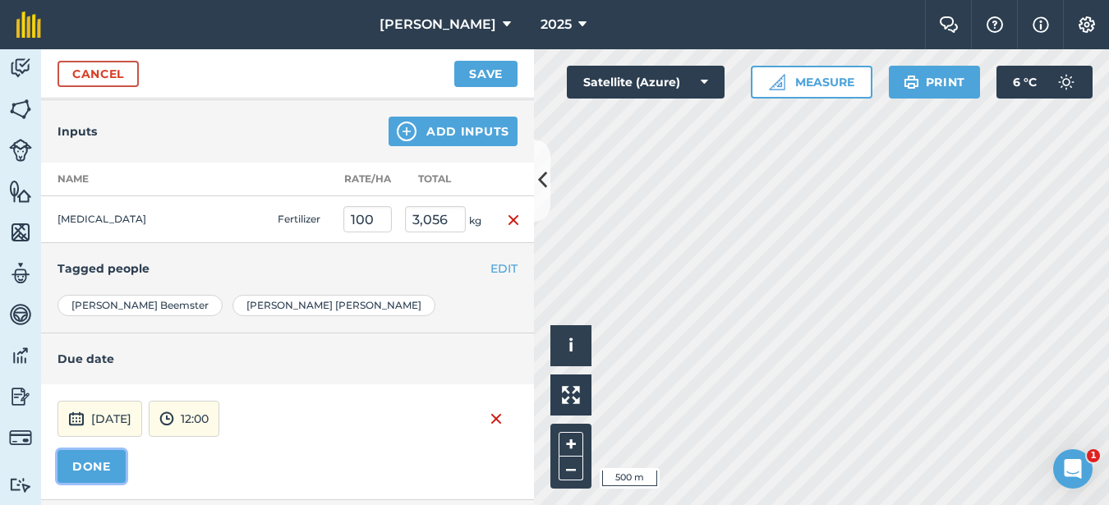
click at [115, 456] on button "DONE" at bounding box center [91, 466] width 68 height 33
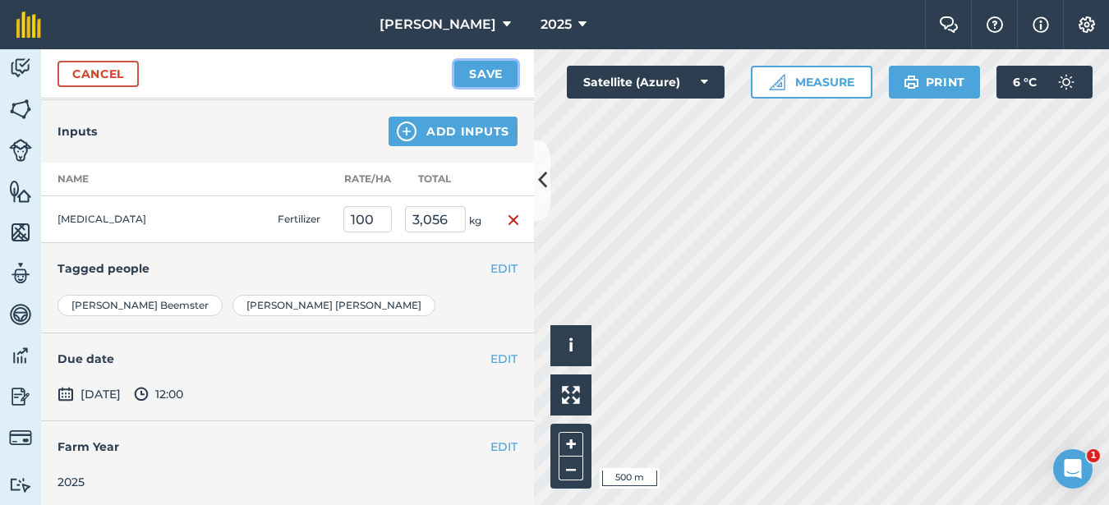
click at [510, 71] on button "Save" at bounding box center [485, 74] width 63 height 26
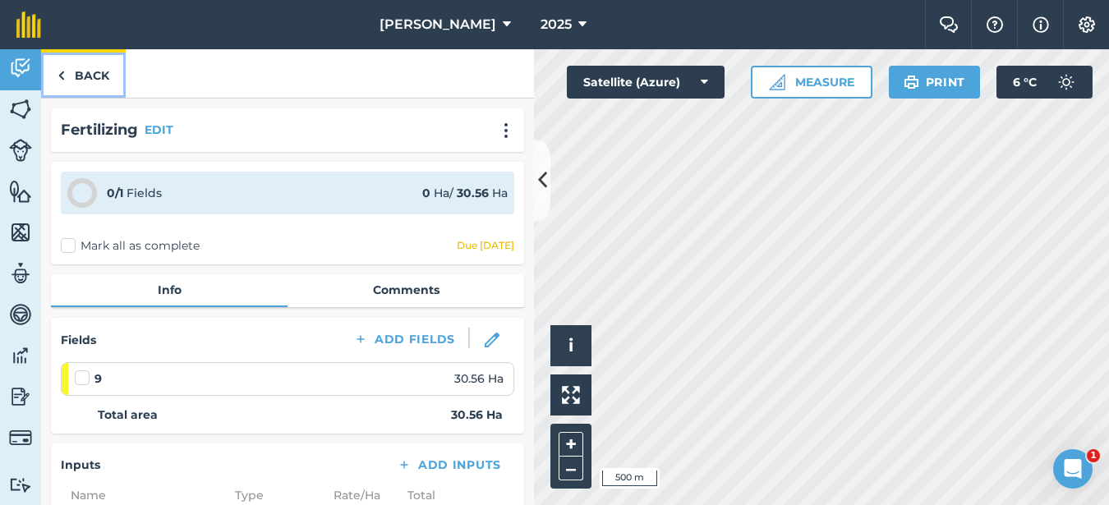
click at [88, 72] on link "Back" at bounding box center [83, 73] width 85 height 48
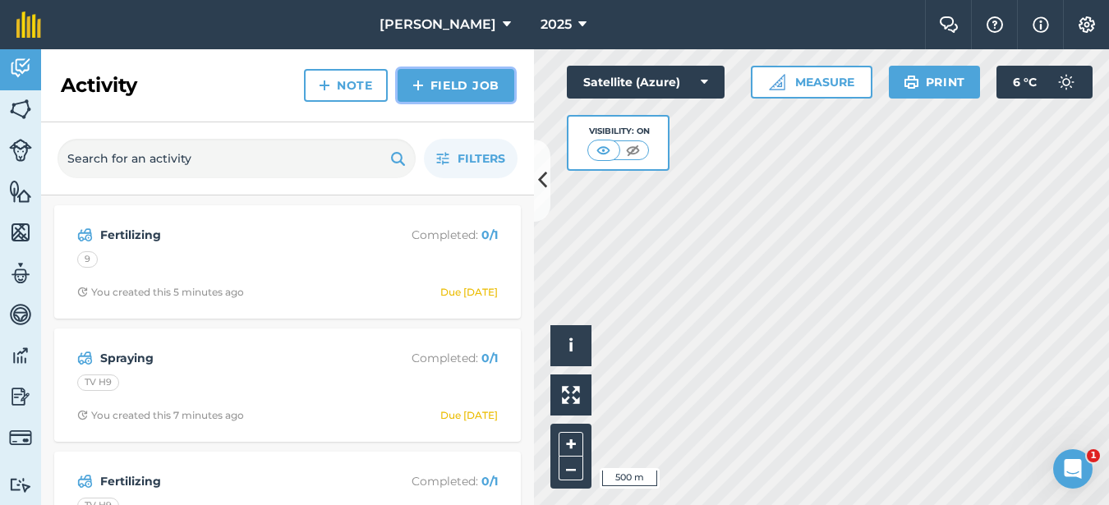
click at [449, 85] on link "Field Job" at bounding box center [456, 85] width 117 height 33
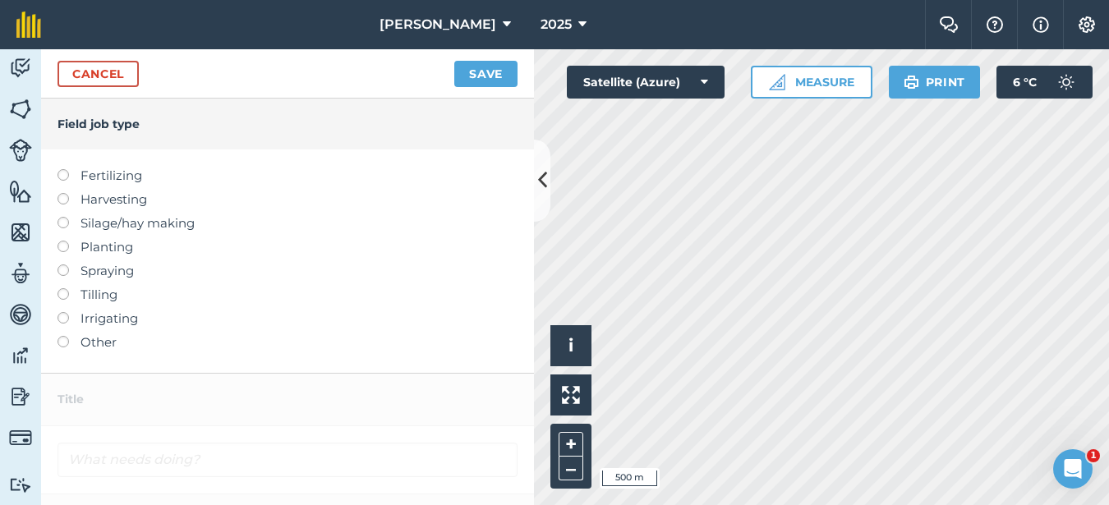
click at [67, 264] on label at bounding box center [68, 264] width 23 height 0
type input "Spraying"
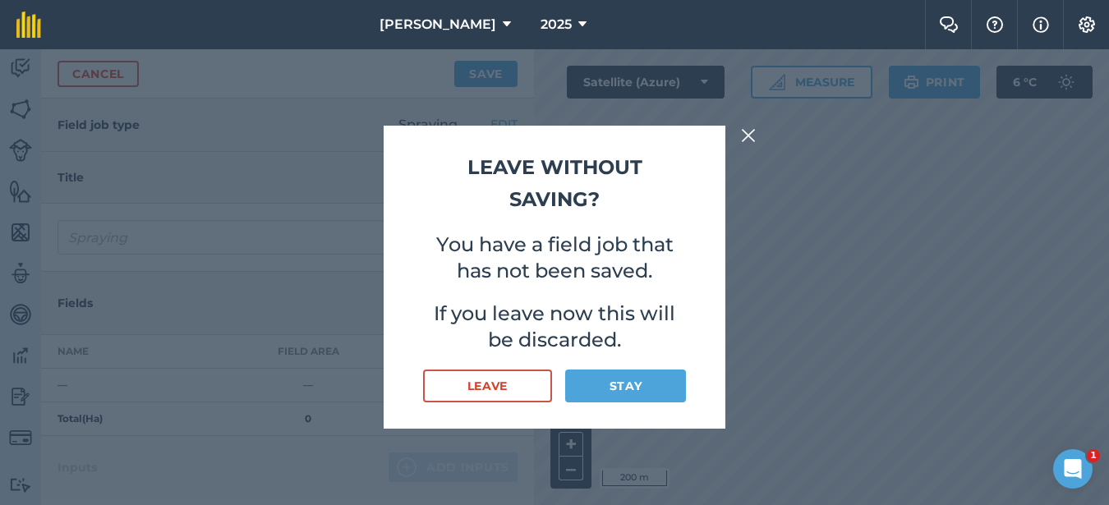
click at [744, 137] on img at bounding box center [748, 136] width 15 height 20
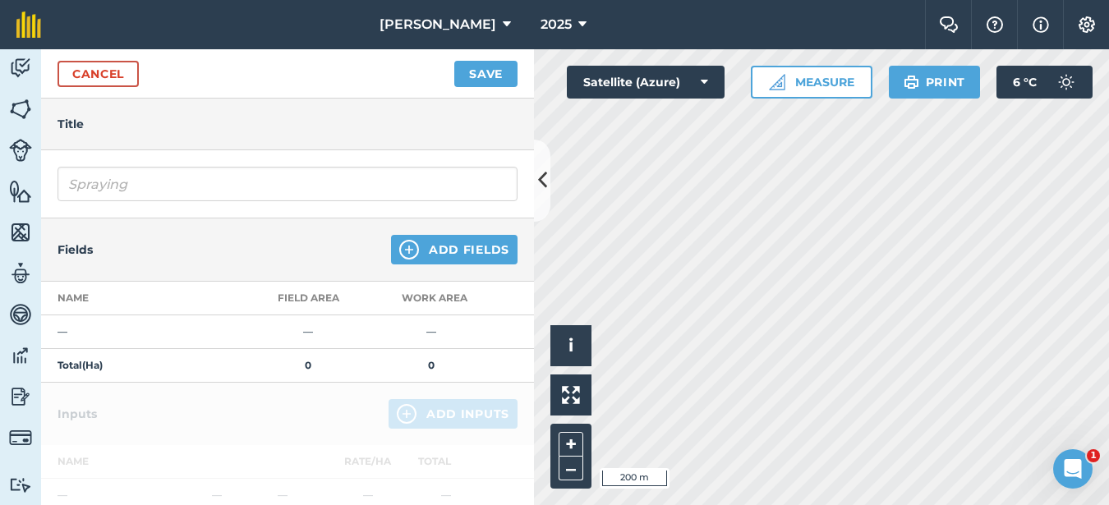
scroll to position [82, 0]
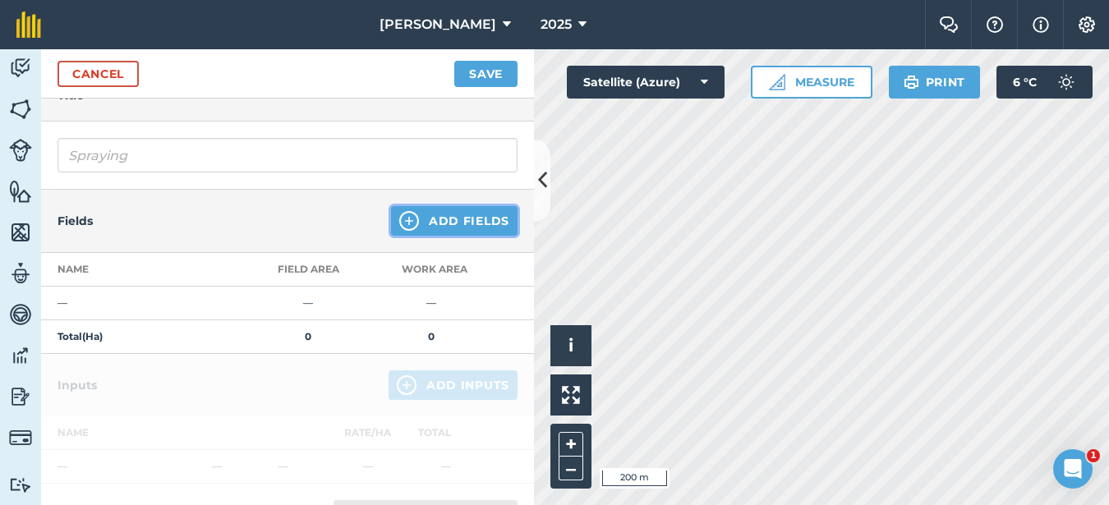
click at [444, 209] on button "Add Fields" at bounding box center [454, 221] width 126 height 30
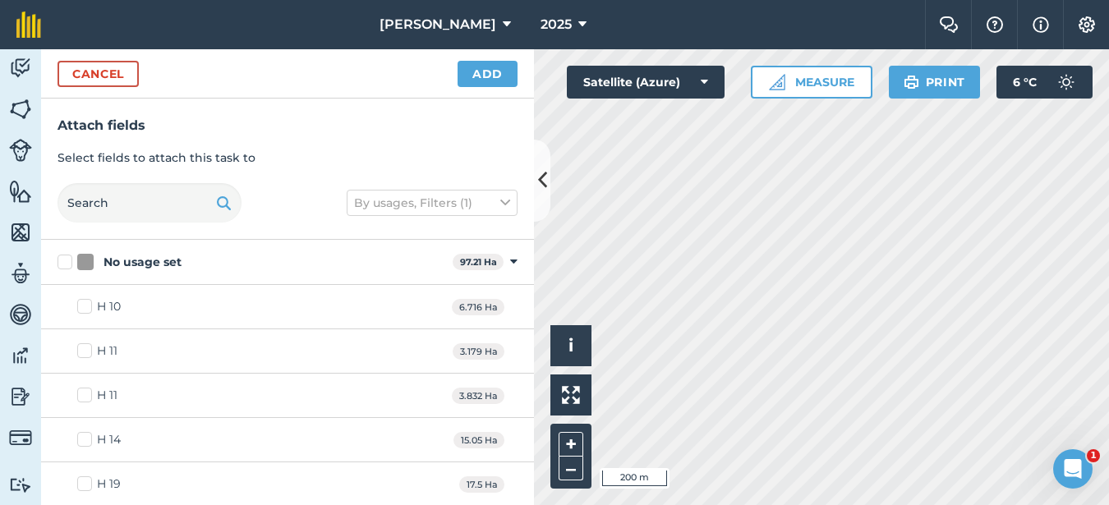
checkbox input "true"
click at [494, 75] on button "Add" at bounding box center [487, 74] width 60 height 26
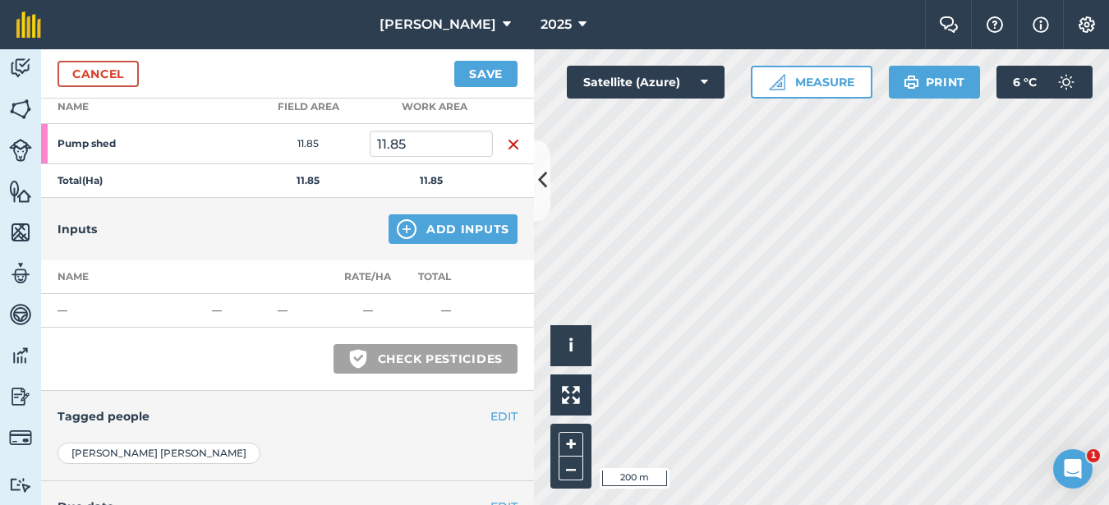
scroll to position [228, 0]
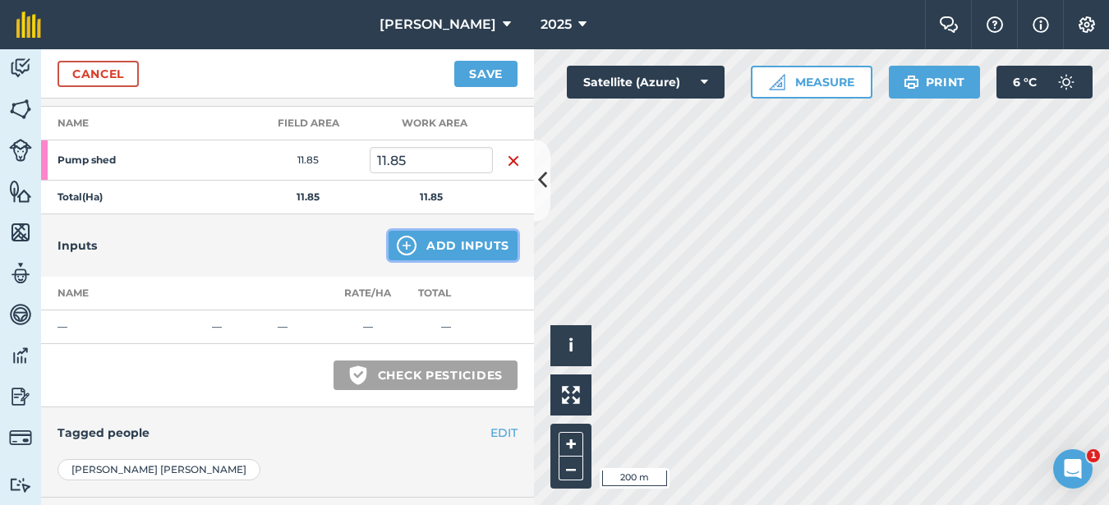
click at [423, 255] on button "Add Inputs" at bounding box center [452, 246] width 129 height 30
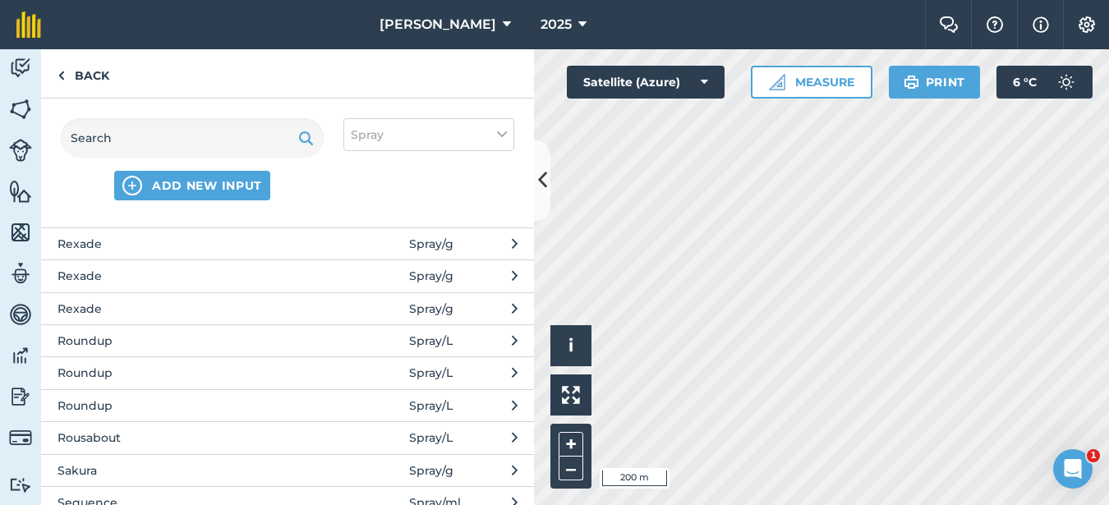
scroll to position [3121, 0]
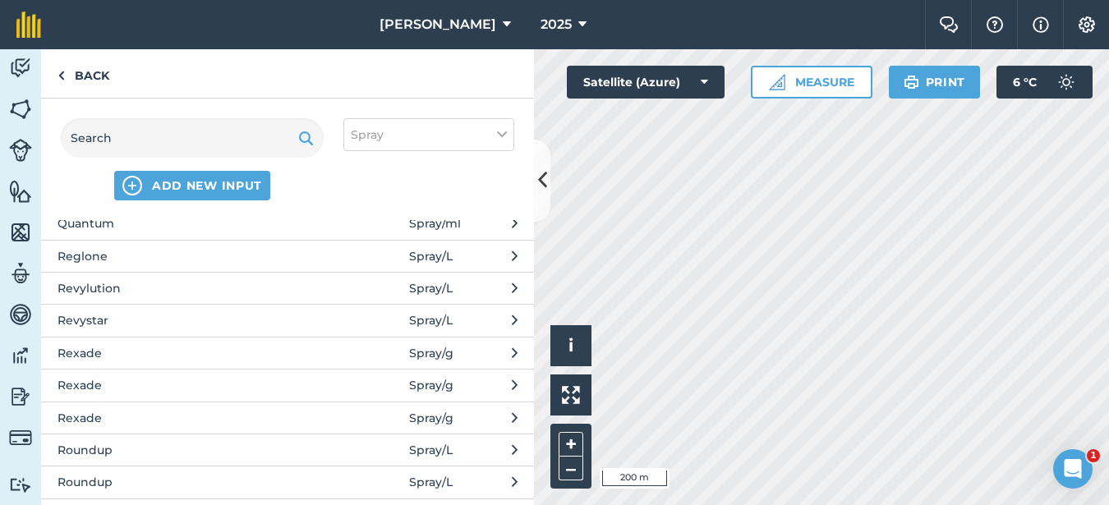
click at [128, 379] on span "Rexade" at bounding box center [191, 385] width 269 height 18
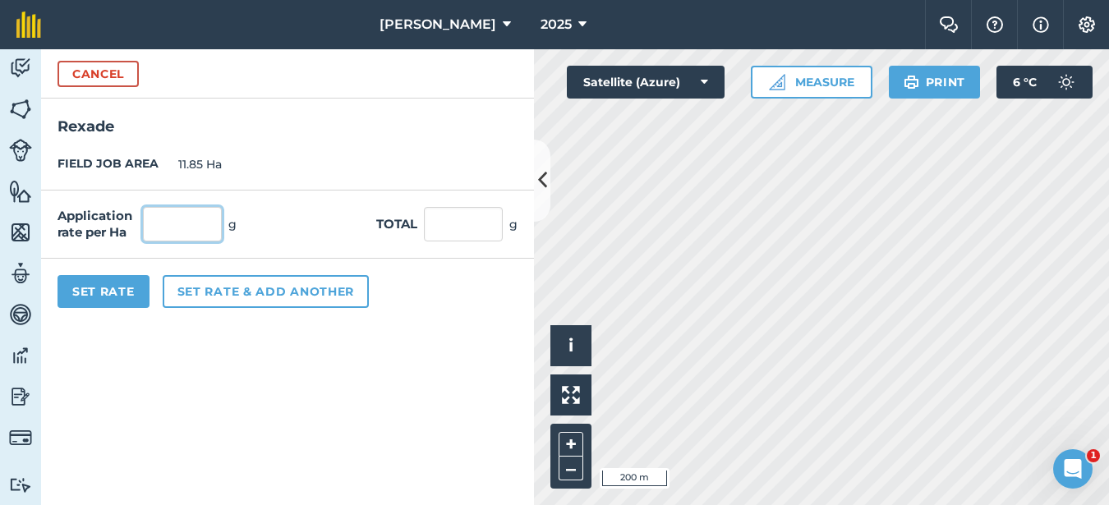
click at [164, 225] on input "text" at bounding box center [182, 224] width 79 height 34
type input "100"
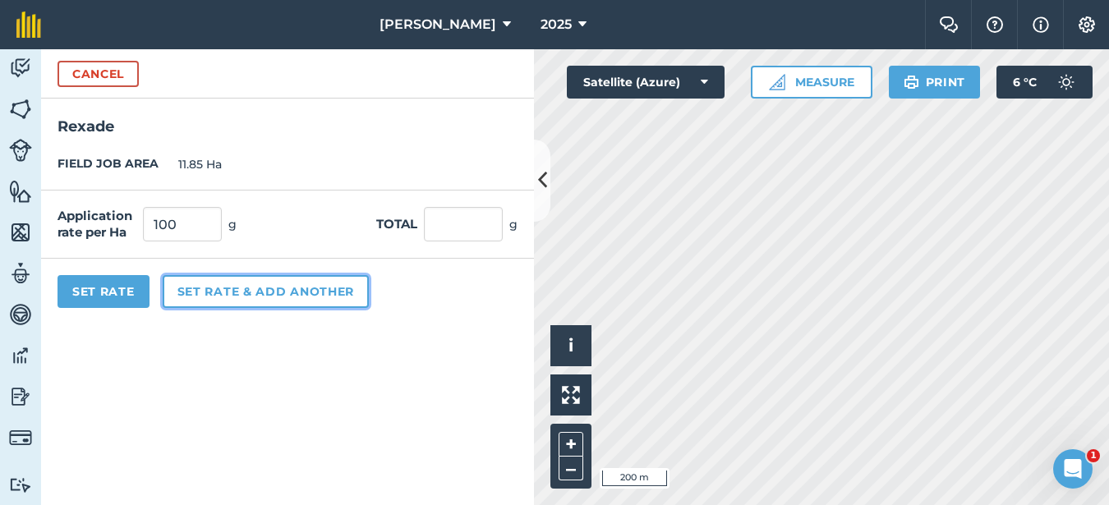
type input "1,185"
click at [195, 291] on button "Set rate & add another" at bounding box center [266, 291] width 206 height 33
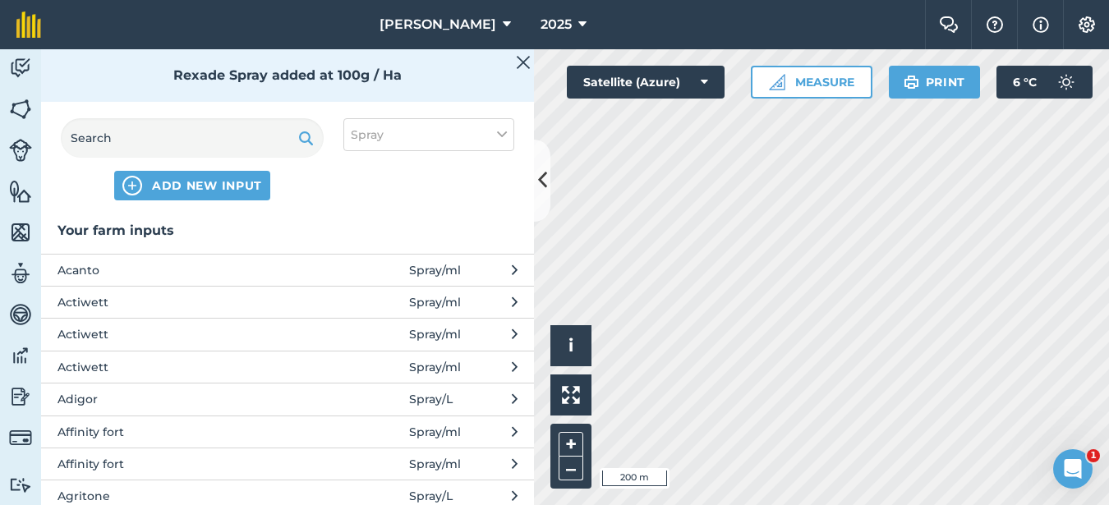
click at [120, 296] on span "Actiwett" at bounding box center [191, 302] width 269 height 18
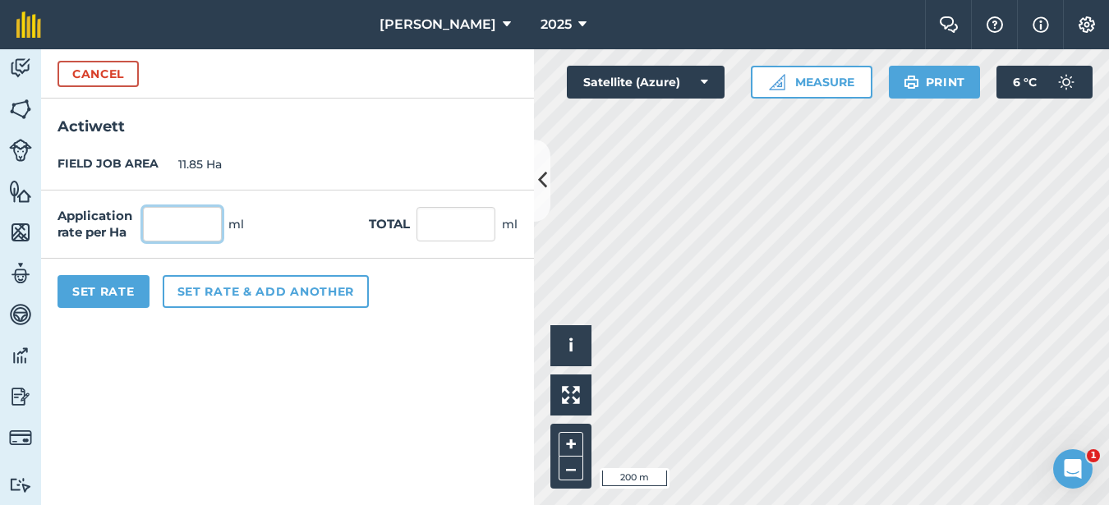
drag, startPoint x: 164, startPoint y: 230, endPoint x: 163, endPoint y: 216, distance: 14.1
click at [163, 230] on input "text" at bounding box center [182, 224] width 79 height 34
type input "500"
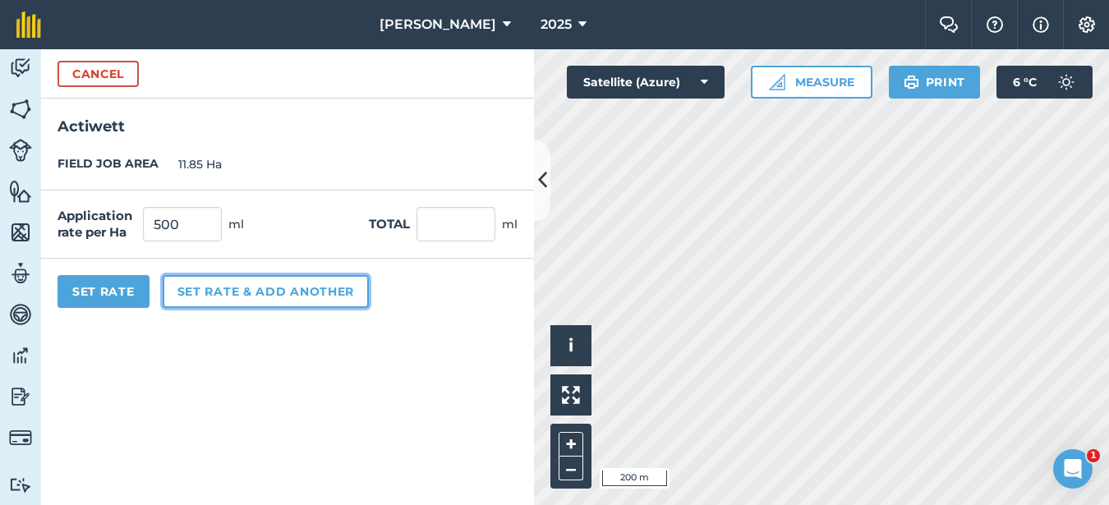
type input "5,925"
click at [247, 297] on button "Set rate & add another" at bounding box center [266, 291] width 206 height 33
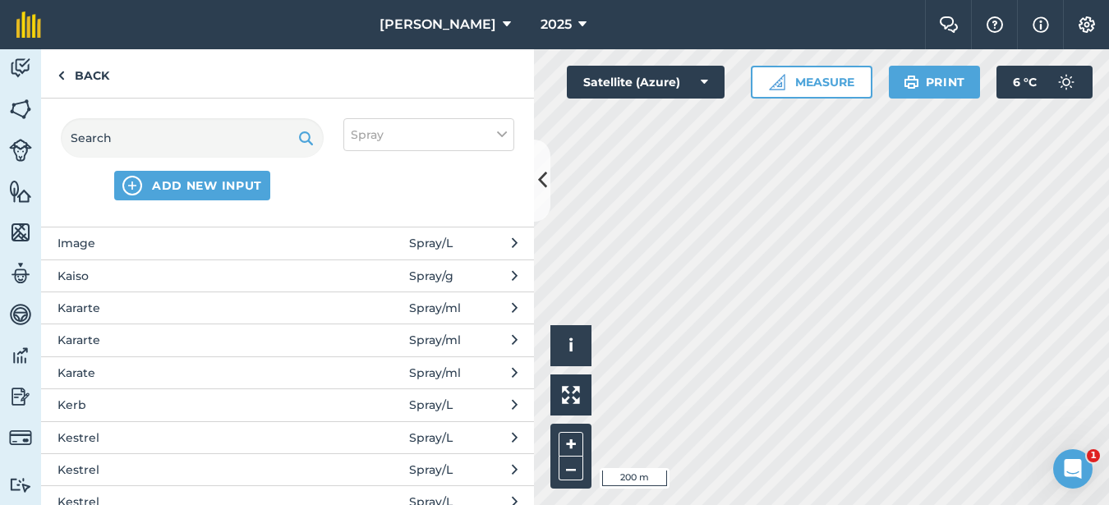
scroll to position [1478, 0]
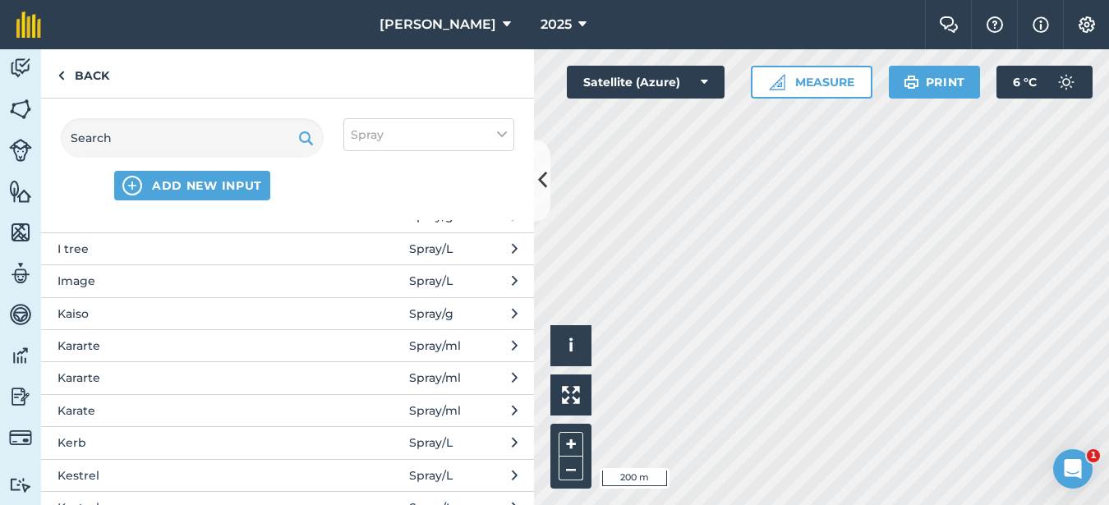
click at [102, 319] on span "Kaiso" at bounding box center [191, 314] width 269 height 18
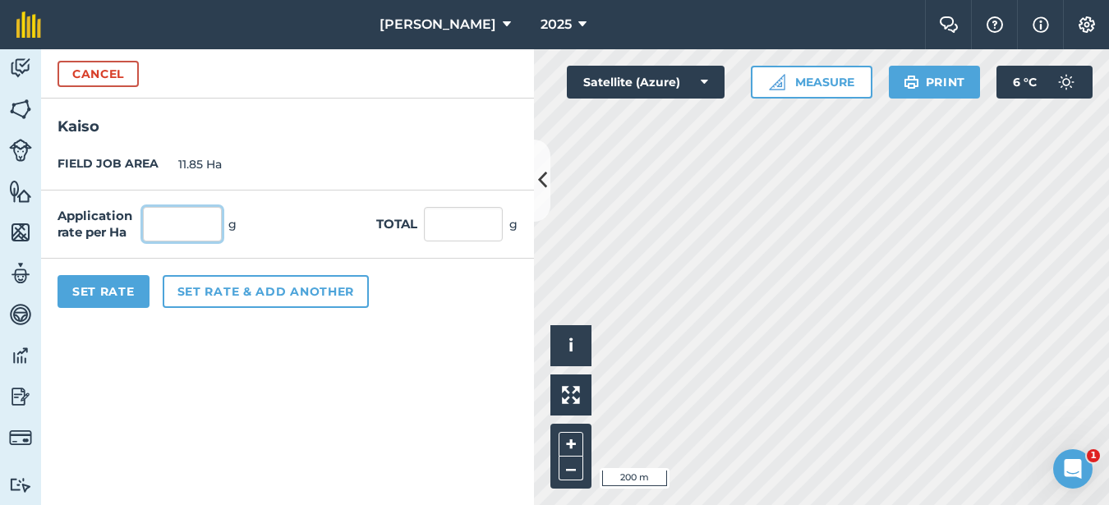
click at [182, 227] on input "text" at bounding box center [182, 224] width 79 height 34
type input "150"
type input "1,777.5"
click at [118, 291] on button "Set Rate" at bounding box center [103, 291] width 92 height 33
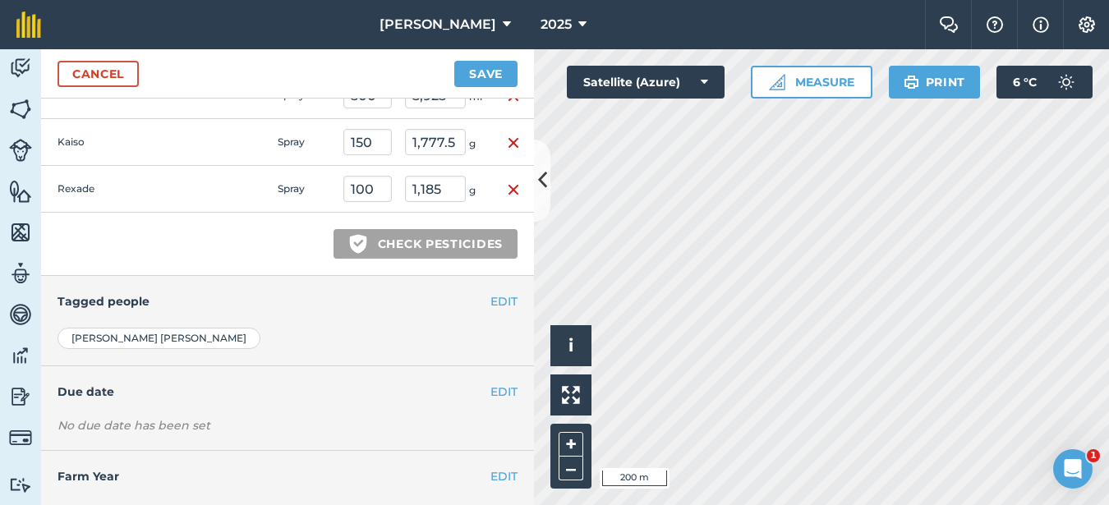
scroll to position [475, 0]
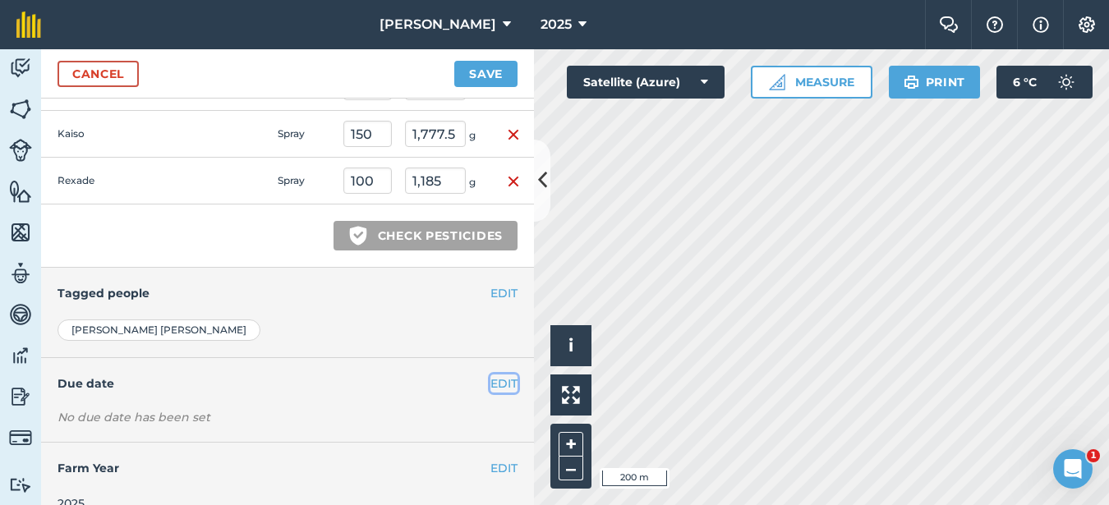
drag, startPoint x: 492, startPoint y: 385, endPoint x: 450, endPoint y: 388, distance: 42.0
click at [491, 385] on button "EDIT" at bounding box center [503, 384] width 27 height 18
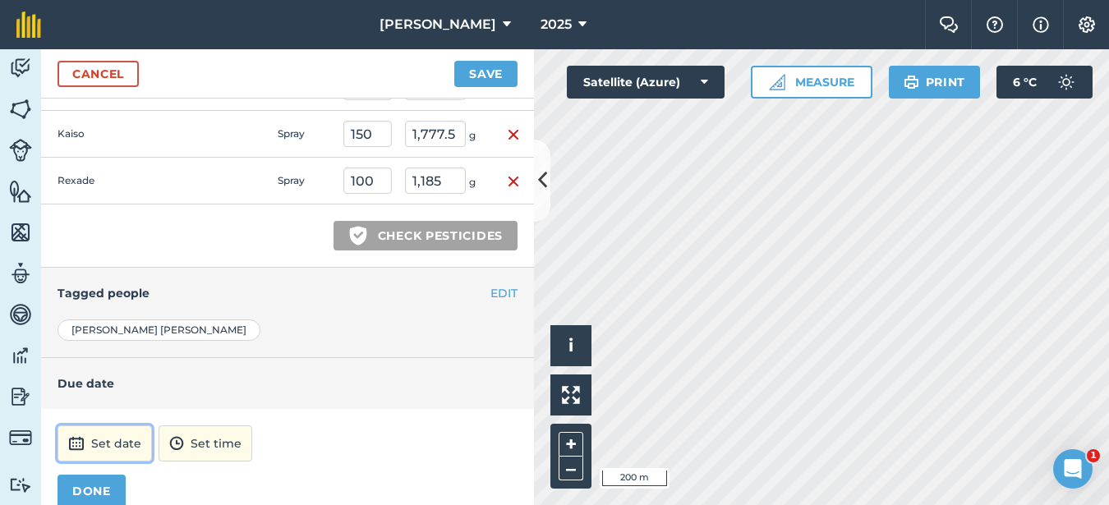
click at [121, 444] on button "Set date" at bounding box center [104, 443] width 94 height 36
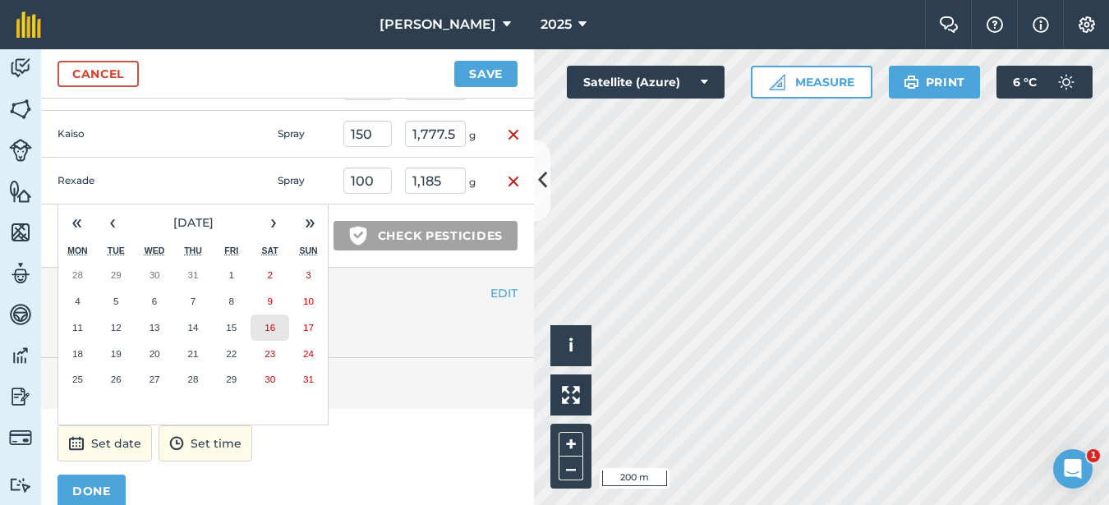
click at [269, 334] on button "16" at bounding box center [269, 328] width 39 height 26
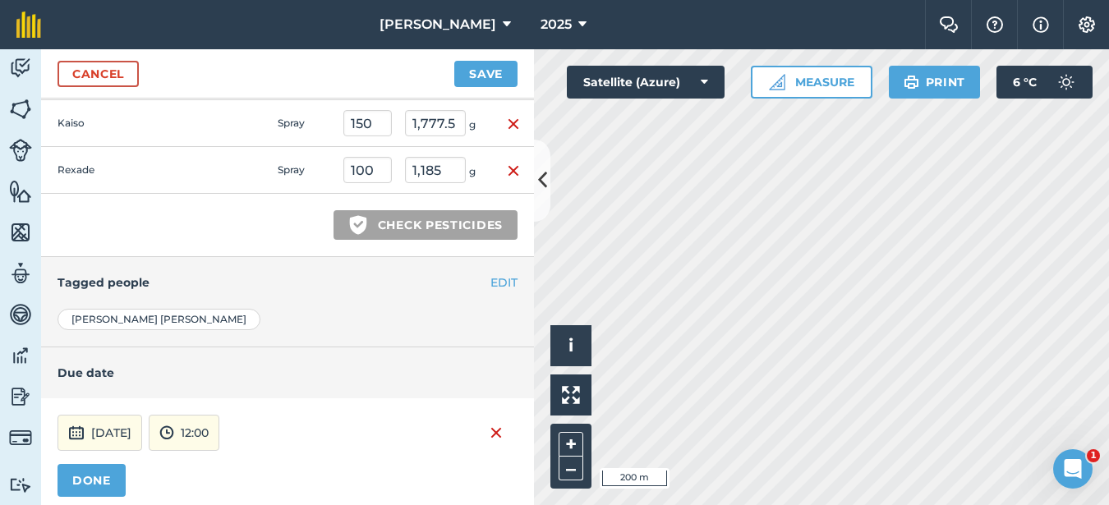
scroll to position [335, 0]
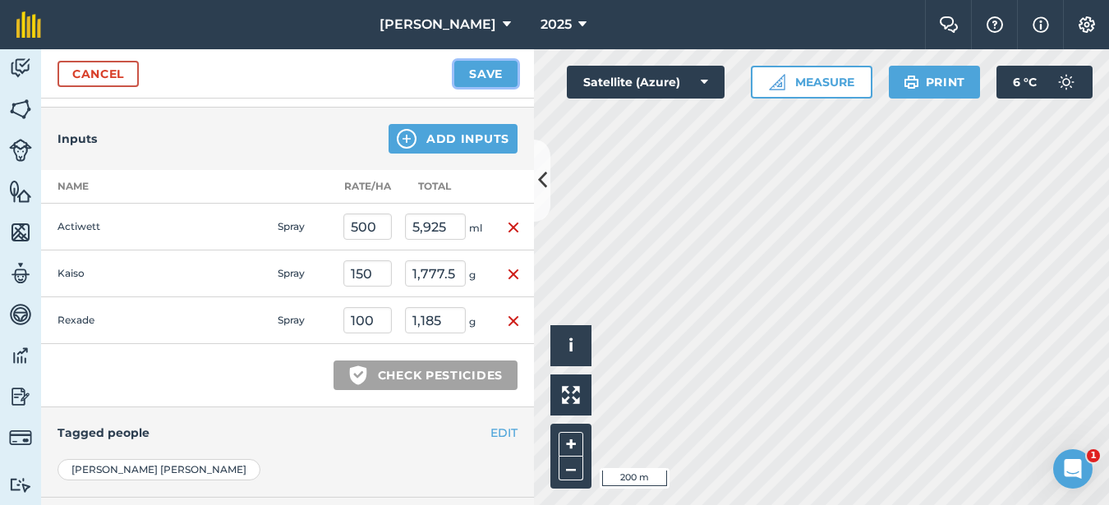
click at [481, 76] on button "Save" at bounding box center [485, 74] width 63 height 26
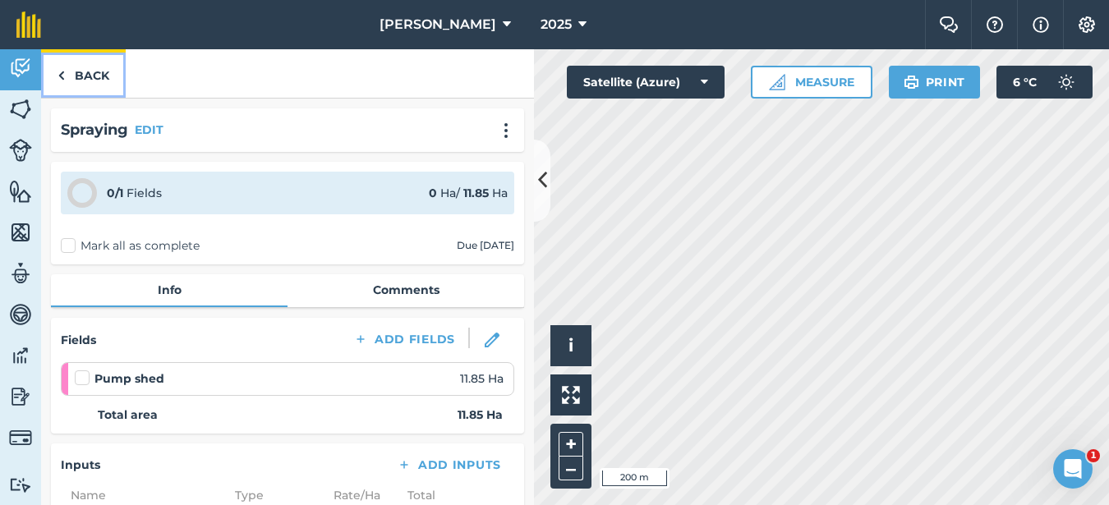
click at [95, 75] on link "Back" at bounding box center [83, 73] width 85 height 48
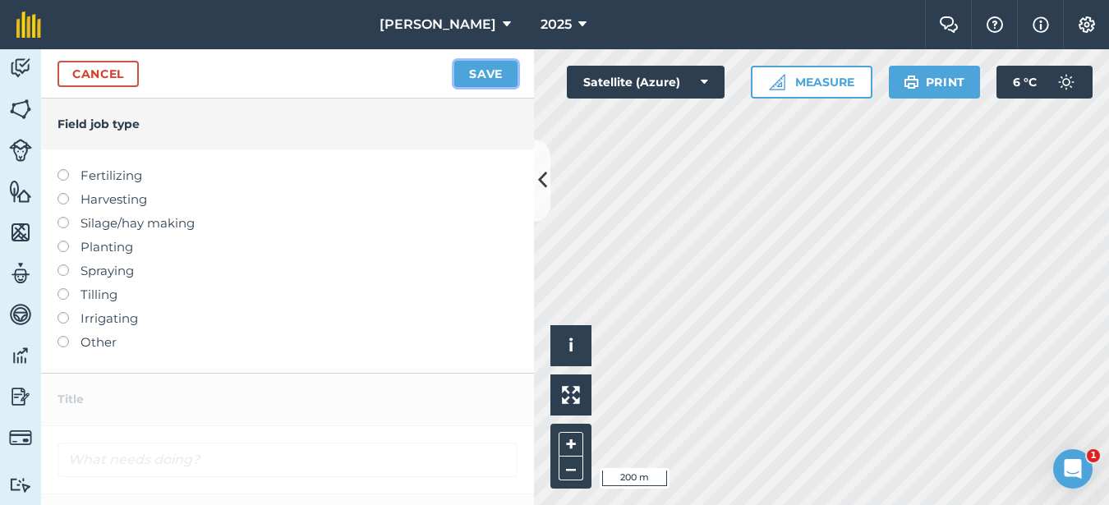
click at [486, 69] on button "Save" at bounding box center [485, 74] width 63 height 26
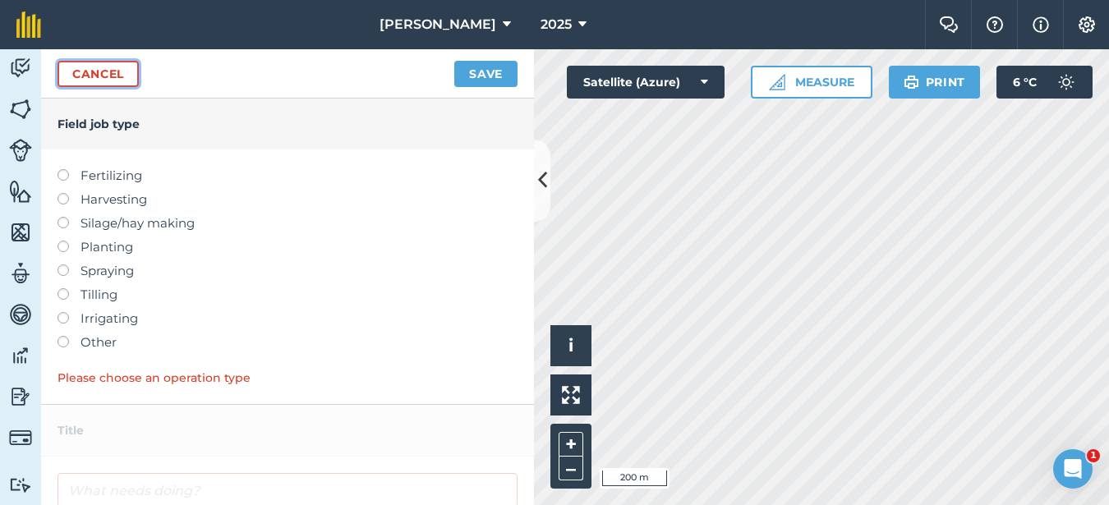
click at [117, 76] on link "Cancel" at bounding box center [97, 74] width 81 height 26
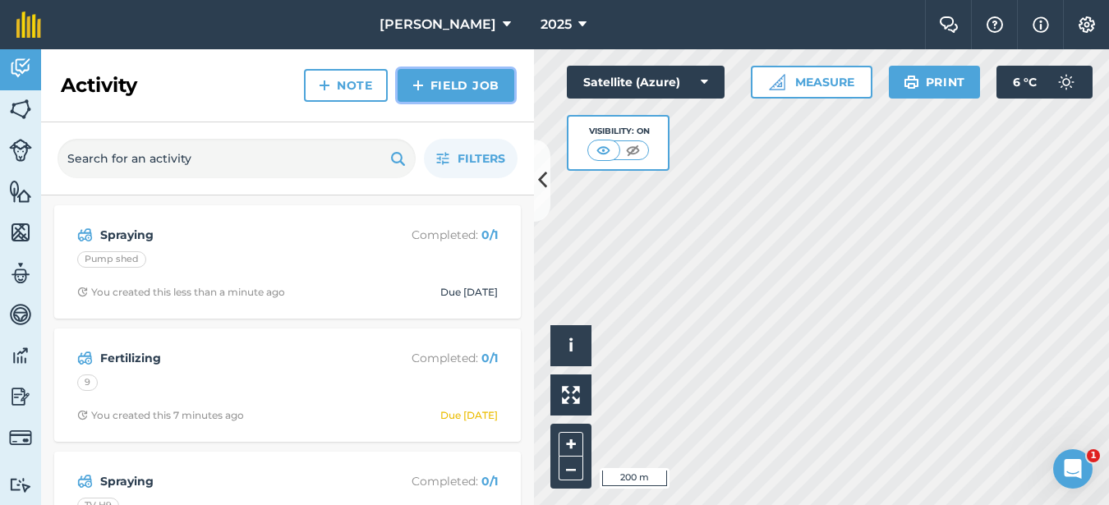
click at [412, 90] on img at bounding box center [417, 86] width 11 height 20
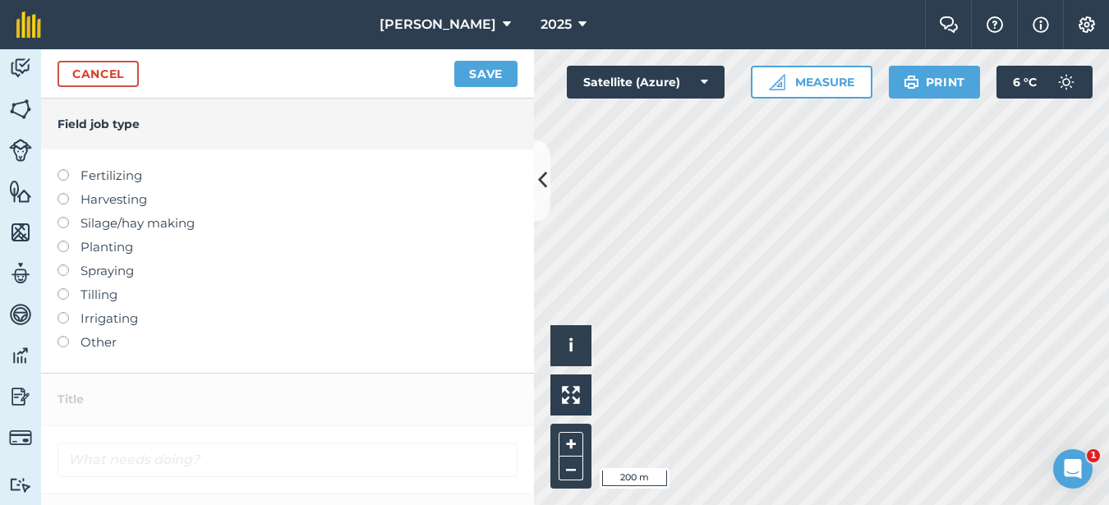
click at [63, 169] on label at bounding box center [68, 169] width 23 height 0
type input "Fertilizing"
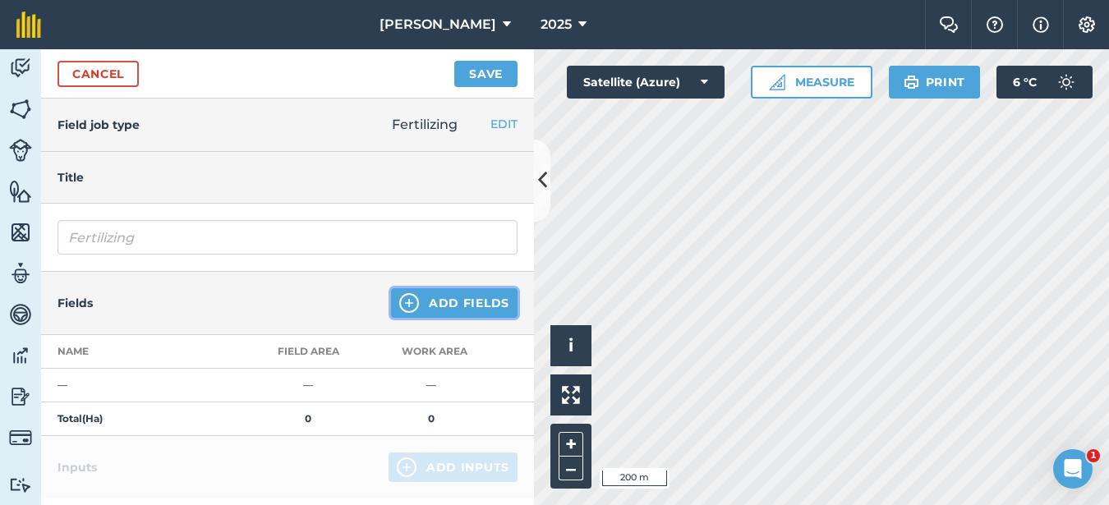
click at [453, 301] on button "Add Fields" at bounding box center [454, 303] width 126 height 30
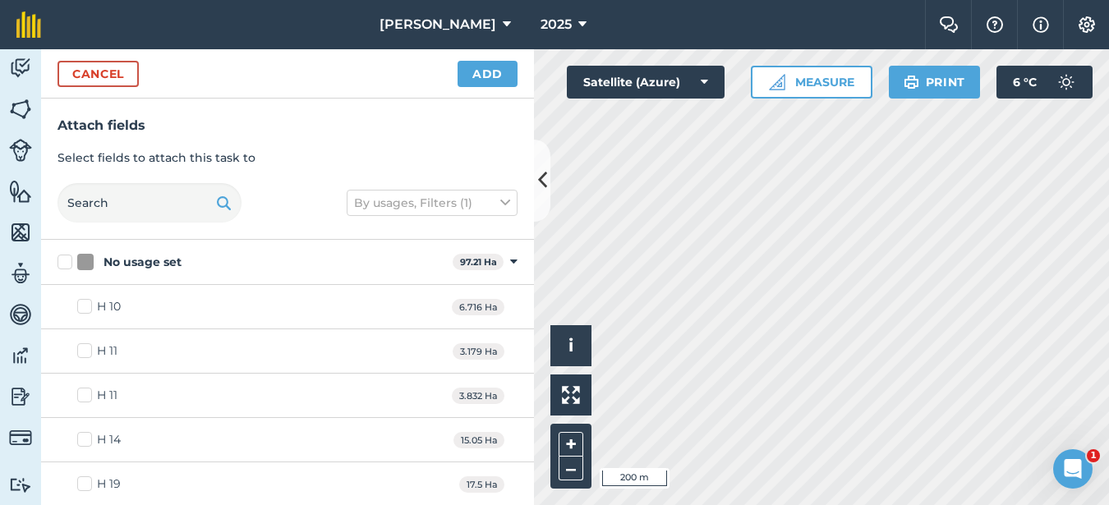
checkbox input "true"
click at [501, 70] on button "Add" at bounding box center [487, 74] width 60 height 26
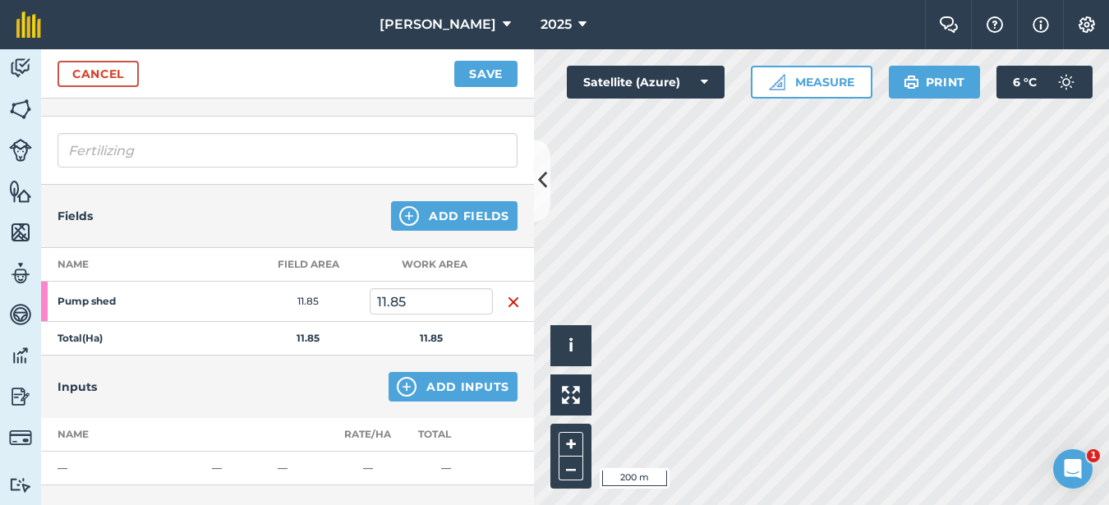
scroll to position [164, 0]
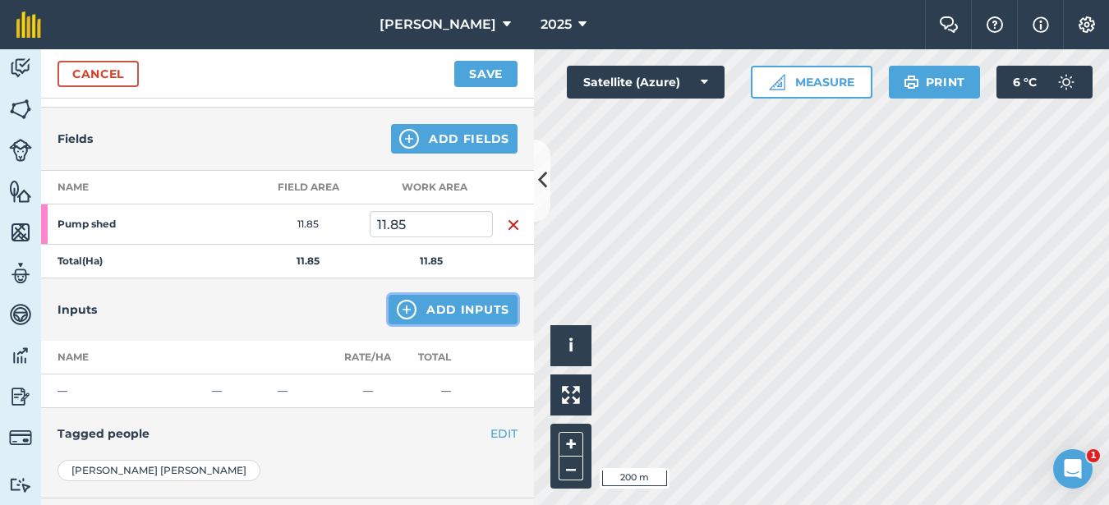
click at [443, 301] on button "Add Inputs" at bounding box center [452, 310] width 129 height 30
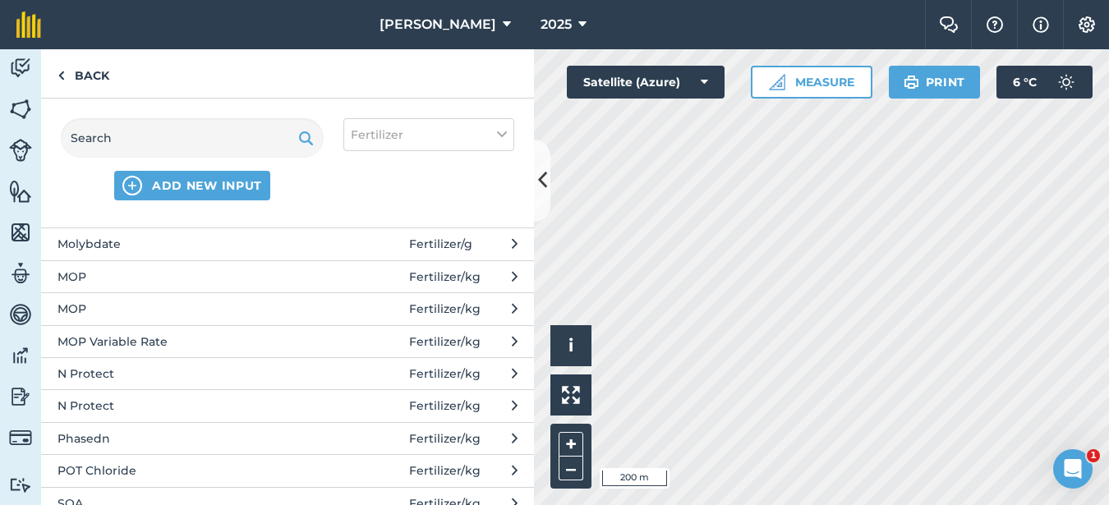
scroll to position [821, 0]
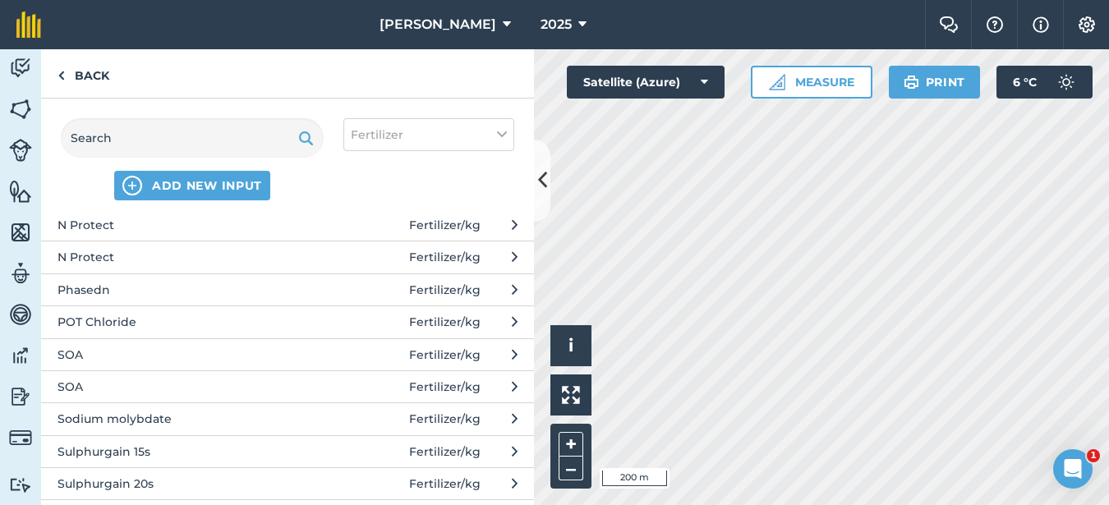
click at [140, 354] on span "SOA" at bounding box center [191, 355] width 269 height 18
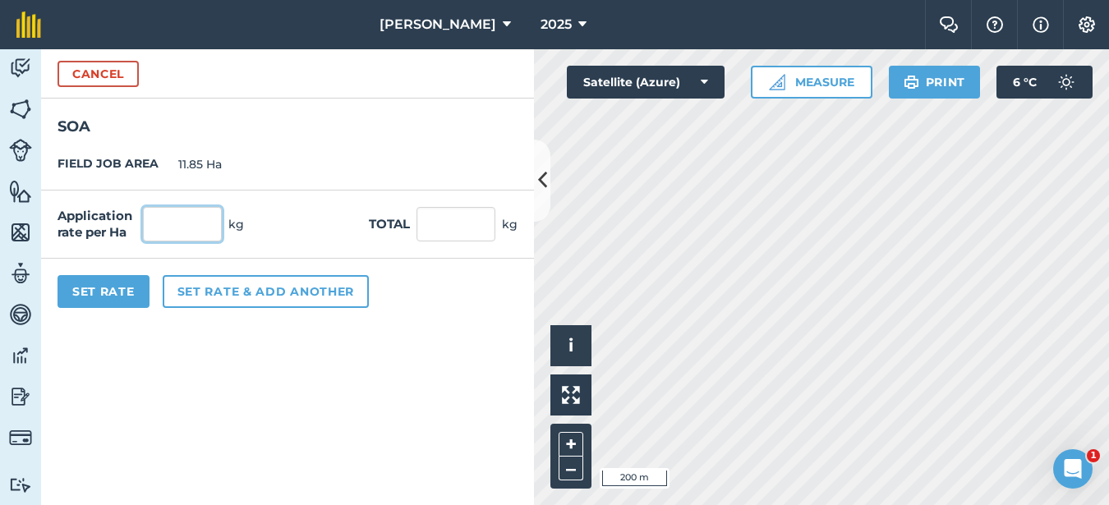
click at [204, 223] on input "text" at bounding box center [182, 224] width 79 height 34
type input "110"
type input "1,303.5"
click at [122, 298] on button "Set Rate" at bounding box center [103, 291] width 92 height 33
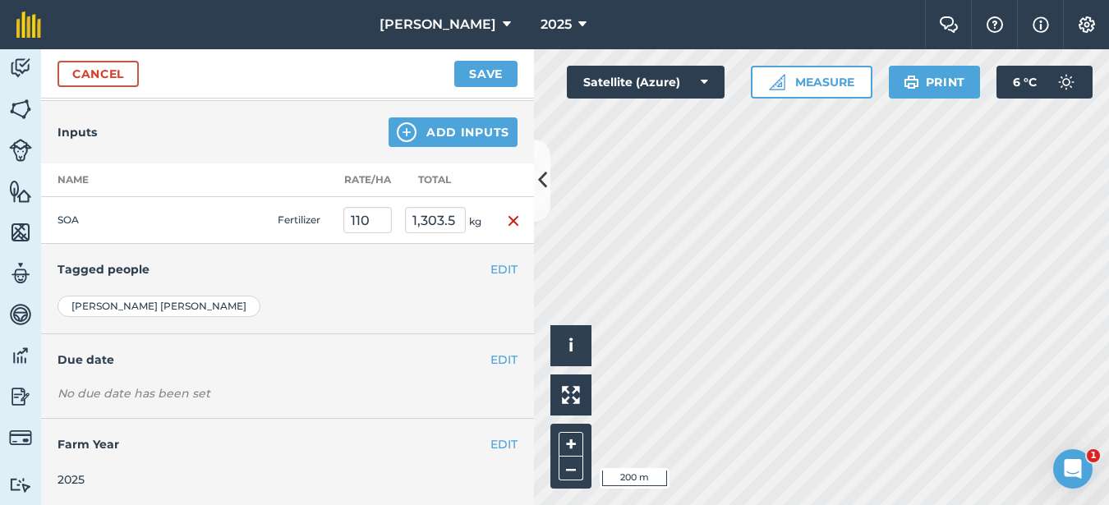
scroll to position [342, 0]
click at [508, 62] on button "Save" at bounding box center [485, 74] width 63 height 26
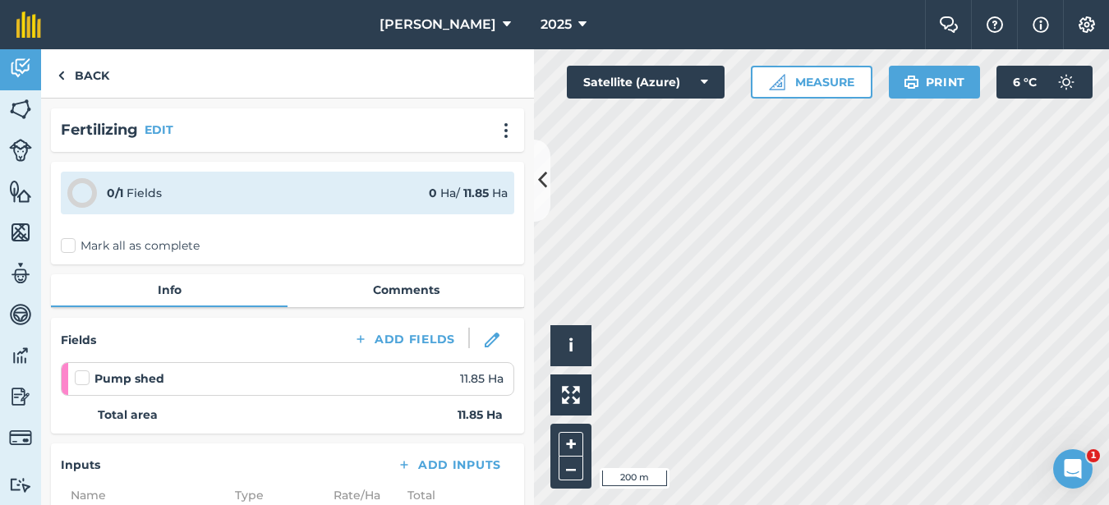
click at [76, 370] on label at bounding box center [85, 370] width 20 height 0
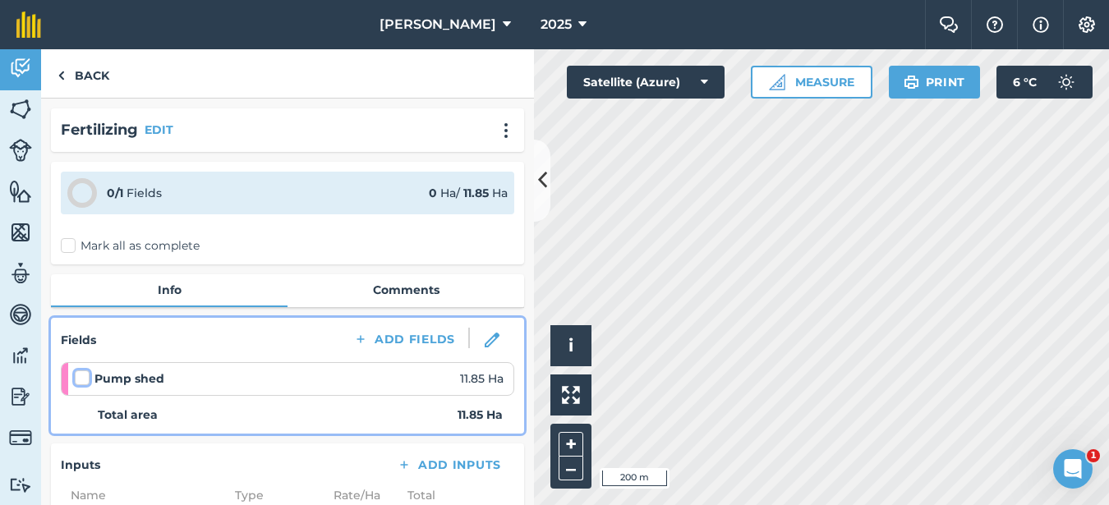
click at [76, 376] on input "checkbox" at bounding box center [80, 375] width 11 height 11
checkbox input "false"
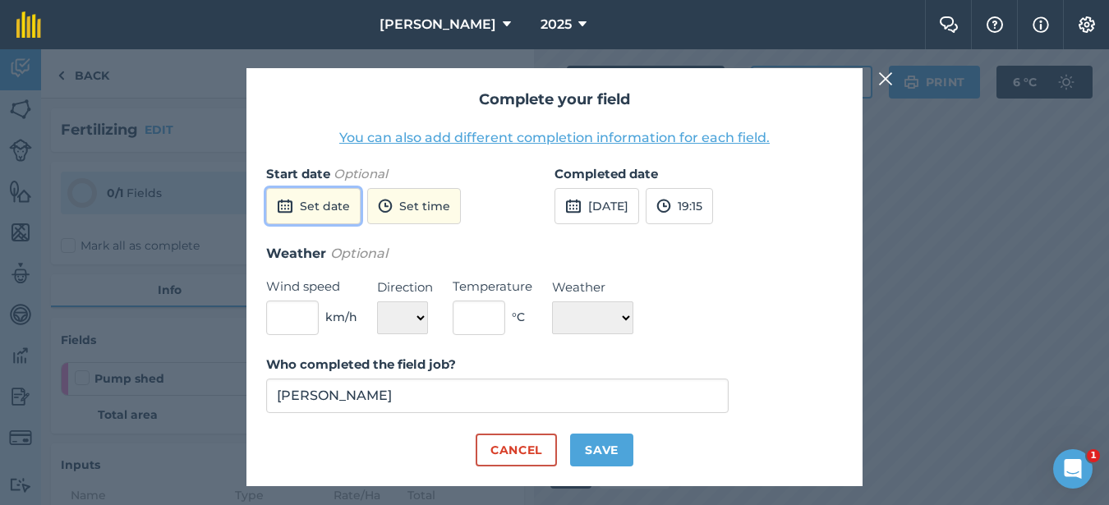
click at [345, 210] on button "Set date" at bounding box center [313, 206] width 94 height 36
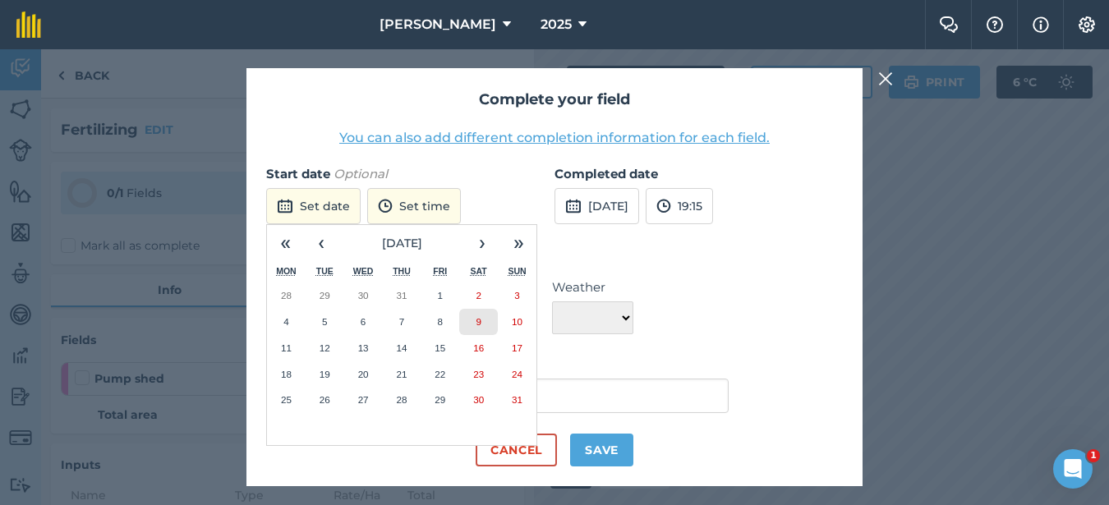
click at [483, 324] on button "9" at bounding box center [478, 322] width 39 height 26
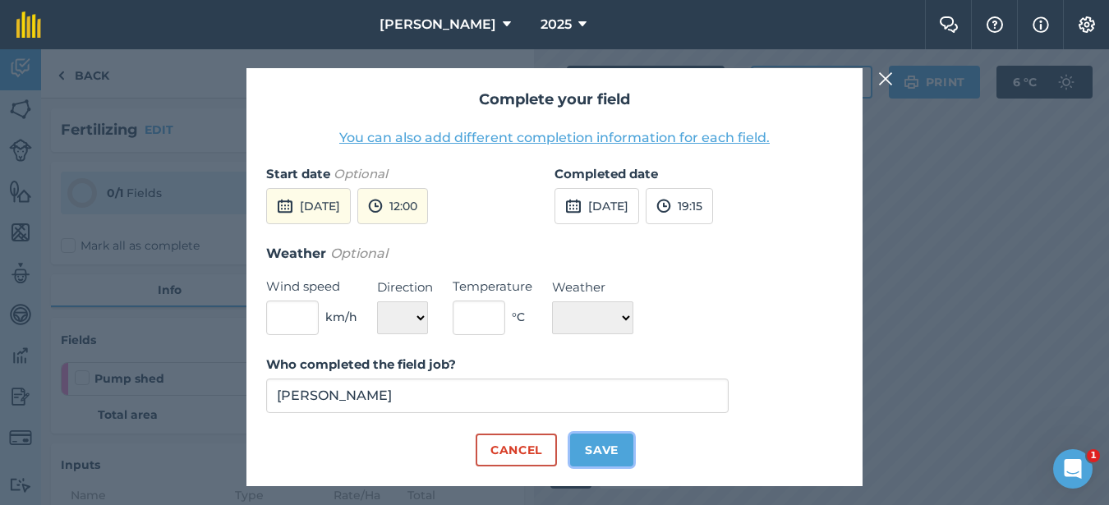
click at [585, 455] on button "Save" at bounding box center [601, 450] width 63 height 33
checkbox input "true"
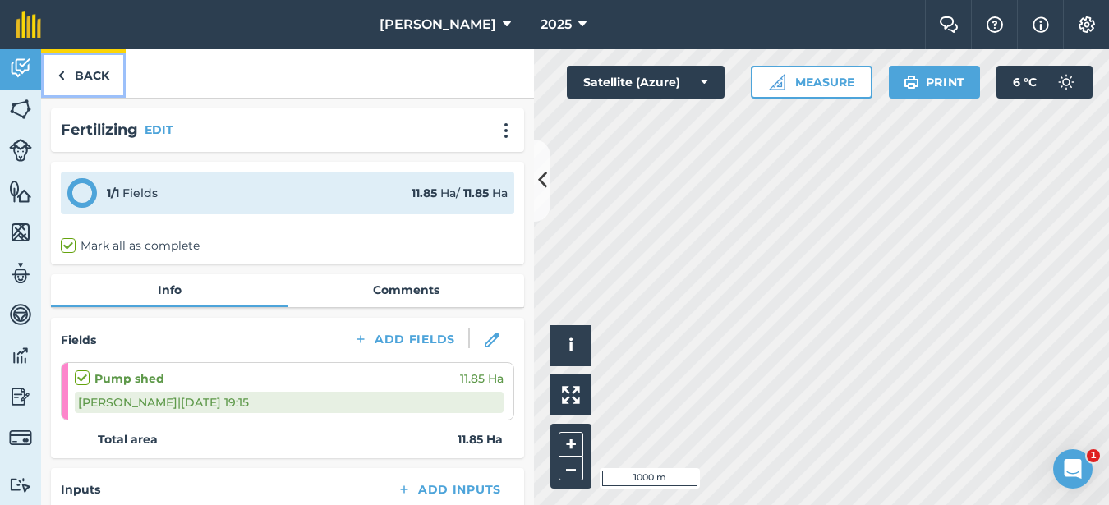
click at [95, 72] on link "Back" at bounding box center [83, 73] width 85 height 48
